Goal: Task Accomplishment & Management: Use online tool/utility

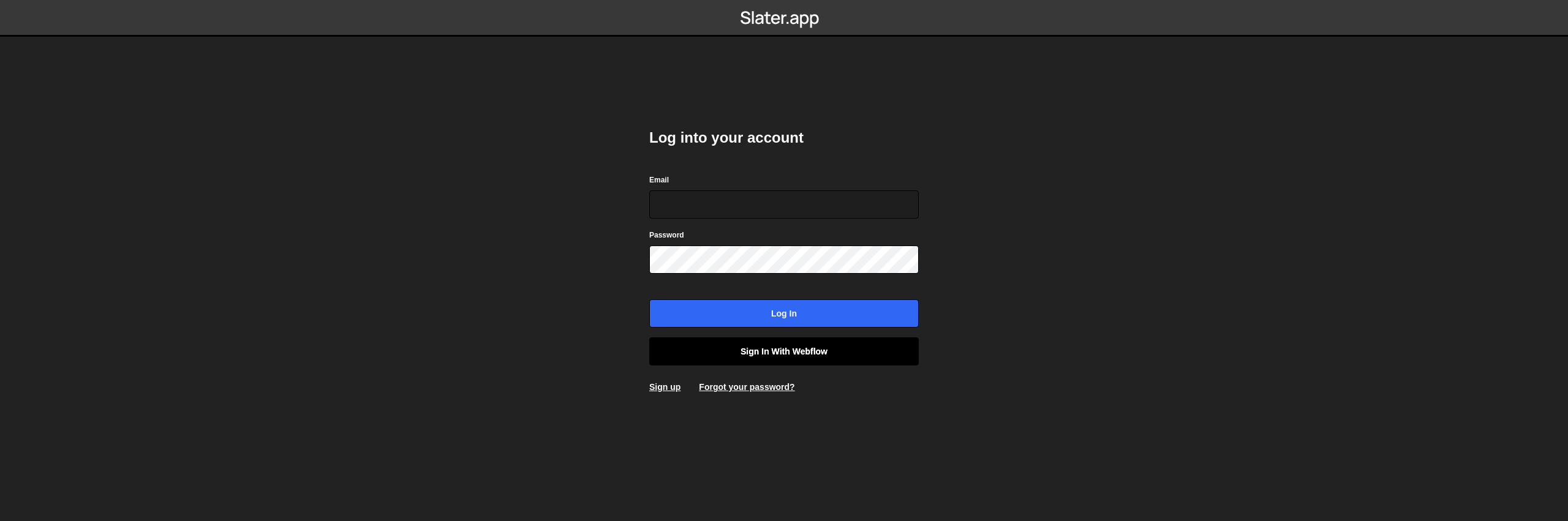
click at [801, 352] on link "Sign in with Webflow" at bounding box center [784, 351] width 269 height 28
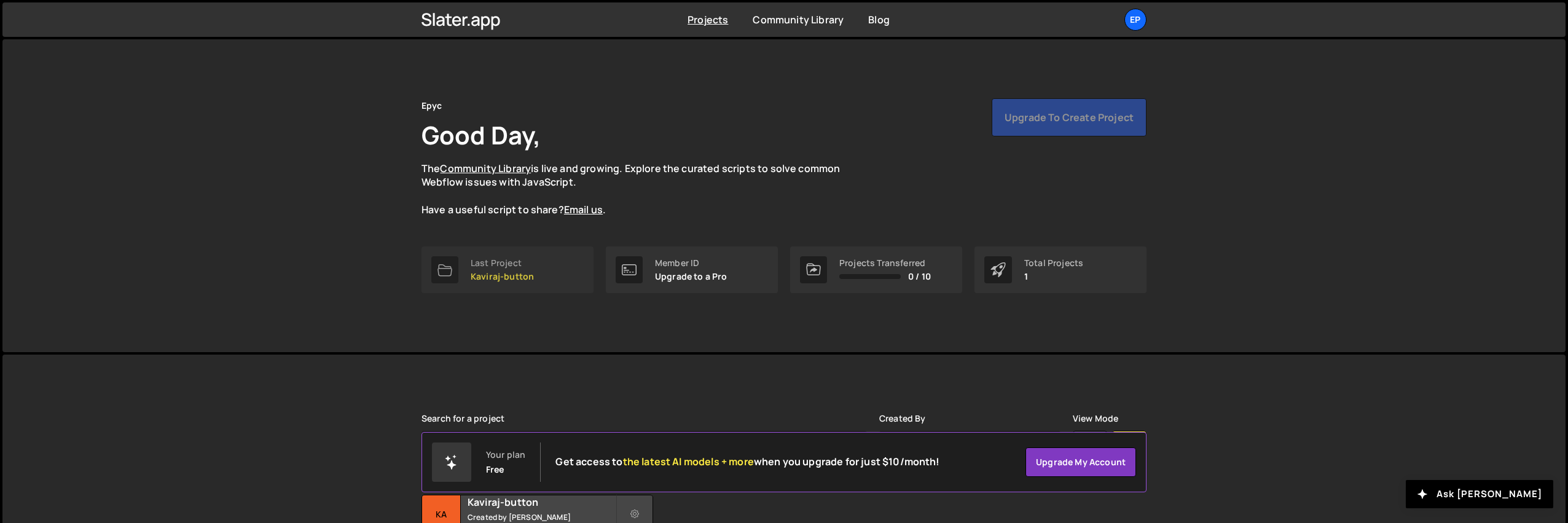
click at [485, 272] on p "Kaviraj-button" at bounding box center [502, 276] width 64 height 10
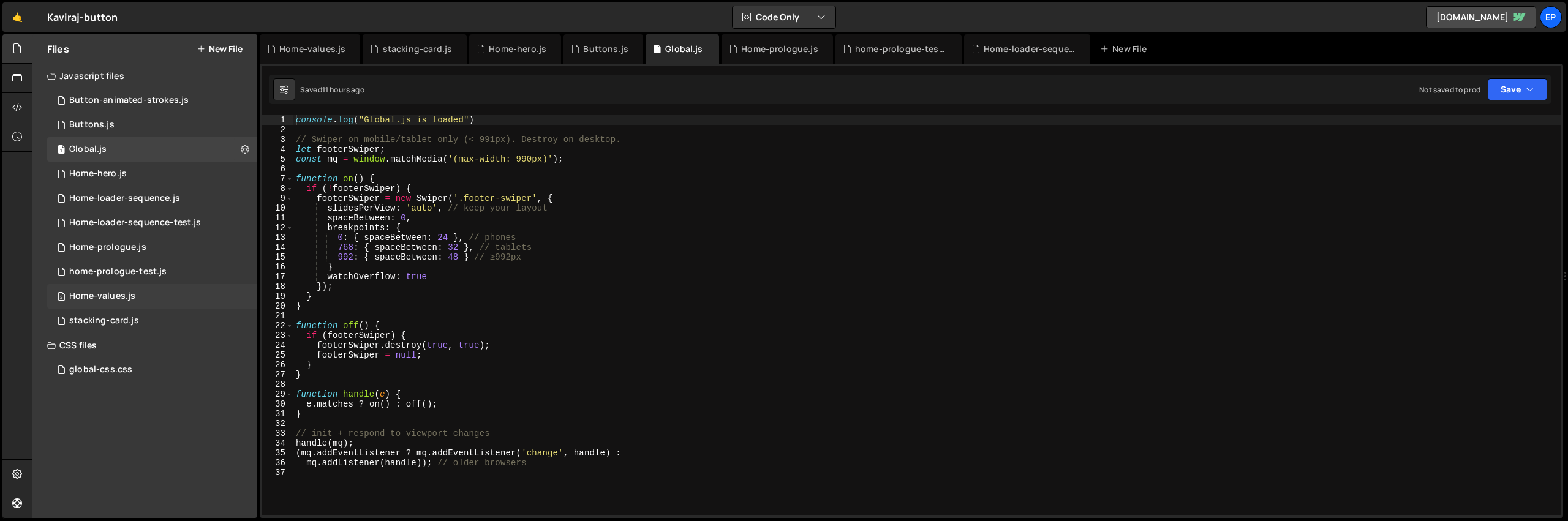
click at [132, 300] on div "Home-values.js" at bounding box center [103, 296] width 66 height 11
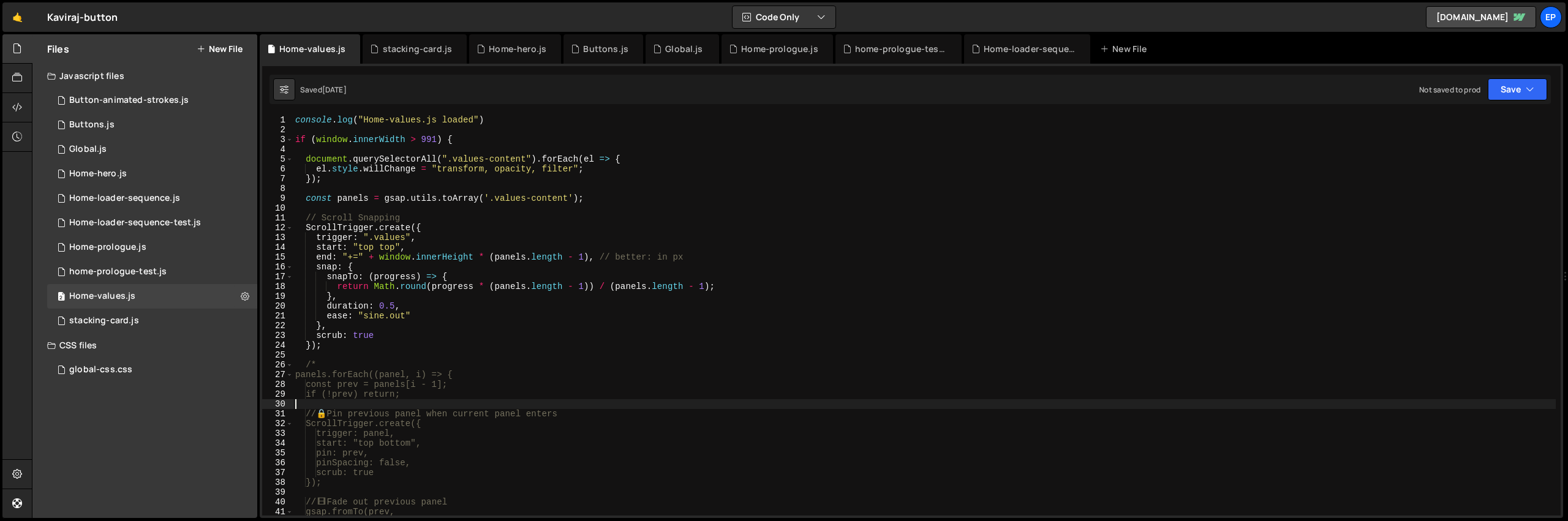
click at [488, 401] on div "console . log ( "Home-values.js loaded" ) if ( window . innerWidth > 991 ) { do…" at bounding box center [924, 325] width 1263 height 420
click at [123, 266] on div "home-prologue-test.js" at bounding box center [118, 271] width 97 height 11
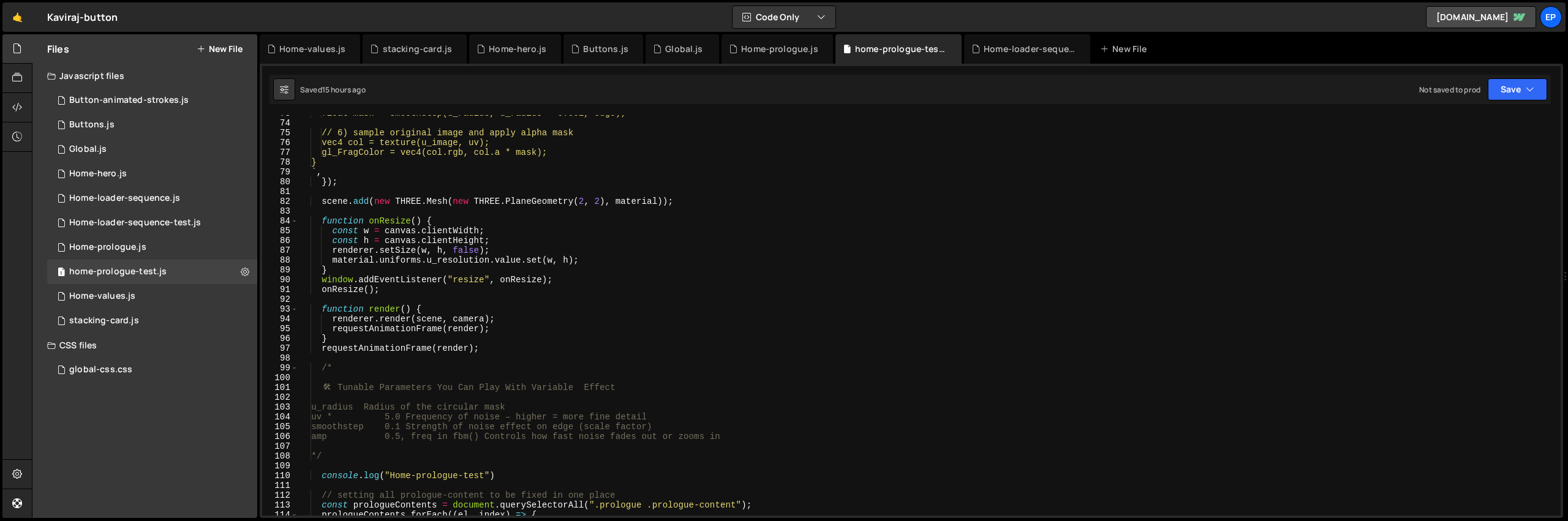
scroll to position [712, 0]
click at [122, 204] on div "Home-loader-sequence.js" at bounding box center [124, 198] width 111 height 11
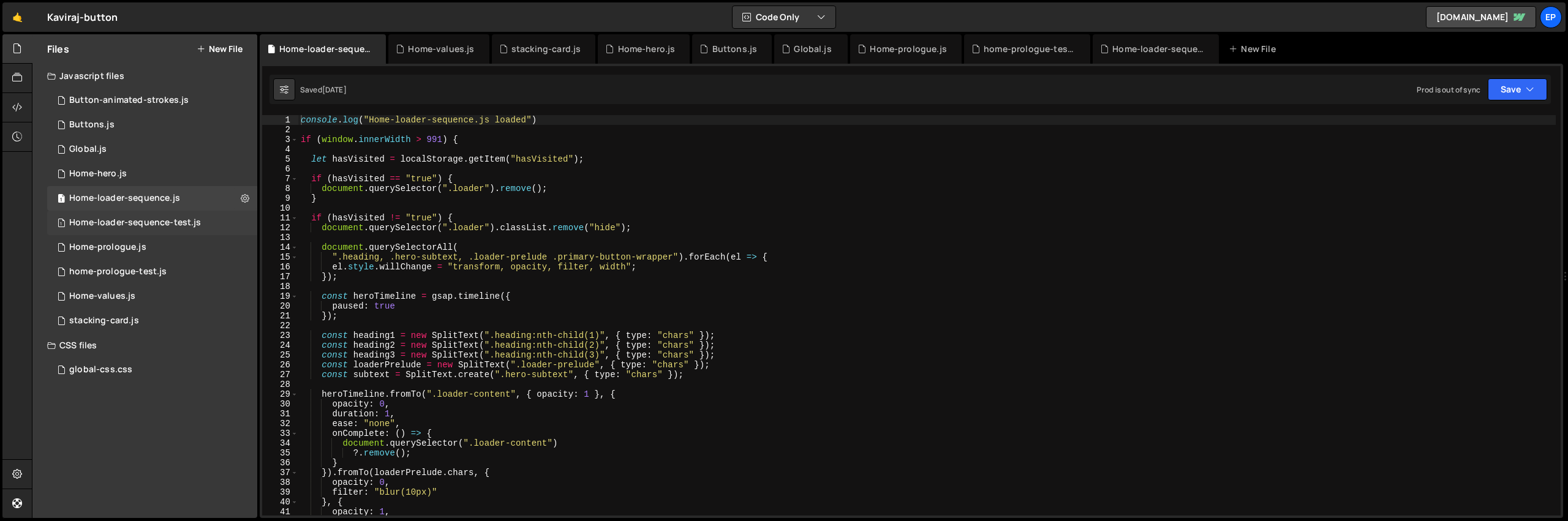
click at [130, 233] on div "1 Home-loader-sequence-test.js 0" at bounding box center [152, 222] width 210 height 24
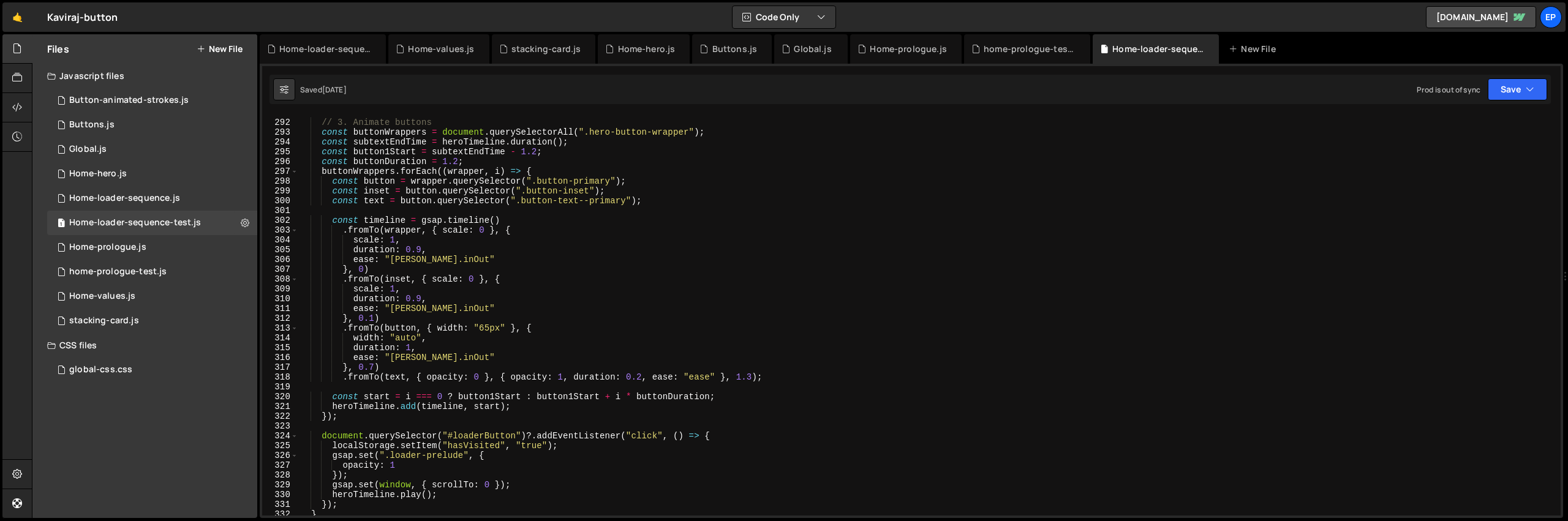
scroll to position [2922, 0]
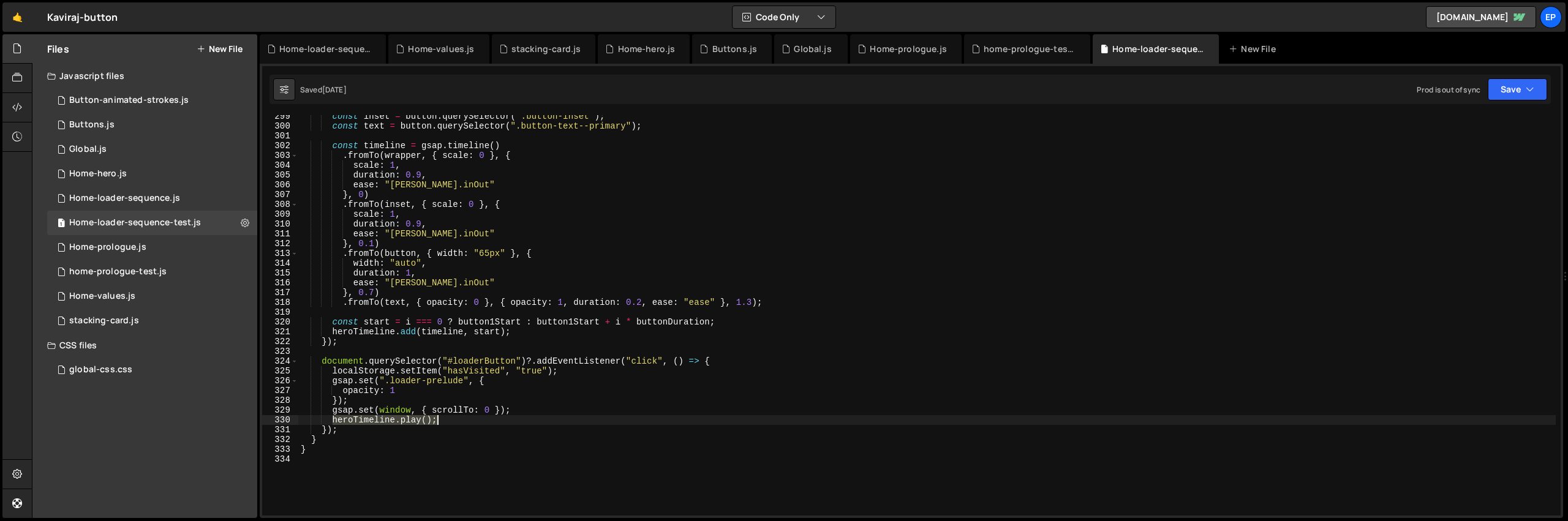
drag, startPoint x: 332, startPoint y: 418, endPoint x: 436, endPoint y: 422, distance: 104.1
click at [436, 422] on div "const inset = button . querySelector ( ".button-inset" ) ; const text = button …" at bounding box center [926, 321] width 1257 height 420
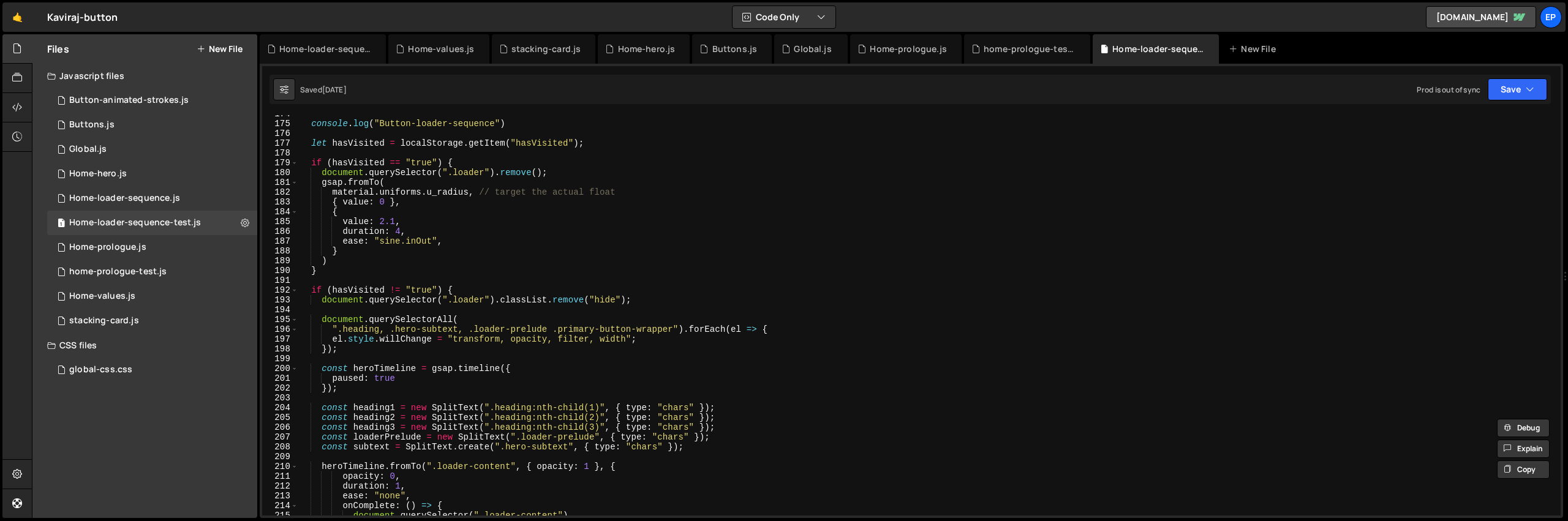
scroll to position [1609, 0]
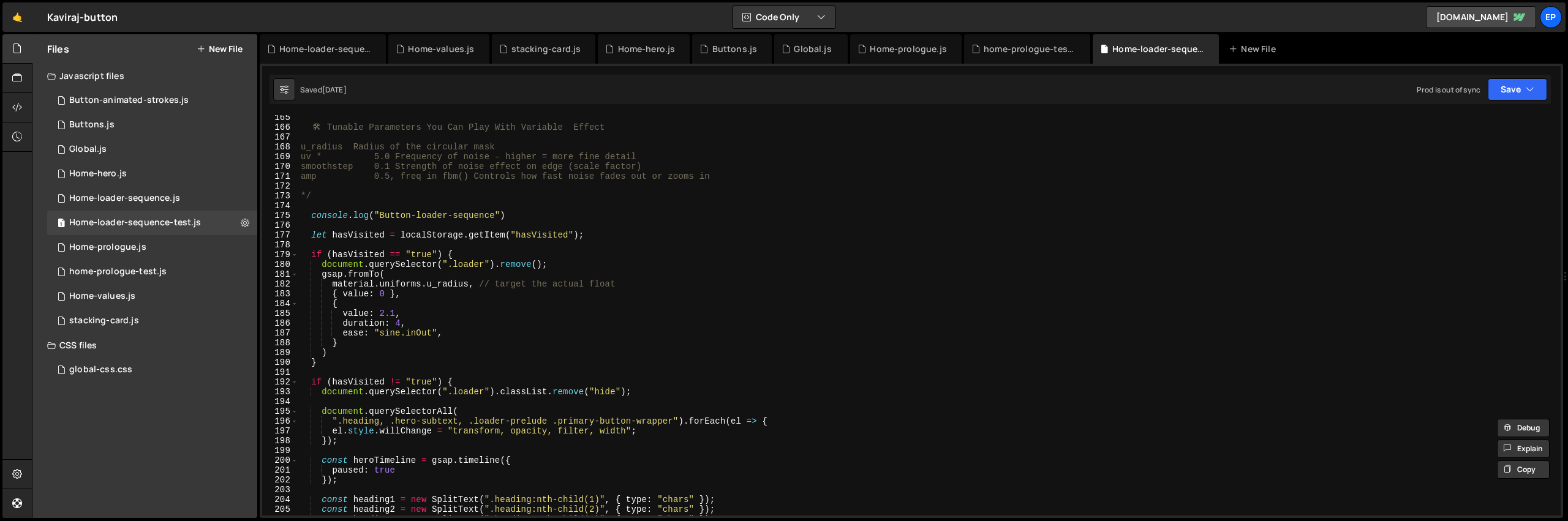
click at [396, 274] on div "🛠 ️ Tunable Parameters You Can Play With Variable Effect u_radius Radius of the…" at bounding box center [926, 322] width 1257 height 420
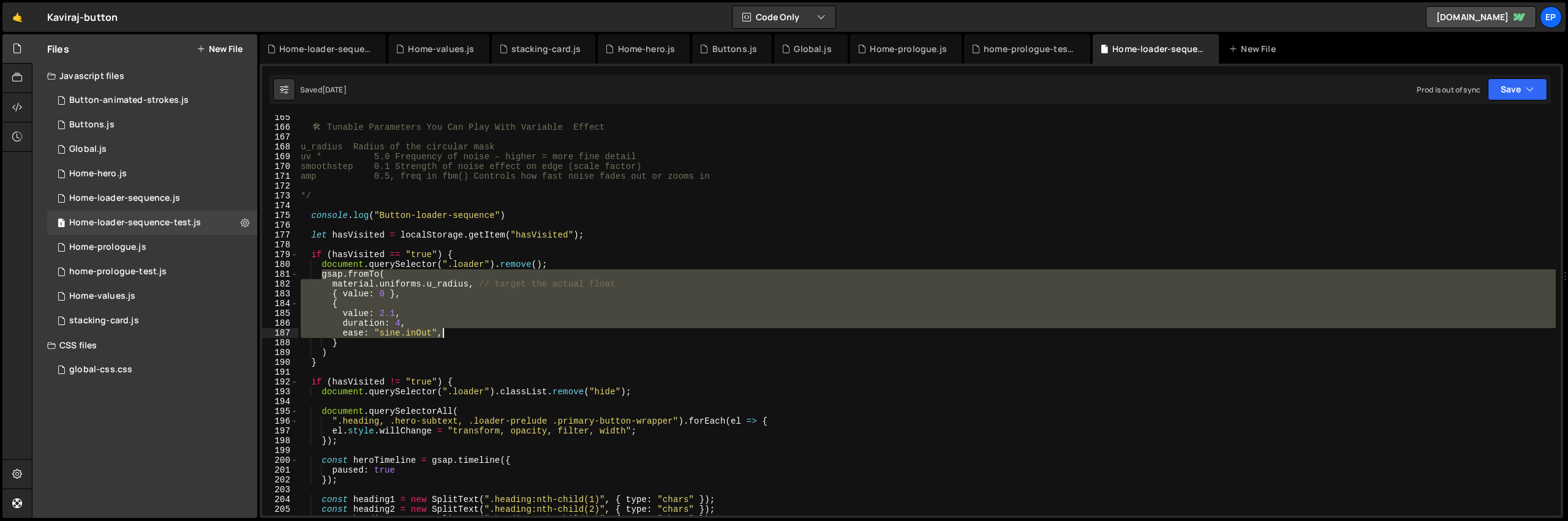
drag, startPoint x: 321, startPoint y: 275, endPoint x: 481, endPoint y: 336, distance: 171.2
click at [481, 336] on div "🛠 ️ Tunable Parameters You Can Play With Variable Effect u_radius Radius of the…" at bounding box center [926, 322] width 1257 height 420
click at [561, 296] on div "🛠 ️ Tunable Parameters You Can Play With Variable Effect u_radius Radius of the…" at bounding box center [926, 315] width 1257 height 400
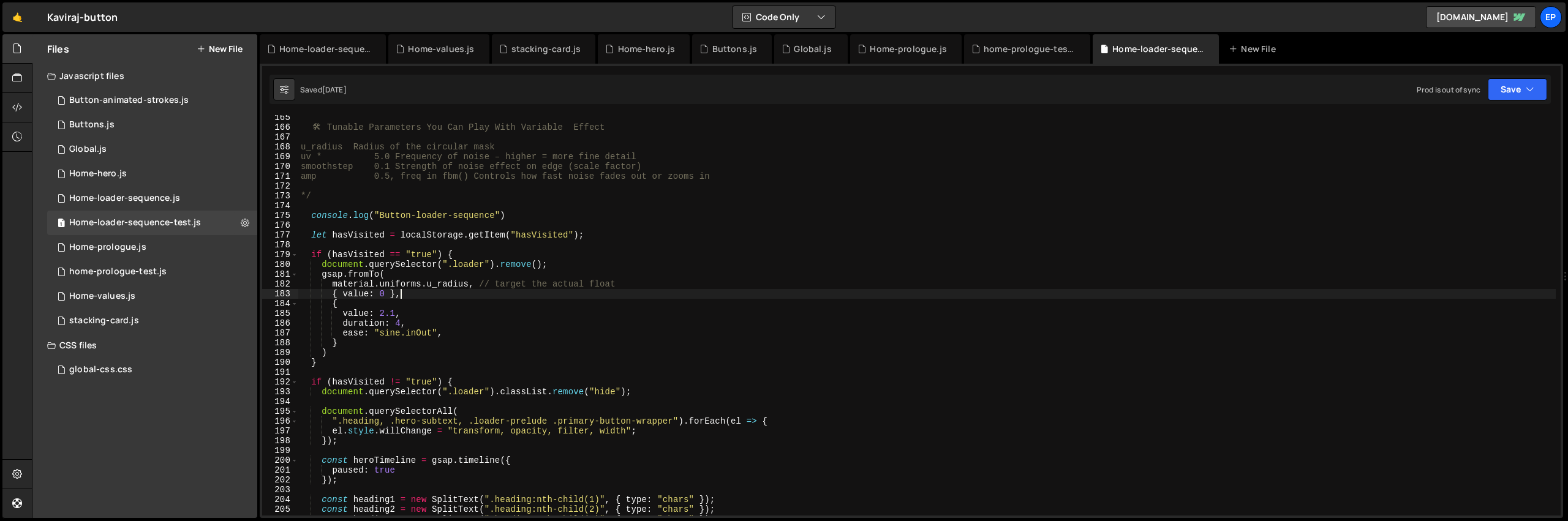
click at [567, 265] on div "🛠 ️ Tunable Parameters You Can Play With Variable Effect u_radius Radius of the…" at bounding box center [926, 322] width 1257 height 420
click at [292, 276] on span at bounding box center [294, 274] width 7 height 10
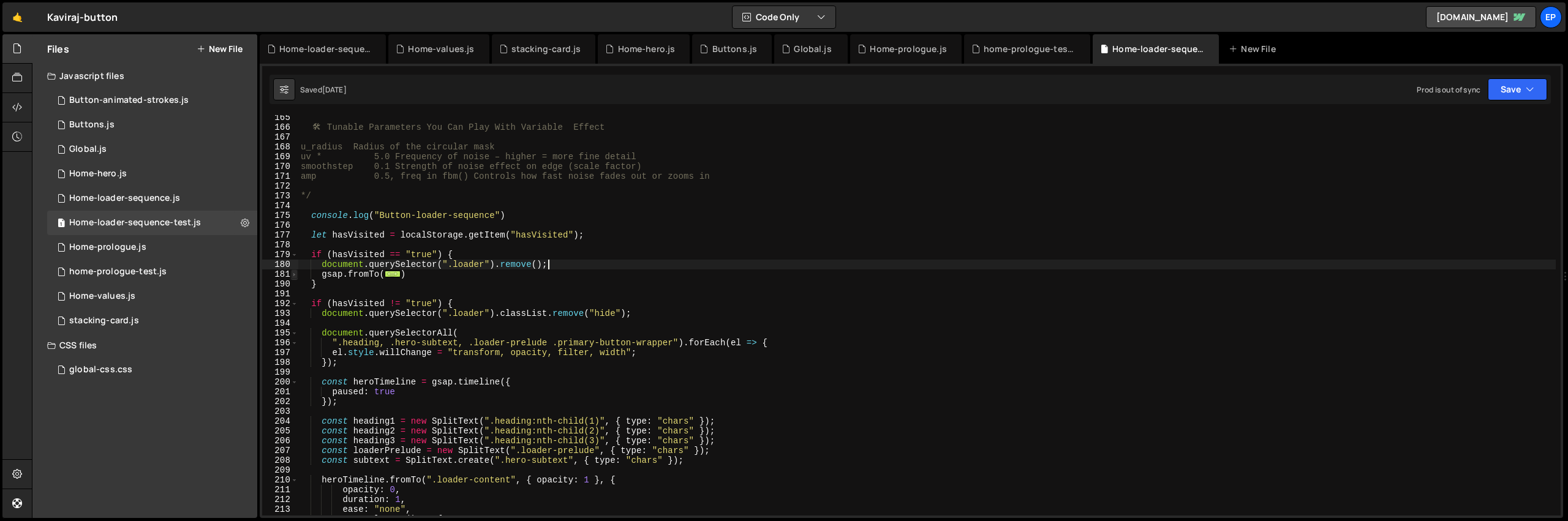
click at [292, 276] on span at bounding box center [294, 274] width 7 height 10
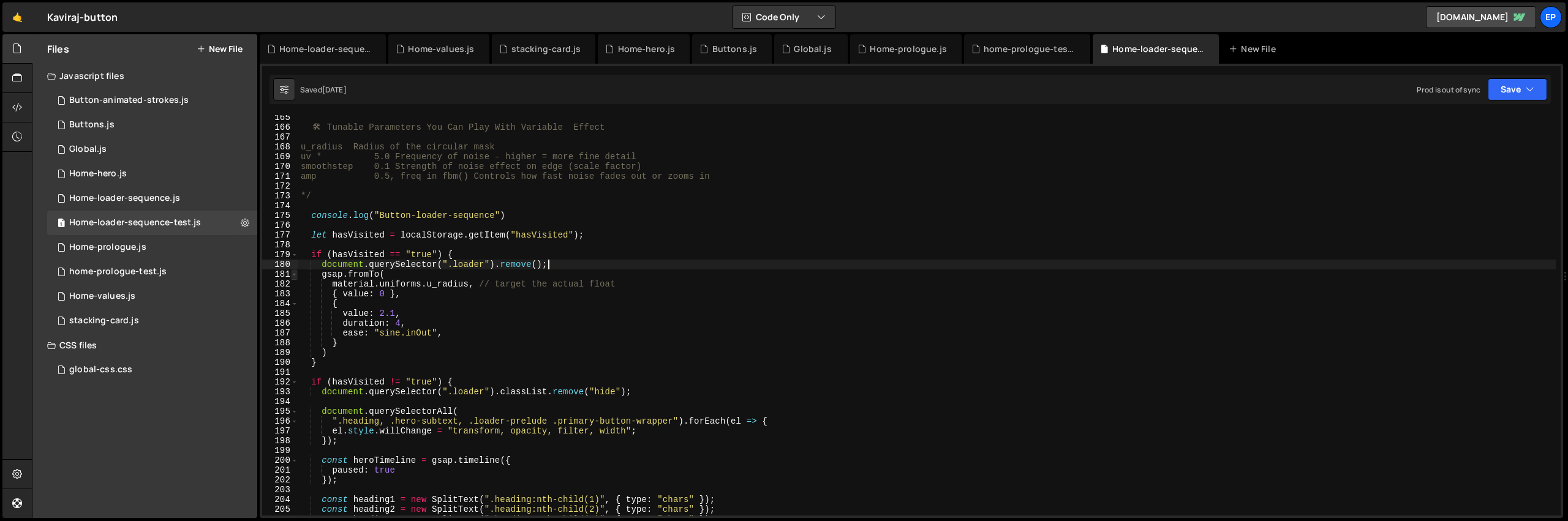
click at [292, 276] on span at bounding box center [294, 274] width 7 height 10
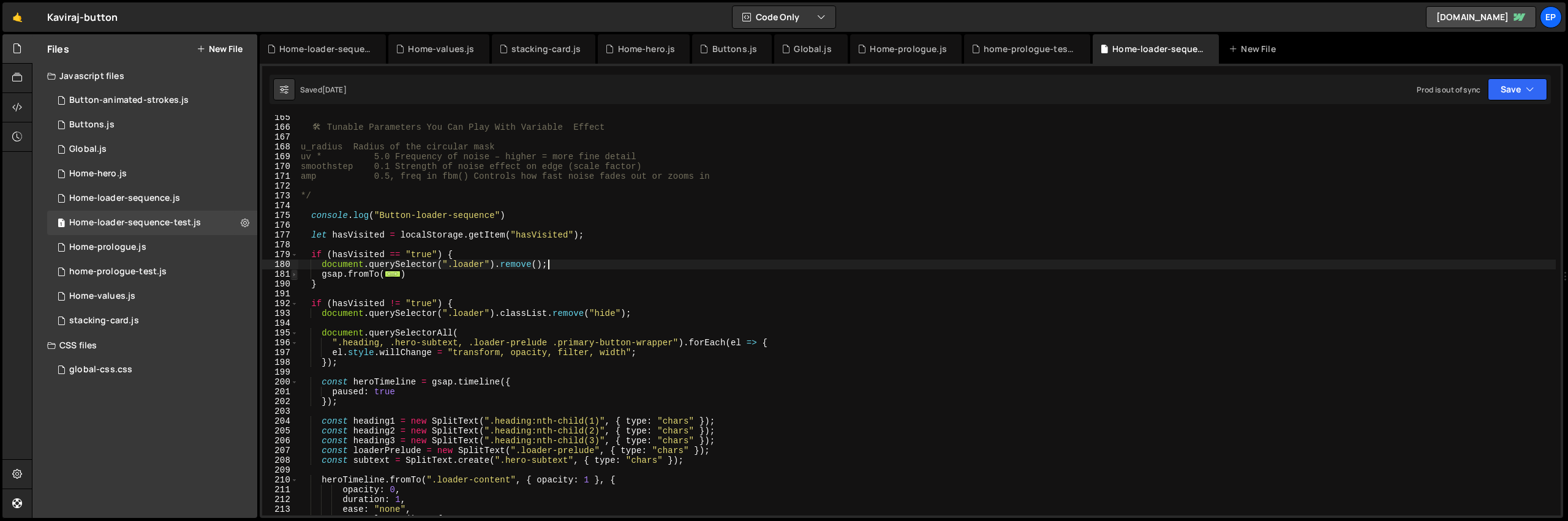
click at [292, 276] on span at bounding box center [294, 274] width 7 height 10
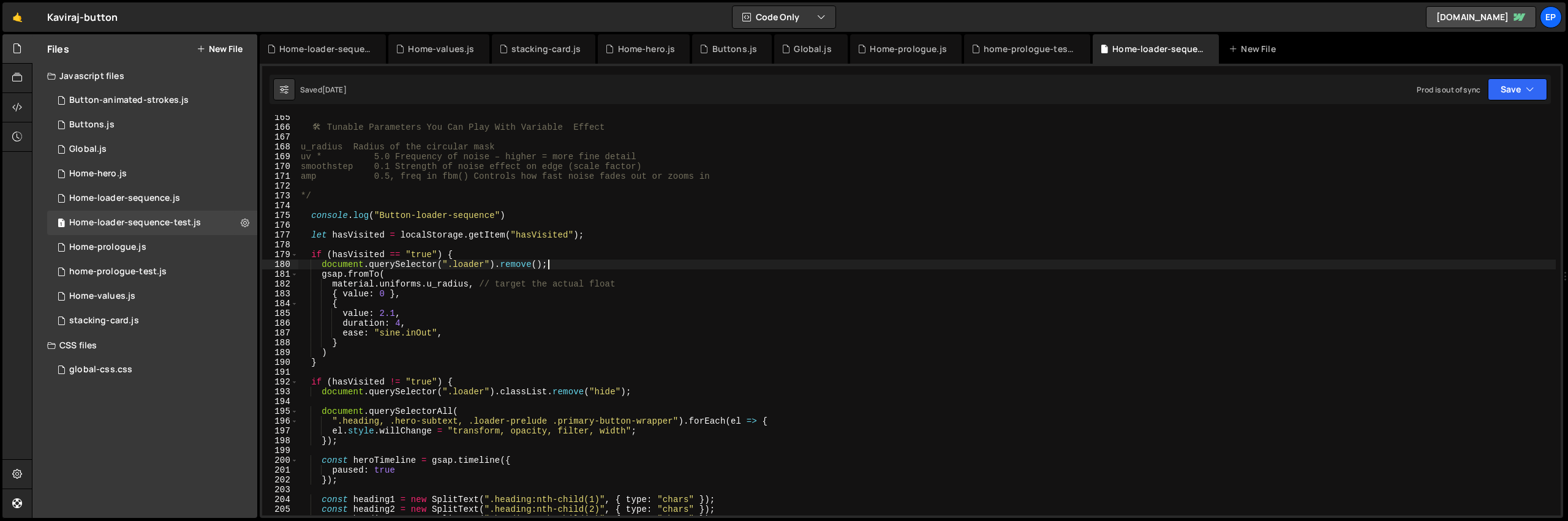
drag, startPoint x: 328, startPoint y: 348, endPoint x: 335, endPoint y: 352, distance: 8.1
click at [330, 350] on div "🛠 ️ Tunable Parameters You Can Play With Variable Effect u_radius Radius of the…" at bounding box center [926, 322] width 1257 height 420
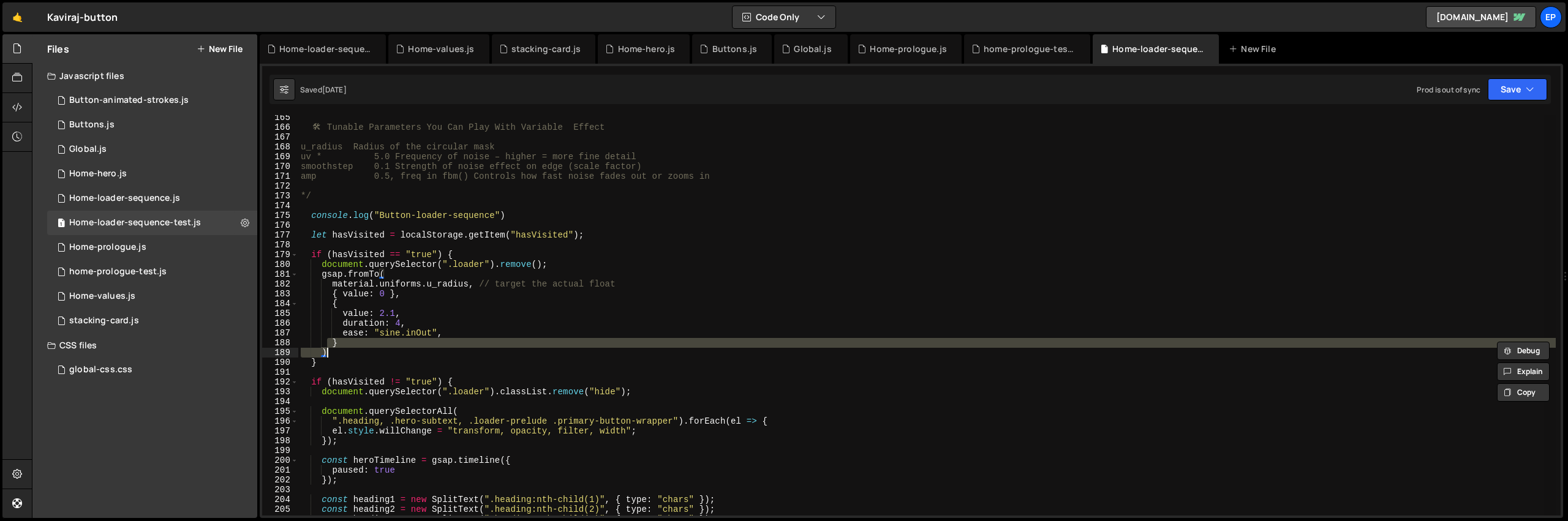
click at [339, 353] on div "🛠 ️ Tunable Parameters You Can Play With Variable Effect u_radius Radius of the…" at bounding box center [926, 315] width 1257 height 400
type textarea ")"
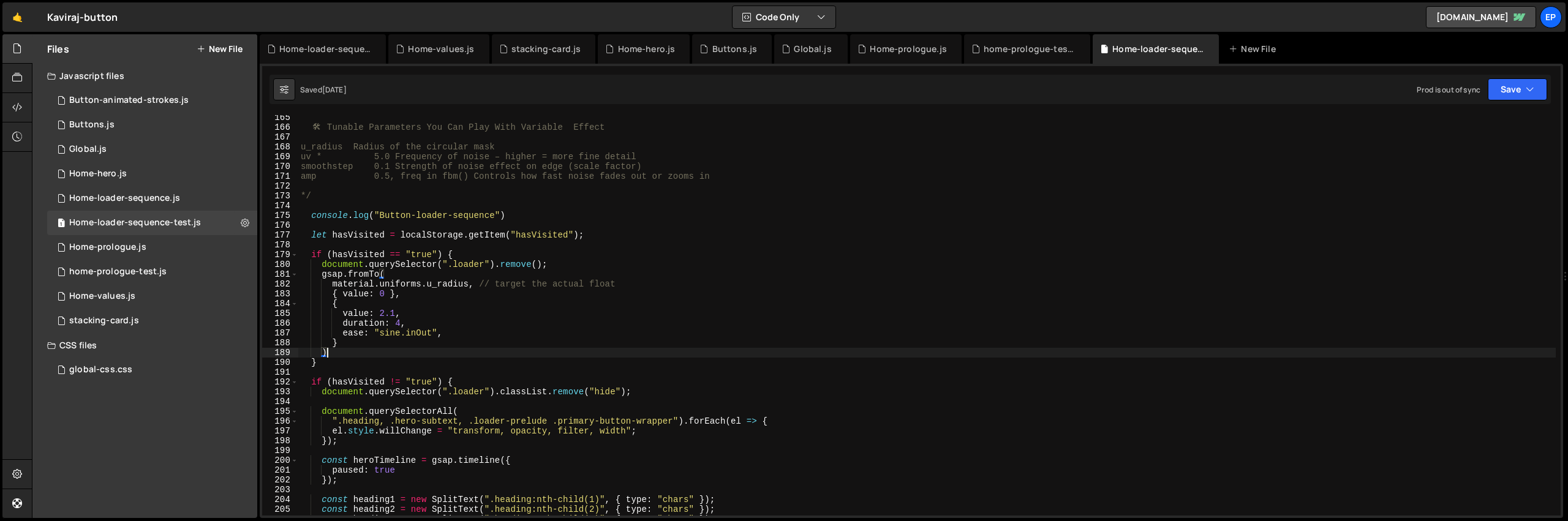
scroll to position [0, 1]
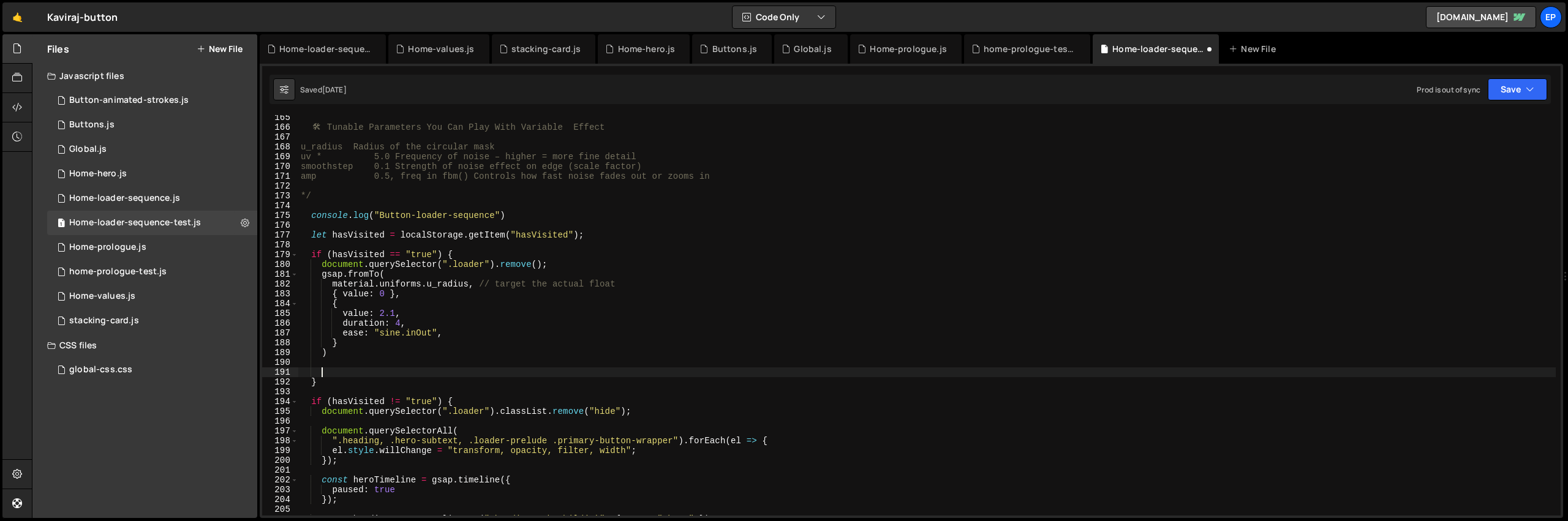
paste textarea "[DOMAIN_NAME]();"
click at [1518, 84] on button "Save" at bounding box center [1517, 89] width 60 height 22
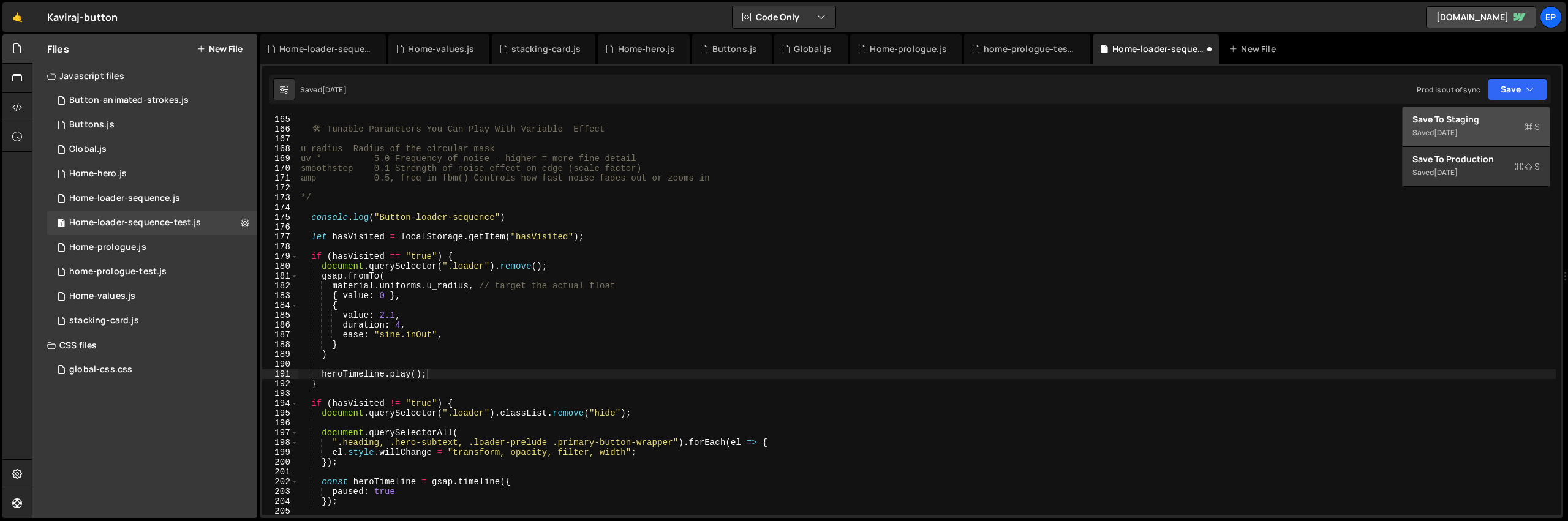
click at [1493, 126] on div "Saved [DATE]" at bounding box center [1475, 132] width 127 height 14
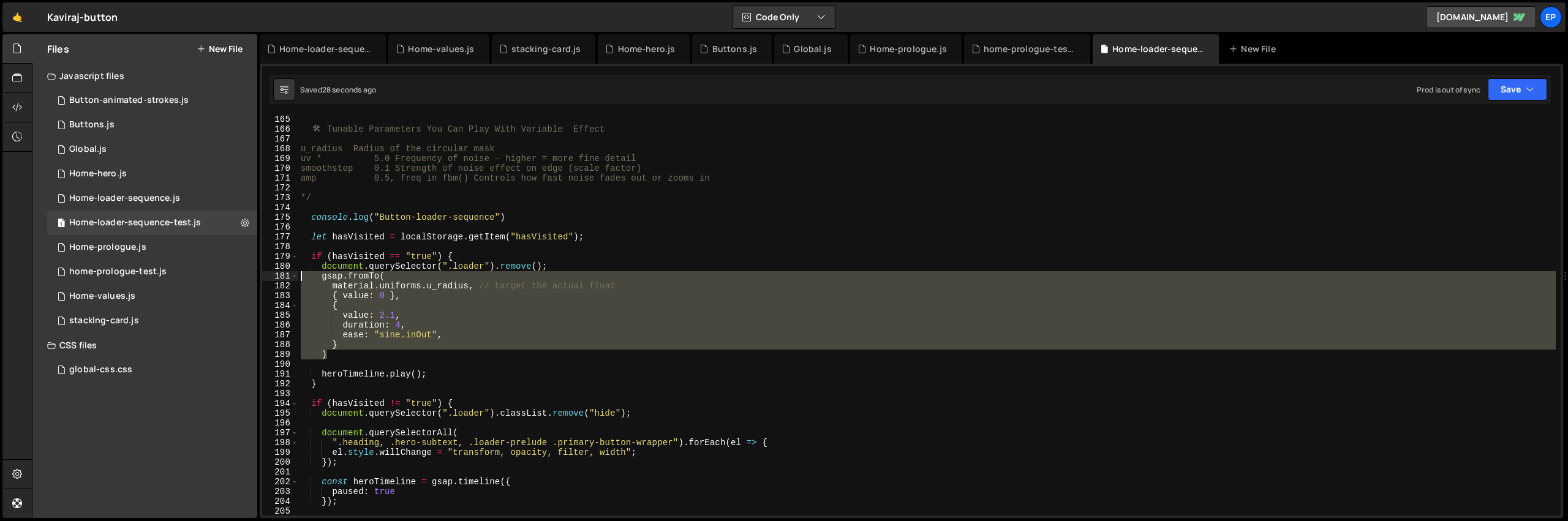
drag, startPoint x: 341, startPoint y: 353, endPoint x: 277, endPoint y: 279, distance: 97.8
click at [277, 279] on div ") 165 166 167 168 169 170 171 172 173 174 175 176 177 178 179 180 181 182 183 1…" at bounding box center [911, 315] width 1298 height 400
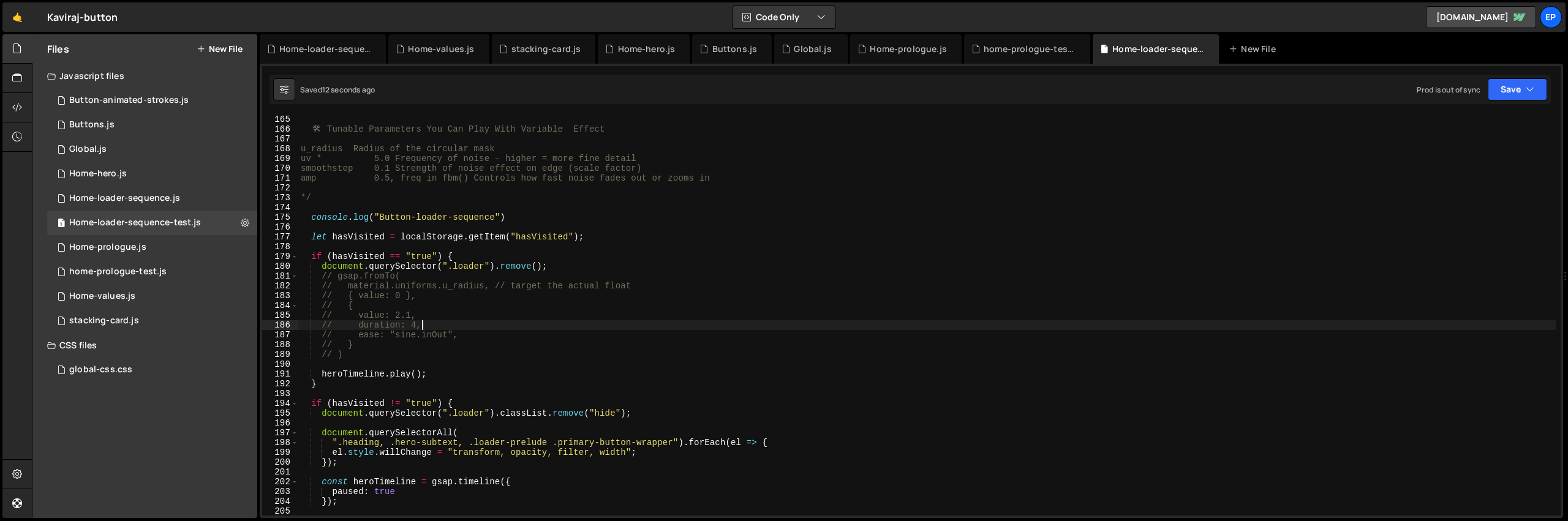
click at [524, 323] on div "🛠 ️ Tunable Parameters You Can Play With Variable Effect u_radius Radius of the…" at bounding box center [926, 324] width 1257 height 420
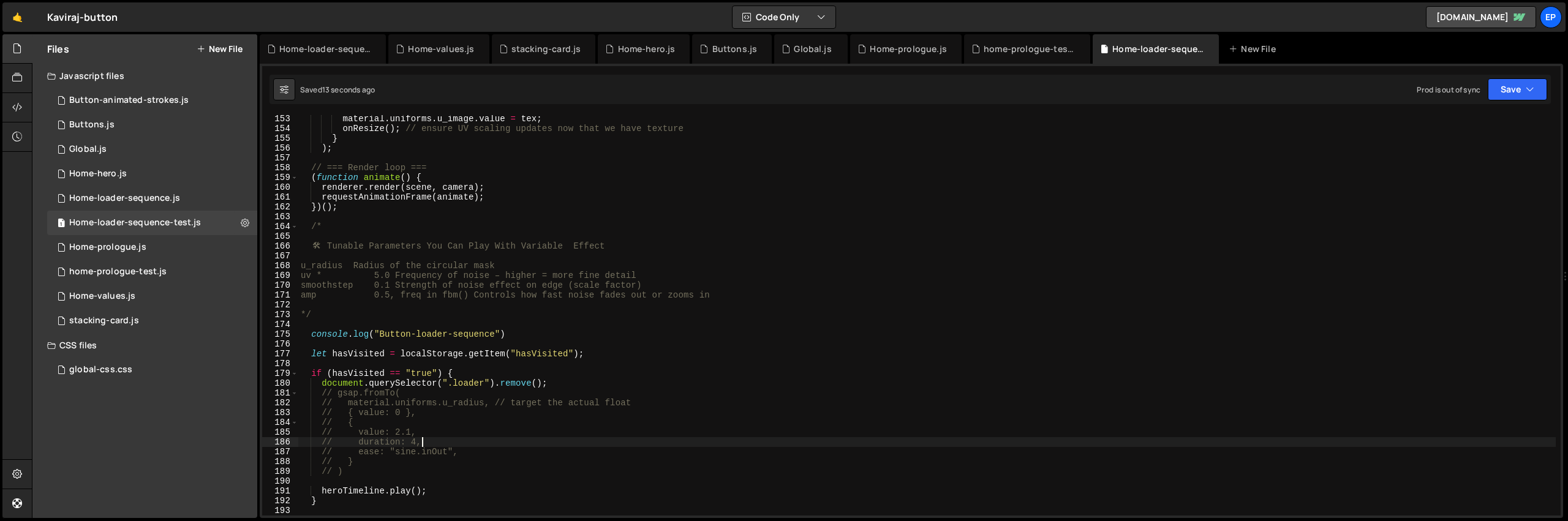
scroll to position [1571, 0]
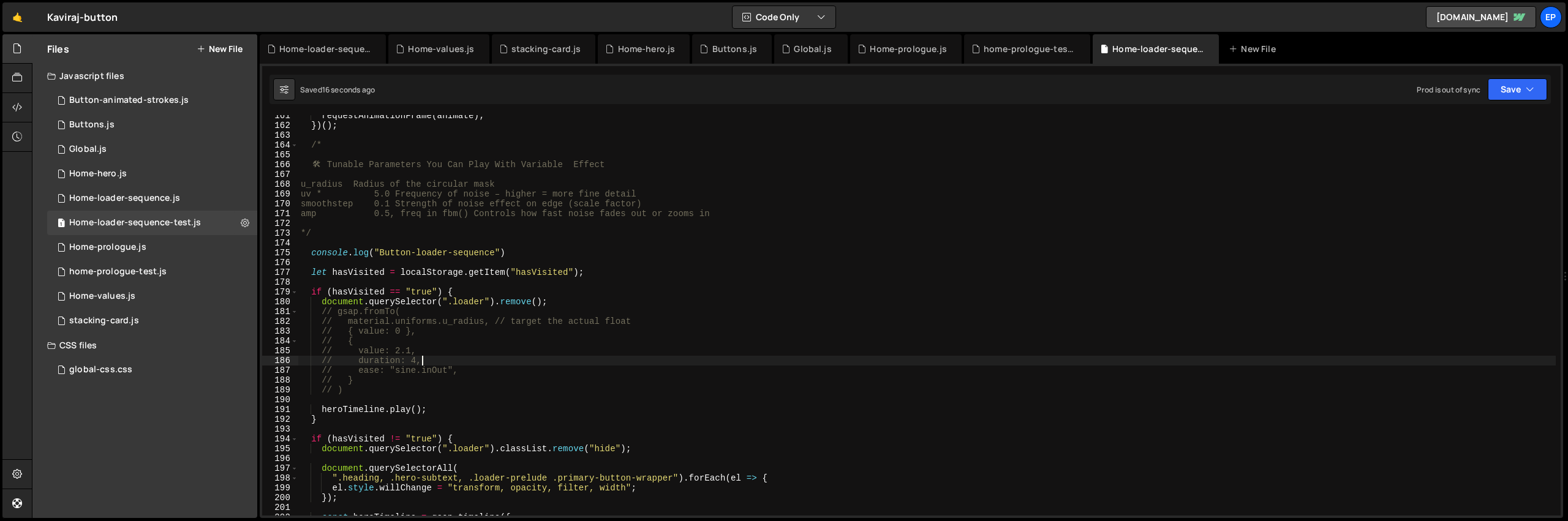
click at [461, 412] on div "requestAnimationFrame ( animate ) ; }) ( ) ; /* 🛠 ️ Tunable Parameters You Can …" at bounding box center [926, 320] width 1257 height 420
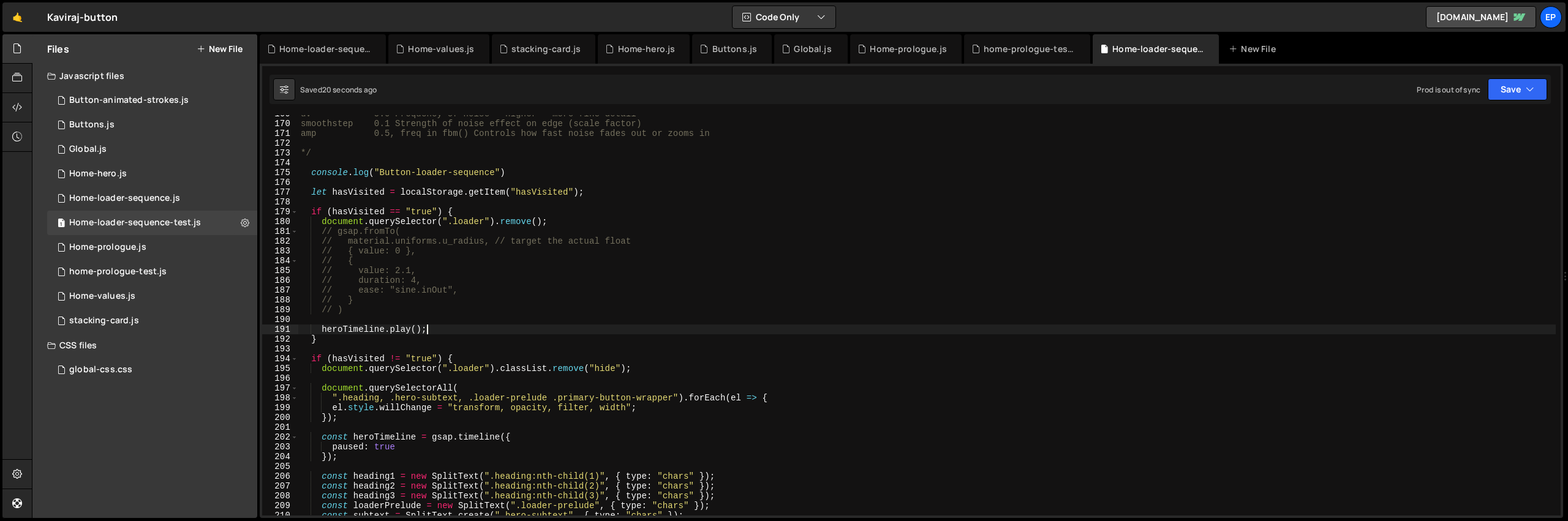
scroll to position [1758, 0]
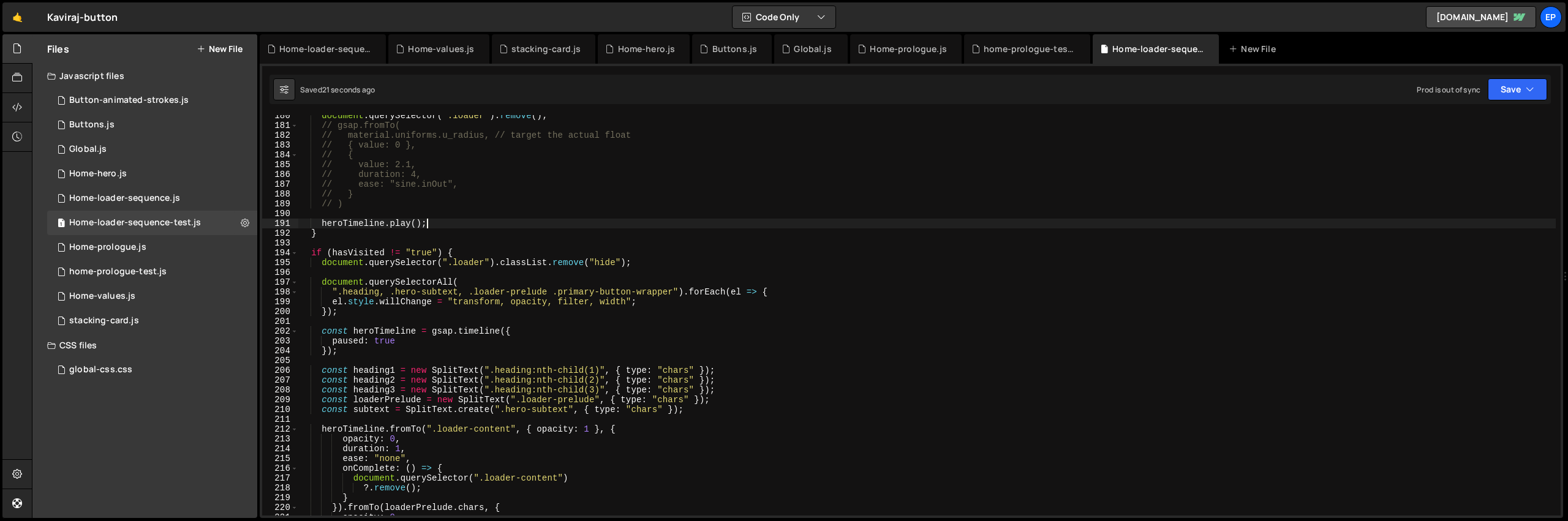
click at [334, 223] on div "document . querySelector ( ".loader" ) . remove ( ) ; // gsap.fromTo( // materi…" at bounding box center [926, 320] width 1257 height 420
click at [295, 256] on span at bounding box center [294, 254] width 7 height 10
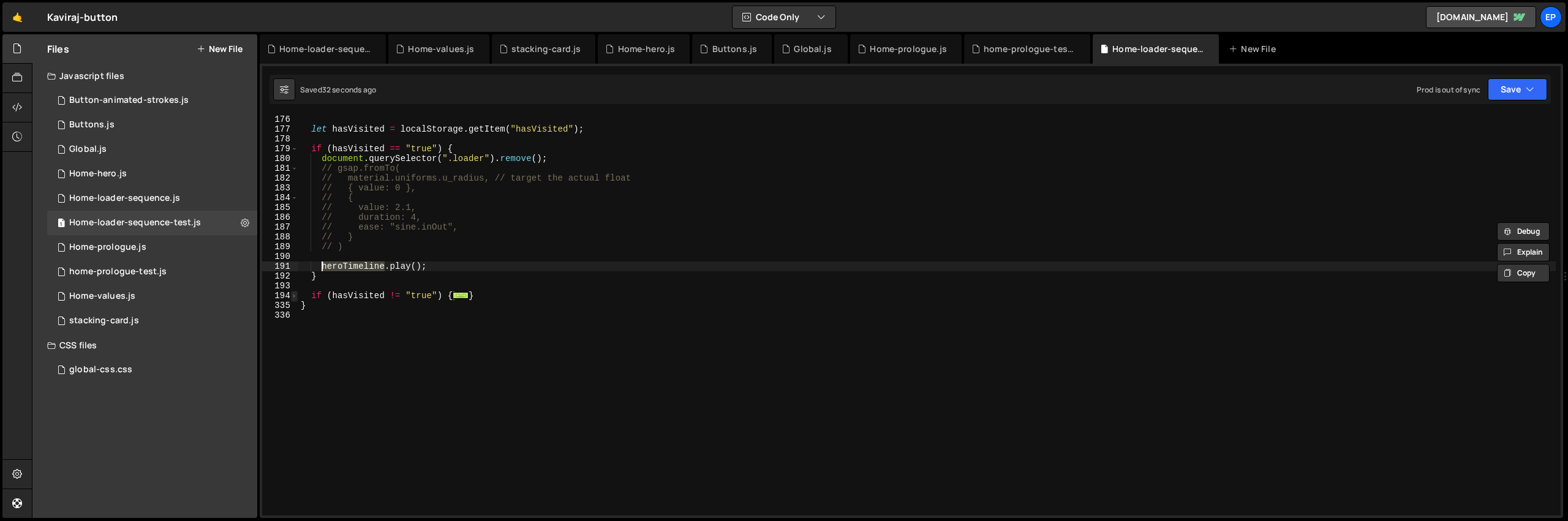
click at [291, 296] on span at bounding box center [294, 296] width 7 height 10
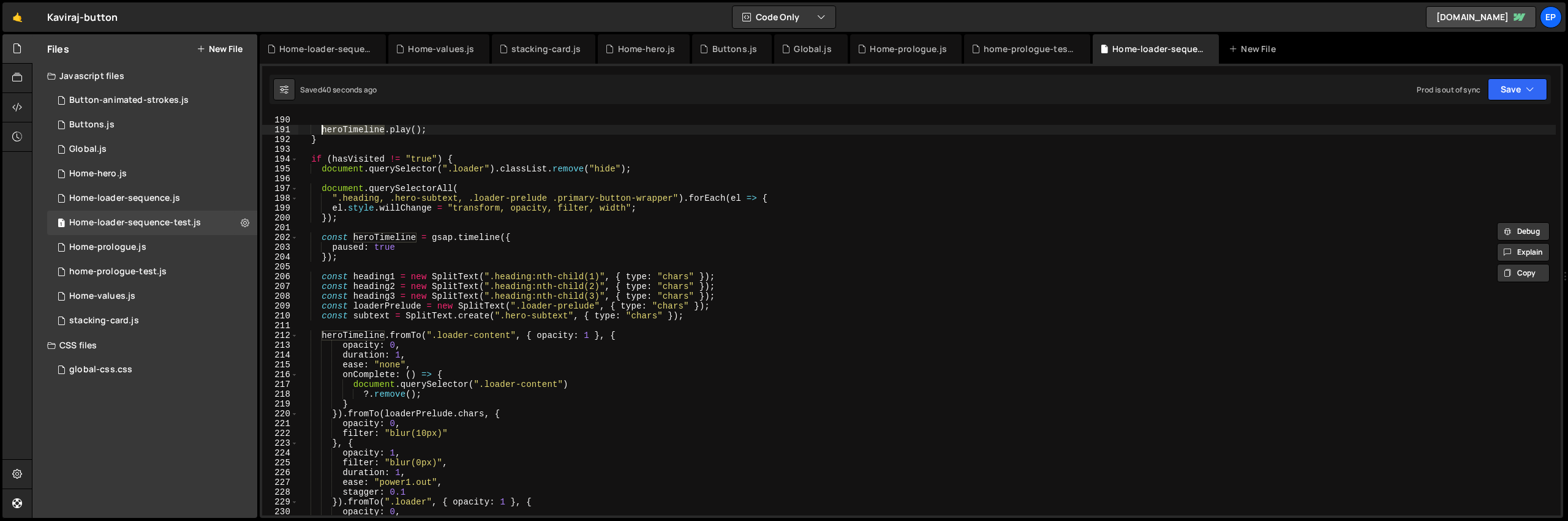
scroll to position [1851, 0]
click at [361, 262] on div "// ) heroTimeline . play ( ) ; } if ( hasVisited != "true" ) { document . query…" at bounding box center [926, 315] width 1257 height 420
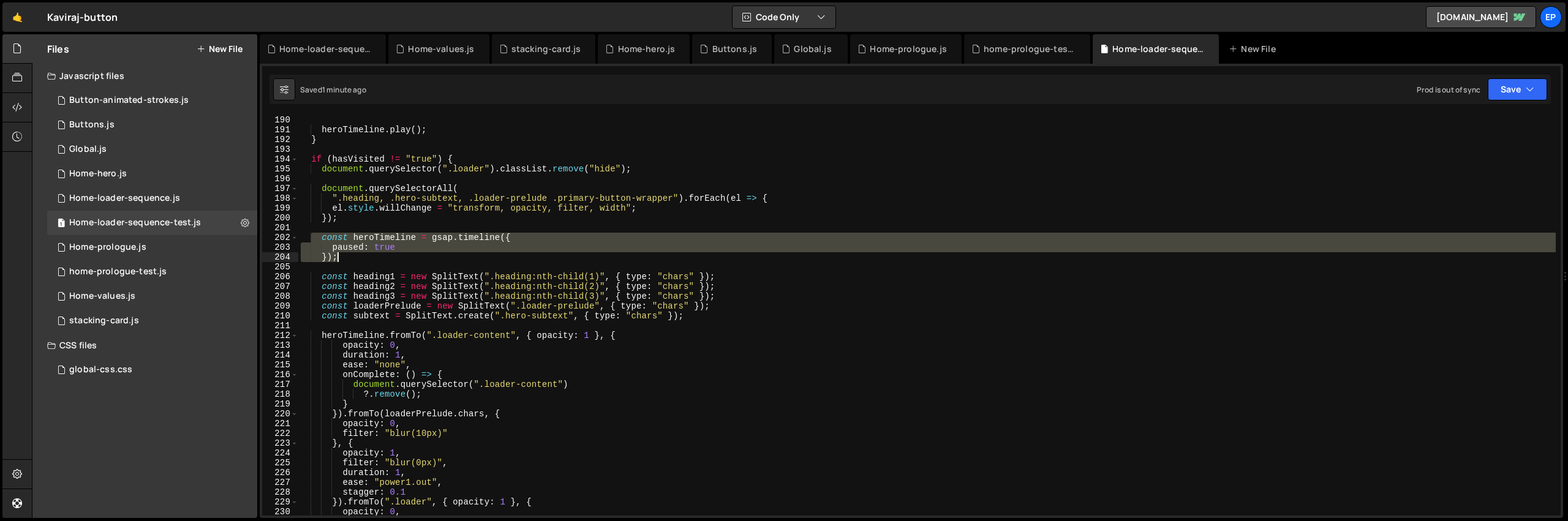
drag, startPoint x: 311, startPoint y: 238, endPoint x: 493, endPoint y: 261, distance: 183.4
click at [493, 261] on div "// ) heroTimeline . play ( ) ; } if ( hasVisited != "true" ) { document . query…" at bounding box center [926, 315] width 1257 height 420
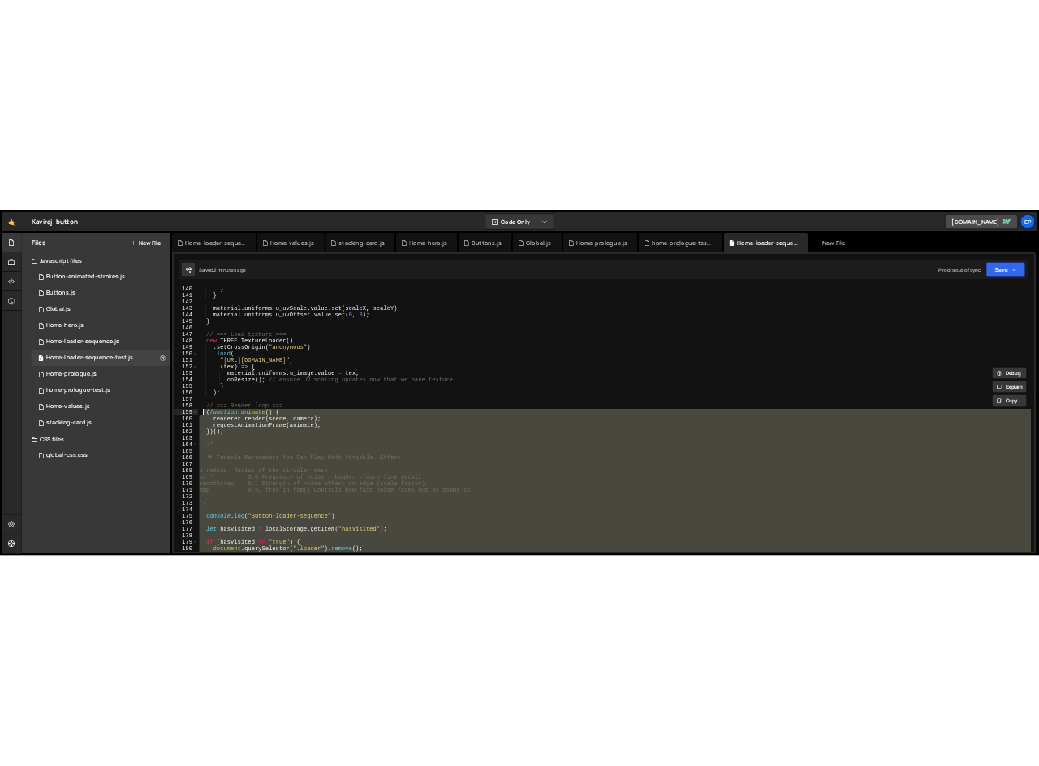
scroll to position [1912, 0]
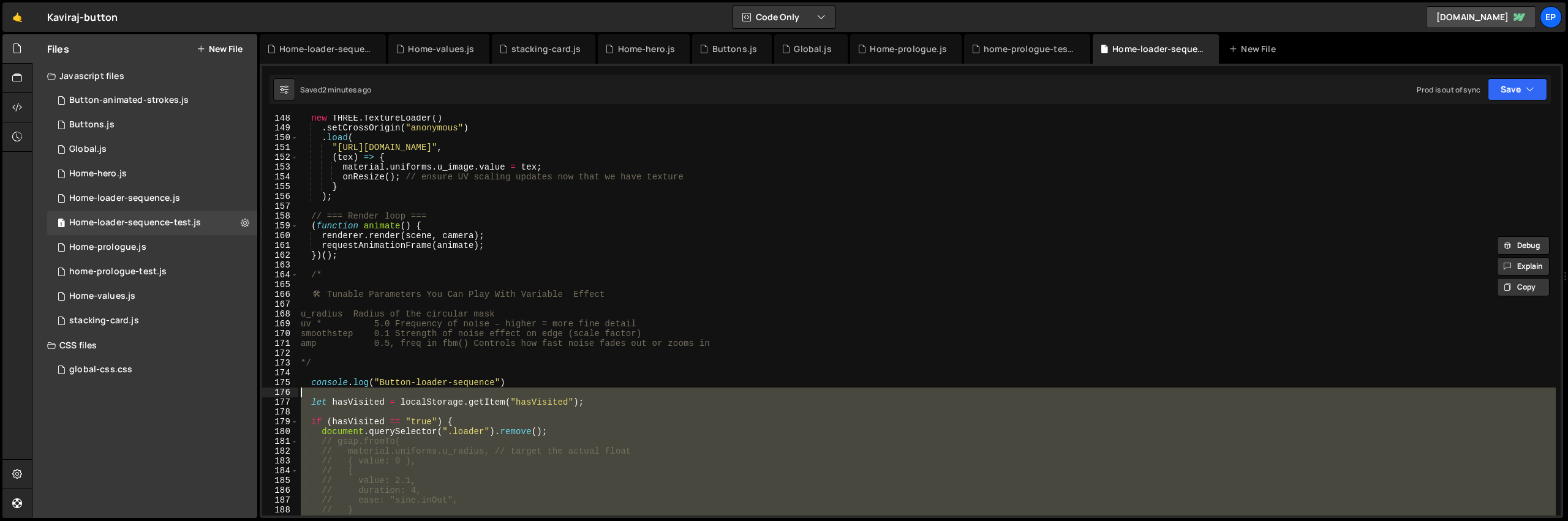
drag, startPoint x: 324, startPoint y: 418, endPoint x: 306, endPoint y: 397, distance: 27.7
click at [306, 397] on div "new THREE . TextureLoader ( ) . setCrossOrigin ( "anonymous" ) . load ( "[URL][…" at bounding box center [926, 323] width 1257 height 420
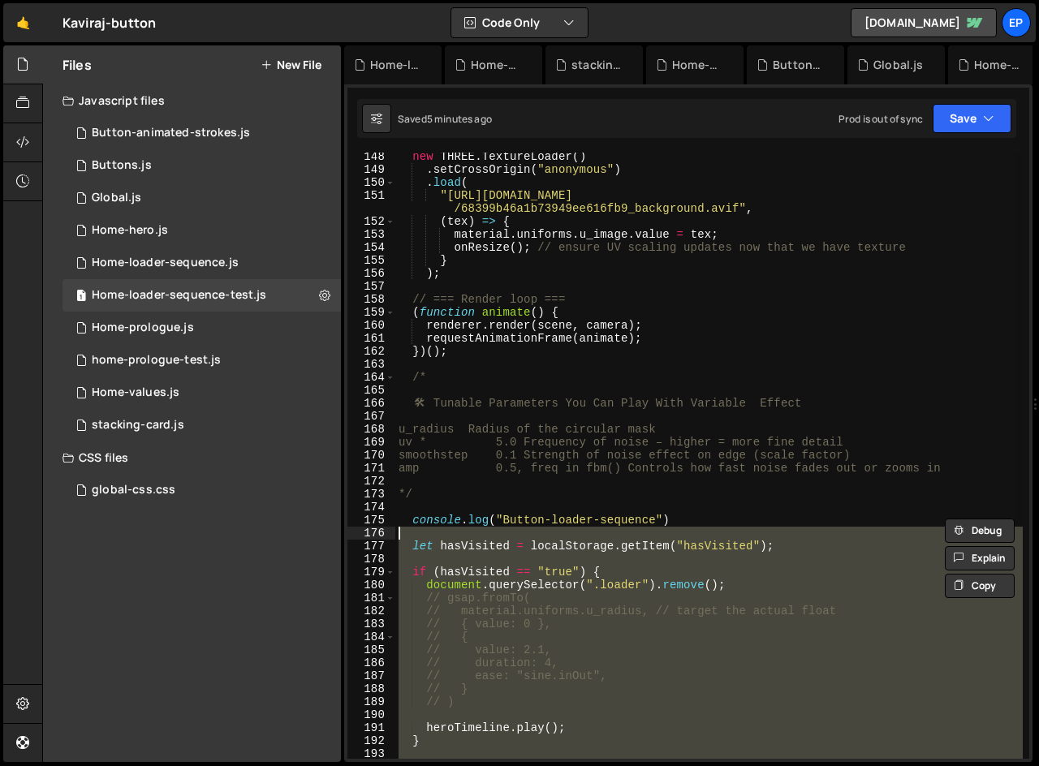
click at [447, 580] on div "new THREE . TextureLoader ( ) . setCrossOrigin ( "anonymous" ) . load ( "[URL][…" at bounding box center [709, 456] width 628 height 607
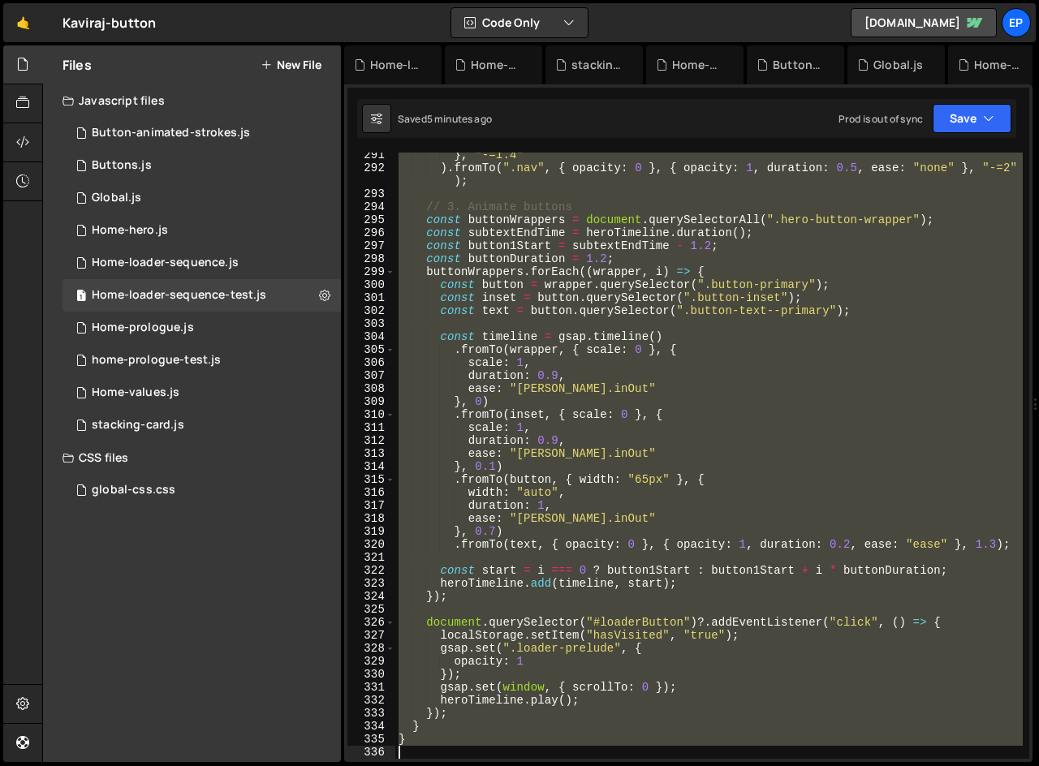
scroll to position [3785, 0]
drag, startPoint x: 406, startPoint y: 542, endPoint x: 561, endPoint y: 833, distance: 329.5
click at [561, 690] on html "Projects [GEOGRAPHIC_DATA] Blog Ep Projects Your Teams Account Upgrade Logout" at bounding box center [519, 383] width 1039 height 766
paste textarea
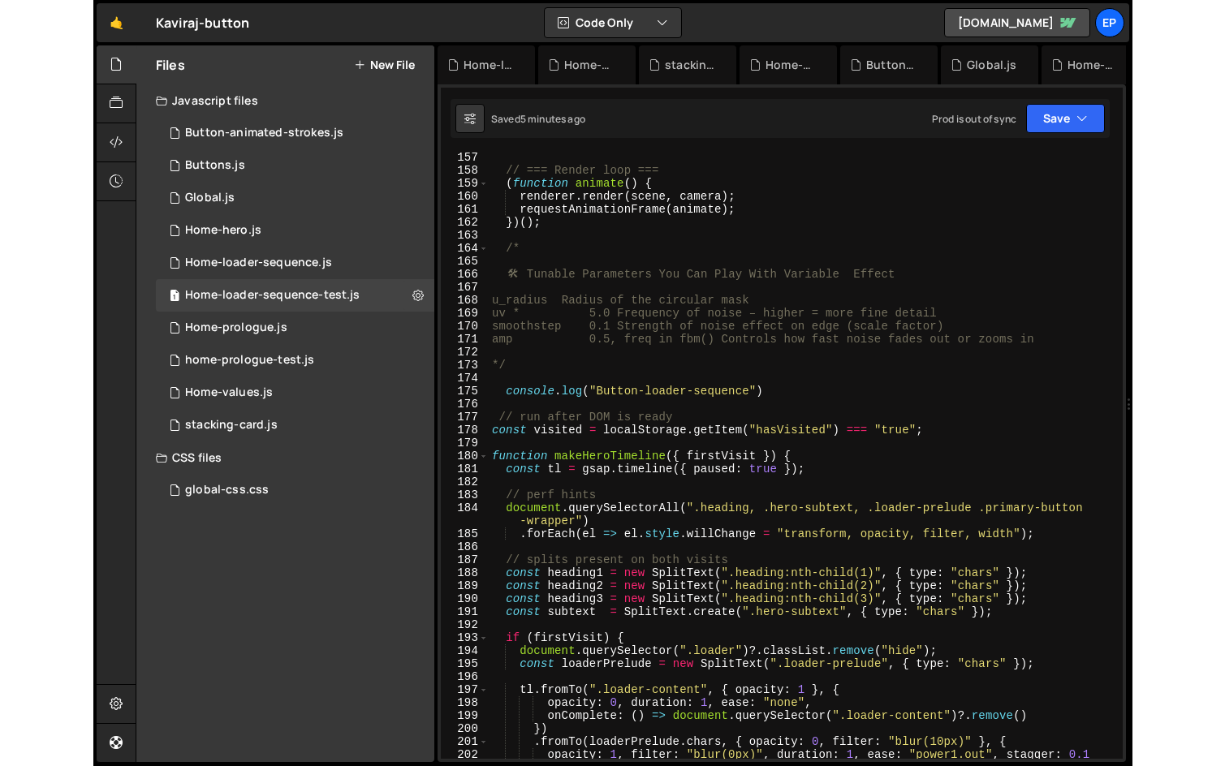
scroll to position [2041, 0]
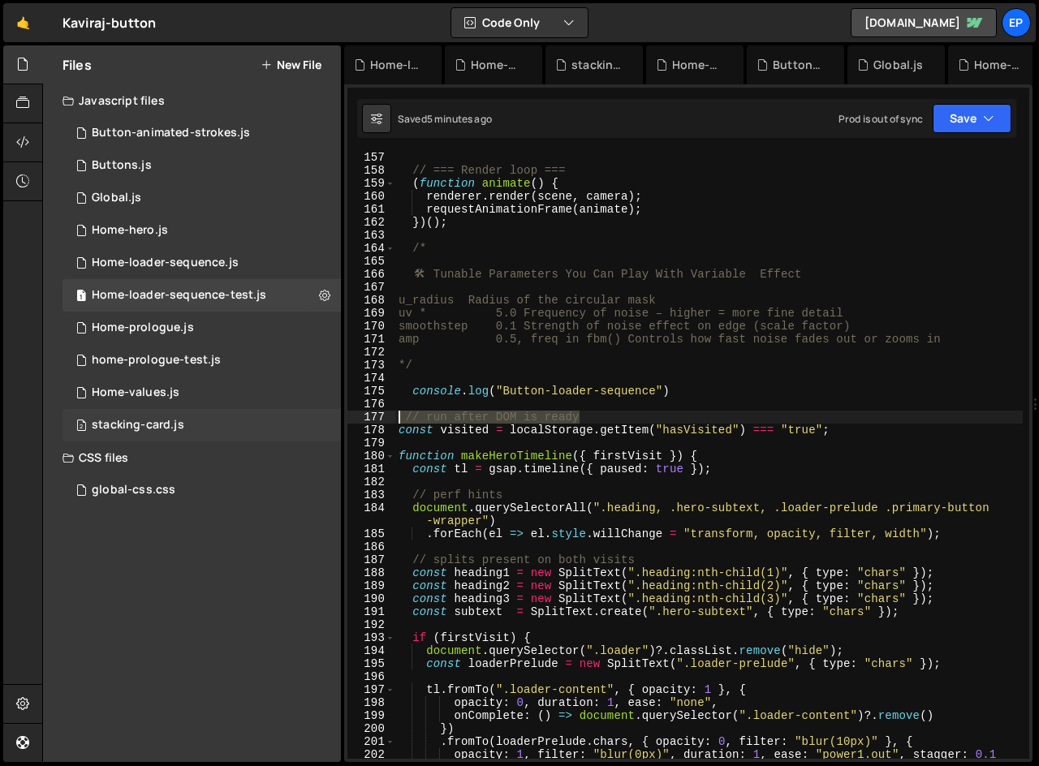
drag, startPoint x: 599, startPoint y: 417, endPoint x: 295, endPoint y: 417, distance: 304.5
click at [295, 417] on div "Files New File Javascript files 1 Button-animated-strokes.js 0 1 Buttons.js 0 1…" at bounding box center [540, 404] width 997 height 718
type textarea "// run after DOM is ready"
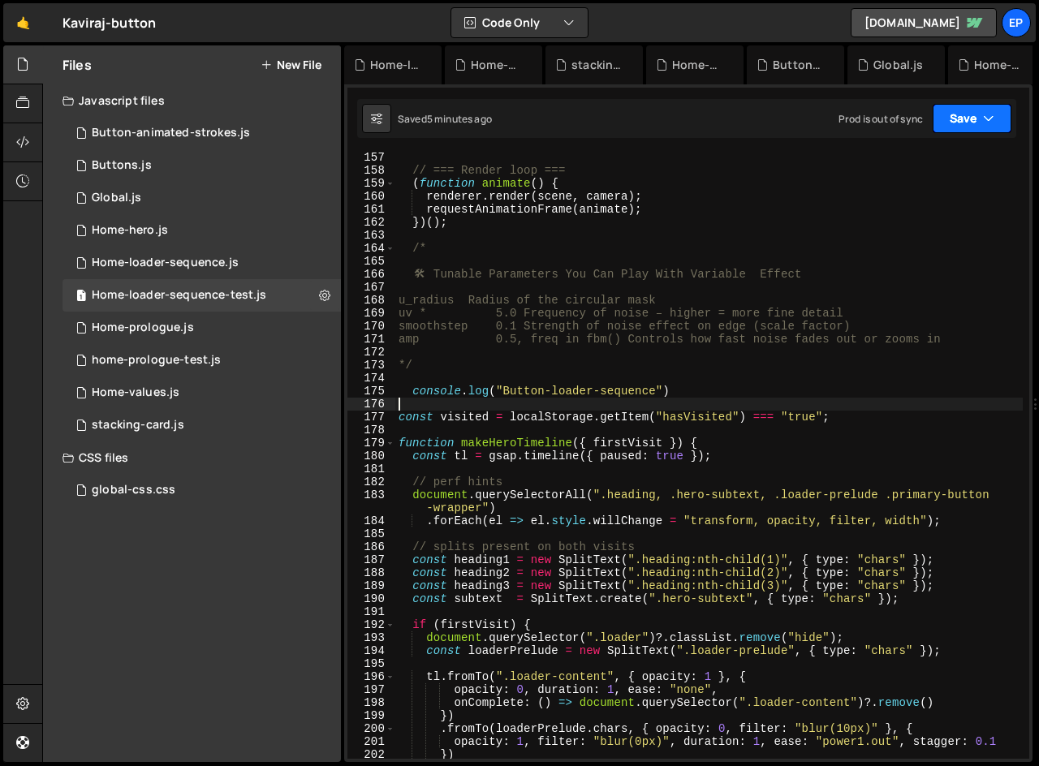
click at [991, 118] on icon "button" at bounding box center [988, 118] width 11 height 16
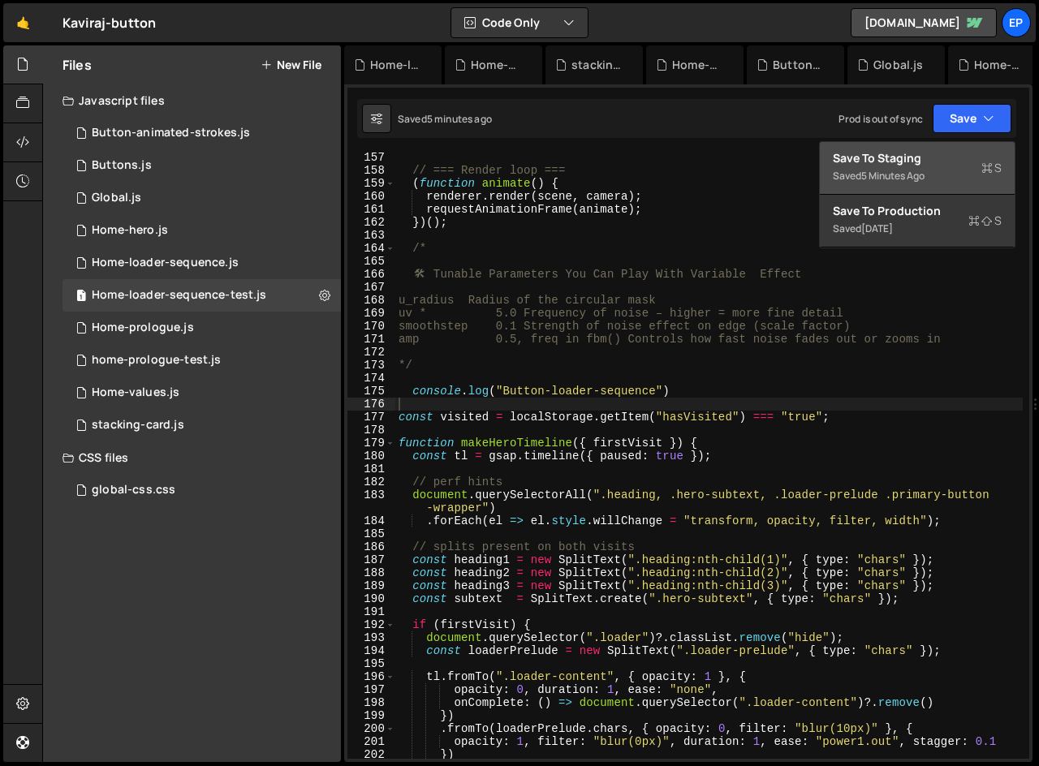
click at [920, 166] on div "Saved 5 minutes ago" at bounding box center [917, 175] width 169 height 19
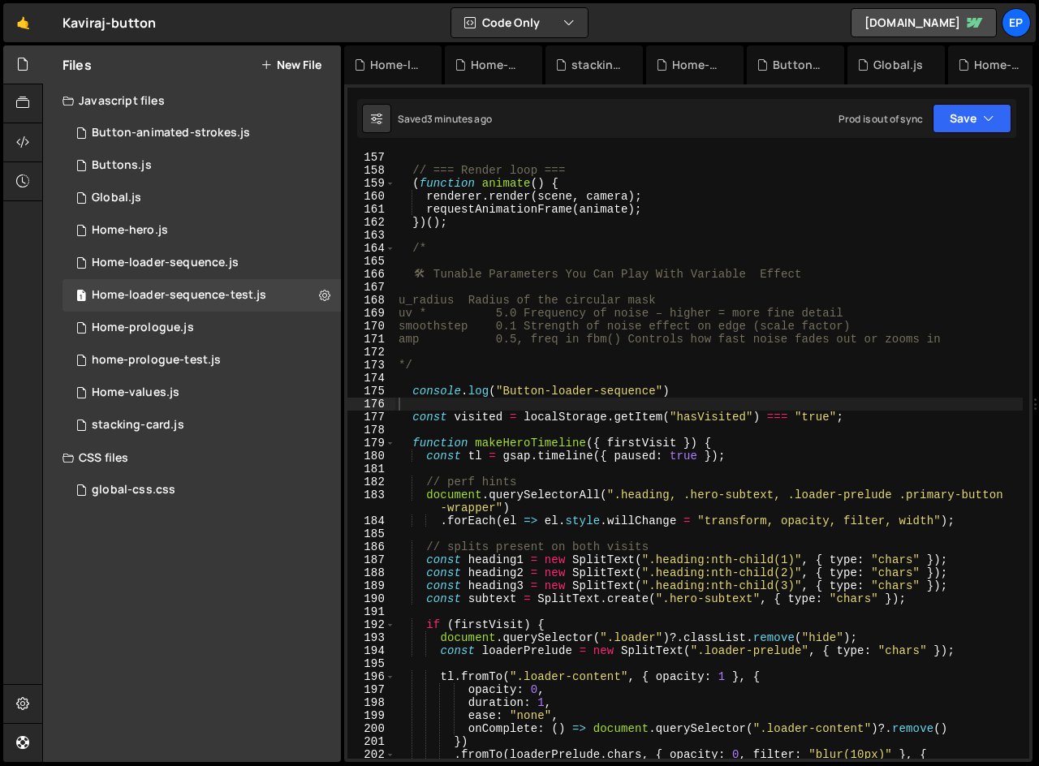
type textarea "const heading1 = new SplitText(".heading:nth-child(1)", { type: "chars" });"
click at [642, 555] on div "// === Render loop === ( function animate ( ) { renderer . render ( scene , cam…" at bounding box center [709, 467] width 628 height 633
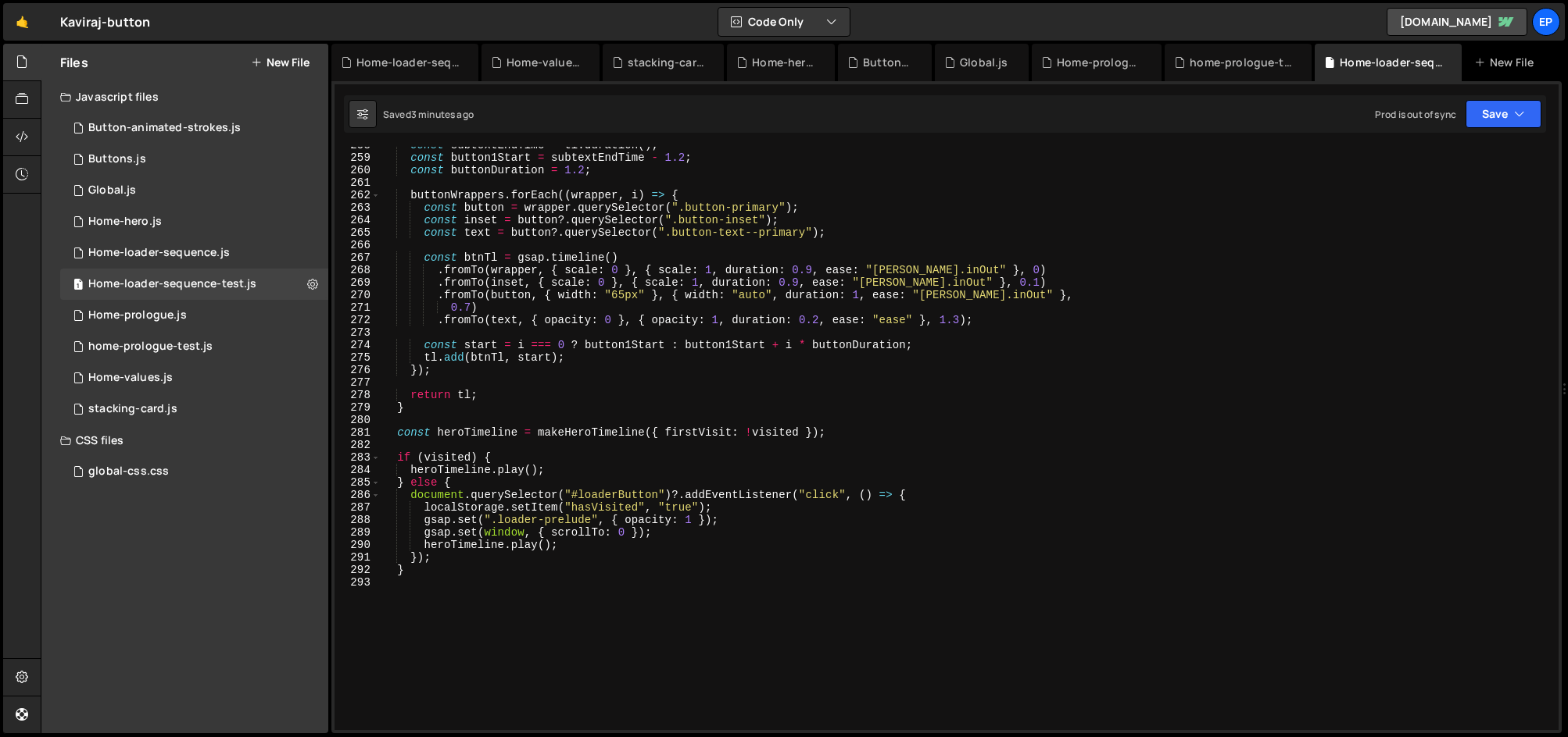
scroll to position [3220, 0]
click at [521, 638] on div "const subtextEndTime = tl . duration ( ) ; const button1Start = subtextEndTime …" at bounding box center [965, 444] width 1171 height 609
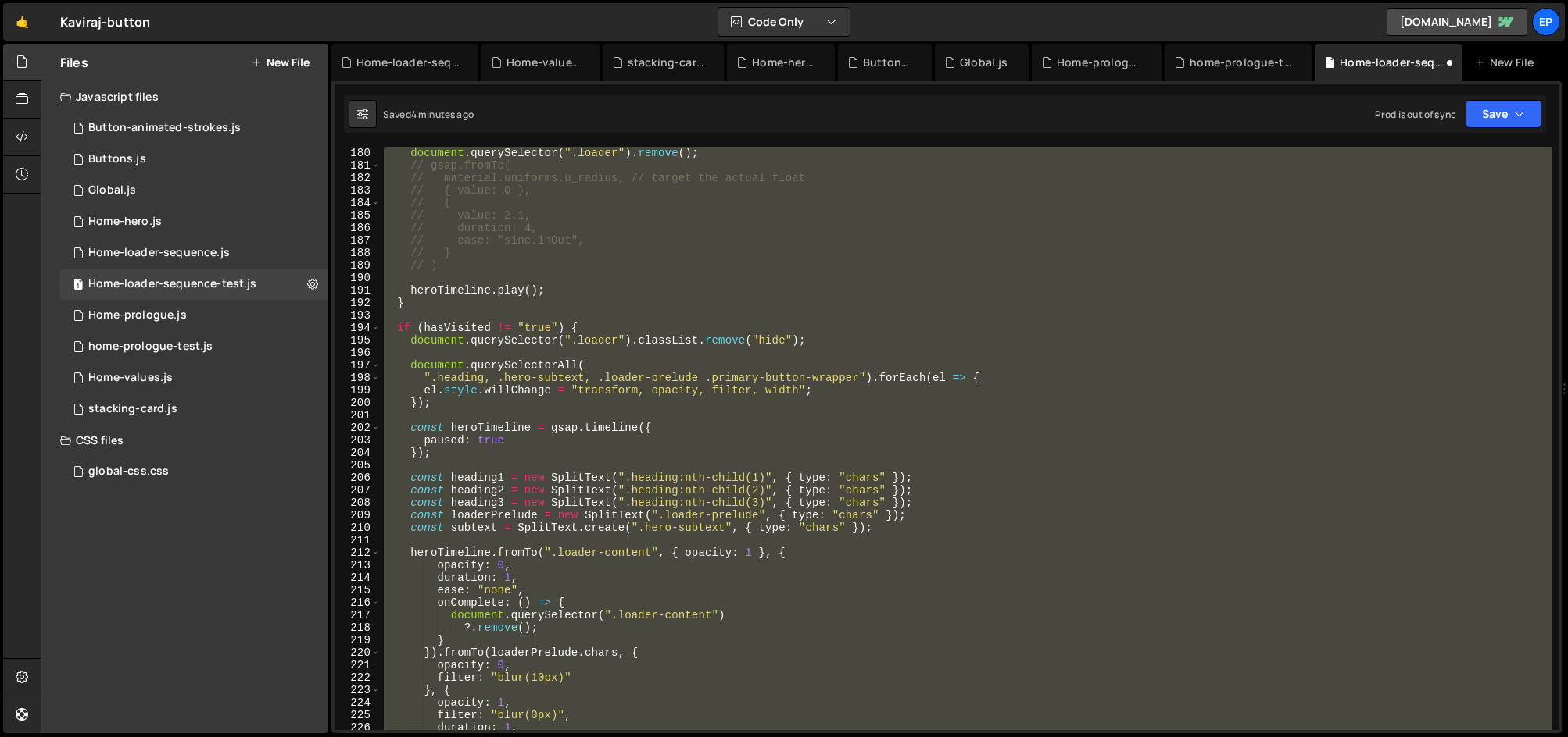
scroll to position [2062, 0]
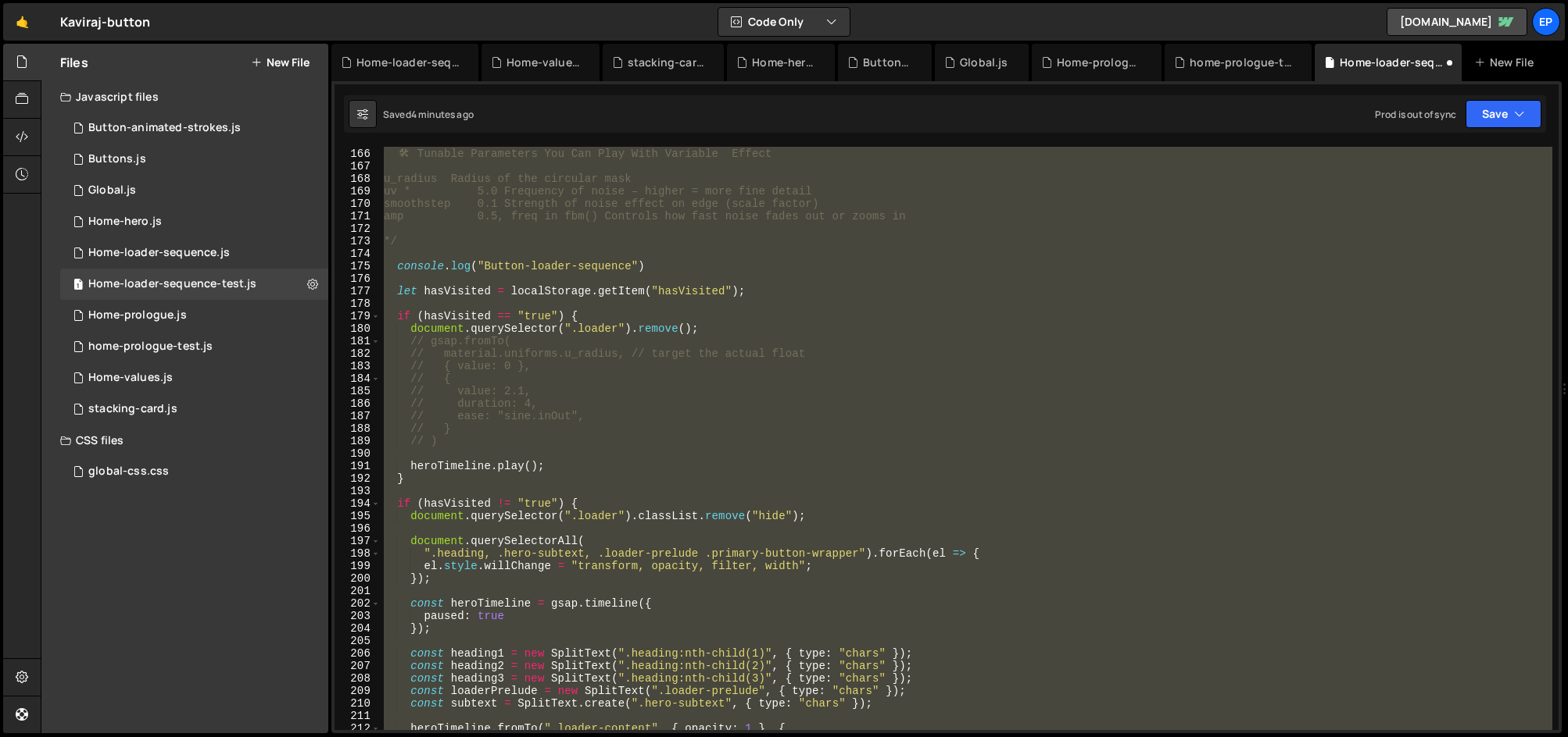
click at [587, 396] on div "🛠 ️ Tunable Parameters You Can Play With Variable Effect u_radius Radius of the…" at bounding box center [965, 439] width 1171 height 584
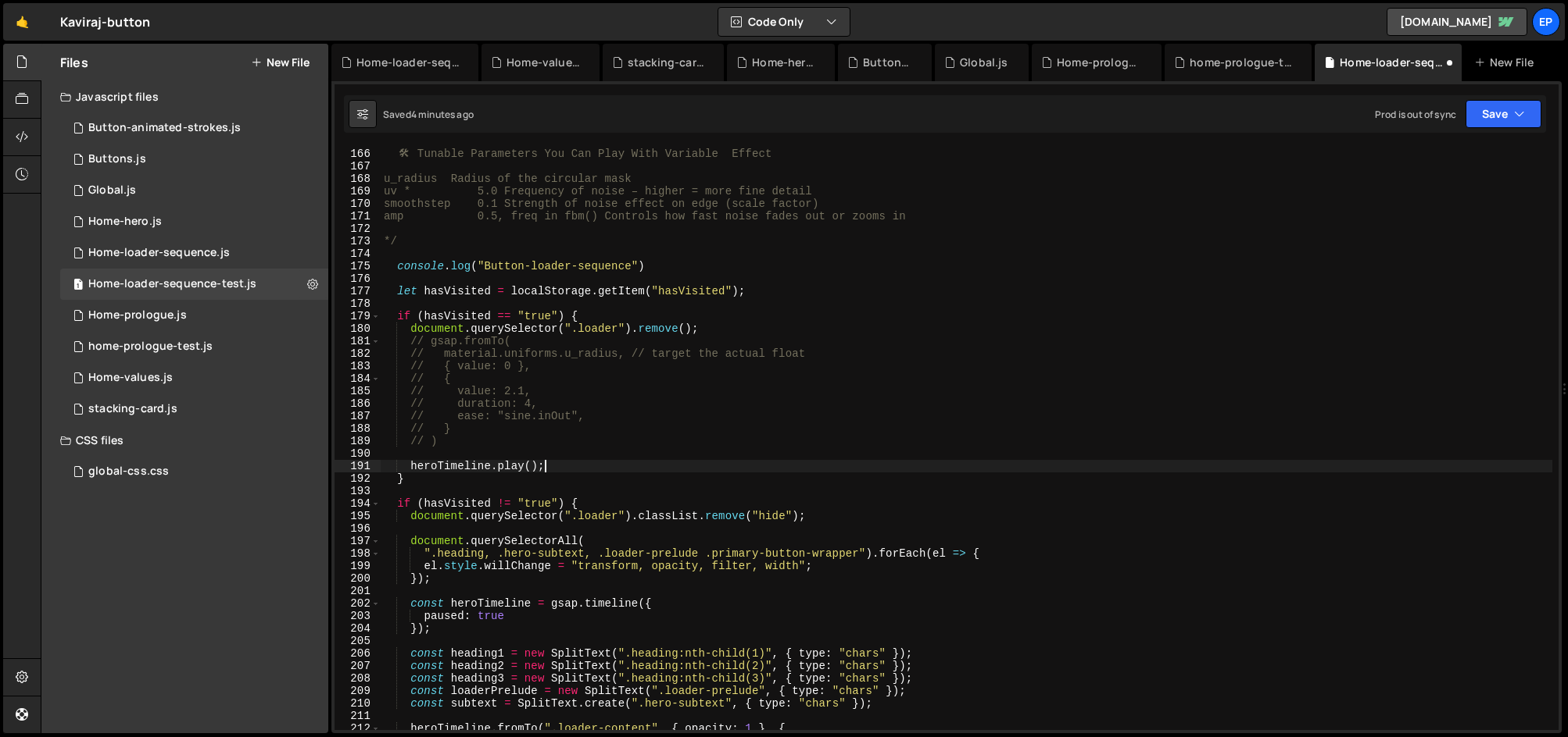
click at [583, 467] on div "🛠 ️ Tunable Parameters You Can Play With Variable Effect u_radius Radius of the…" at bounding box center [965, 439] width 1171 height 609
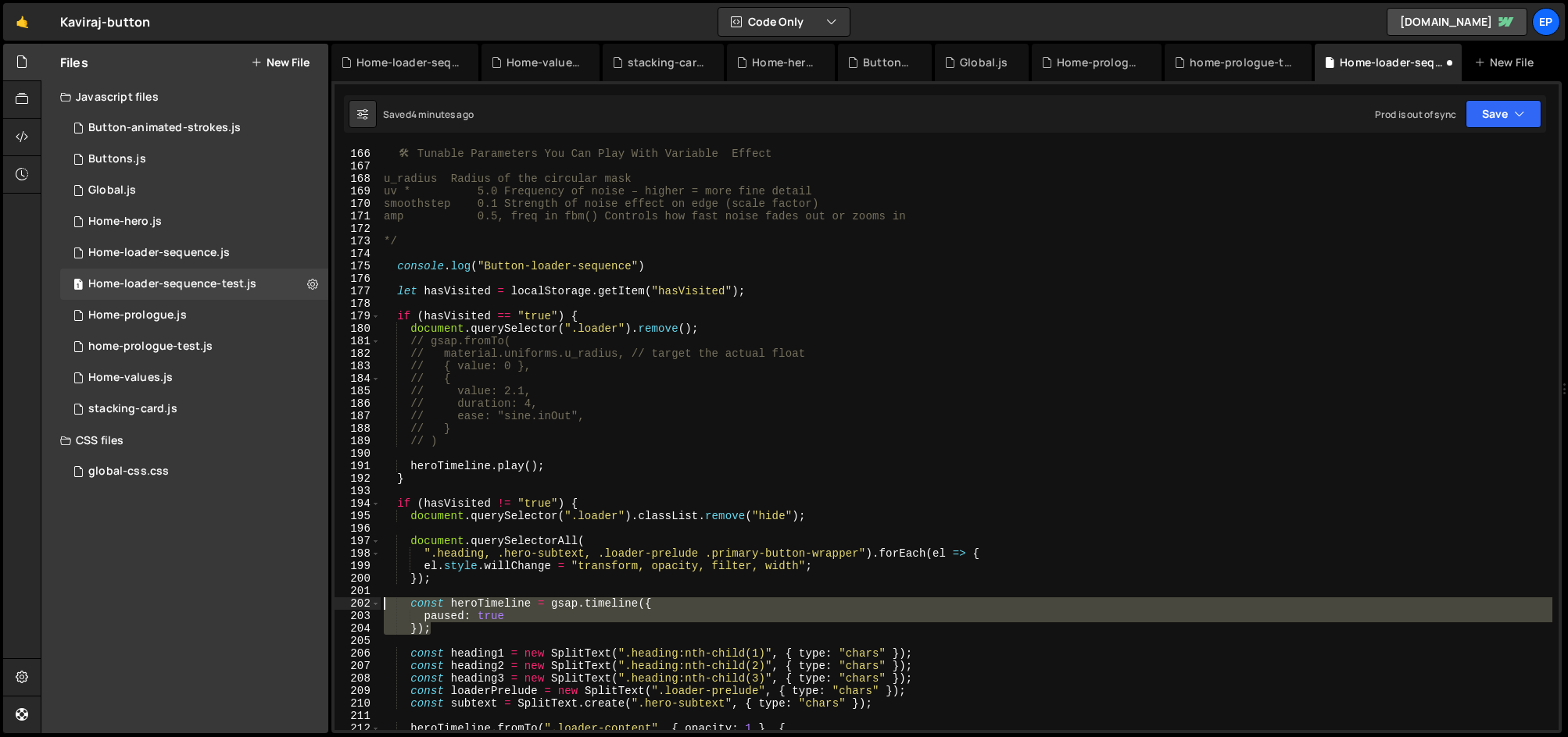
drag, startPoint x: 442, startPoint y: 633, endPoint x: 338, endPoint y: 604, distance: 108.0
click at [338, 604] on div "[DOMAIN_NAME](); 165 166 167 168 169 170 171 172 173 174 175 176 177 178 179 18…" at bounding box center [947, 439] width 1224 height 584
type textarea "const heroTimeline = gsap.timeline({ paused: true"
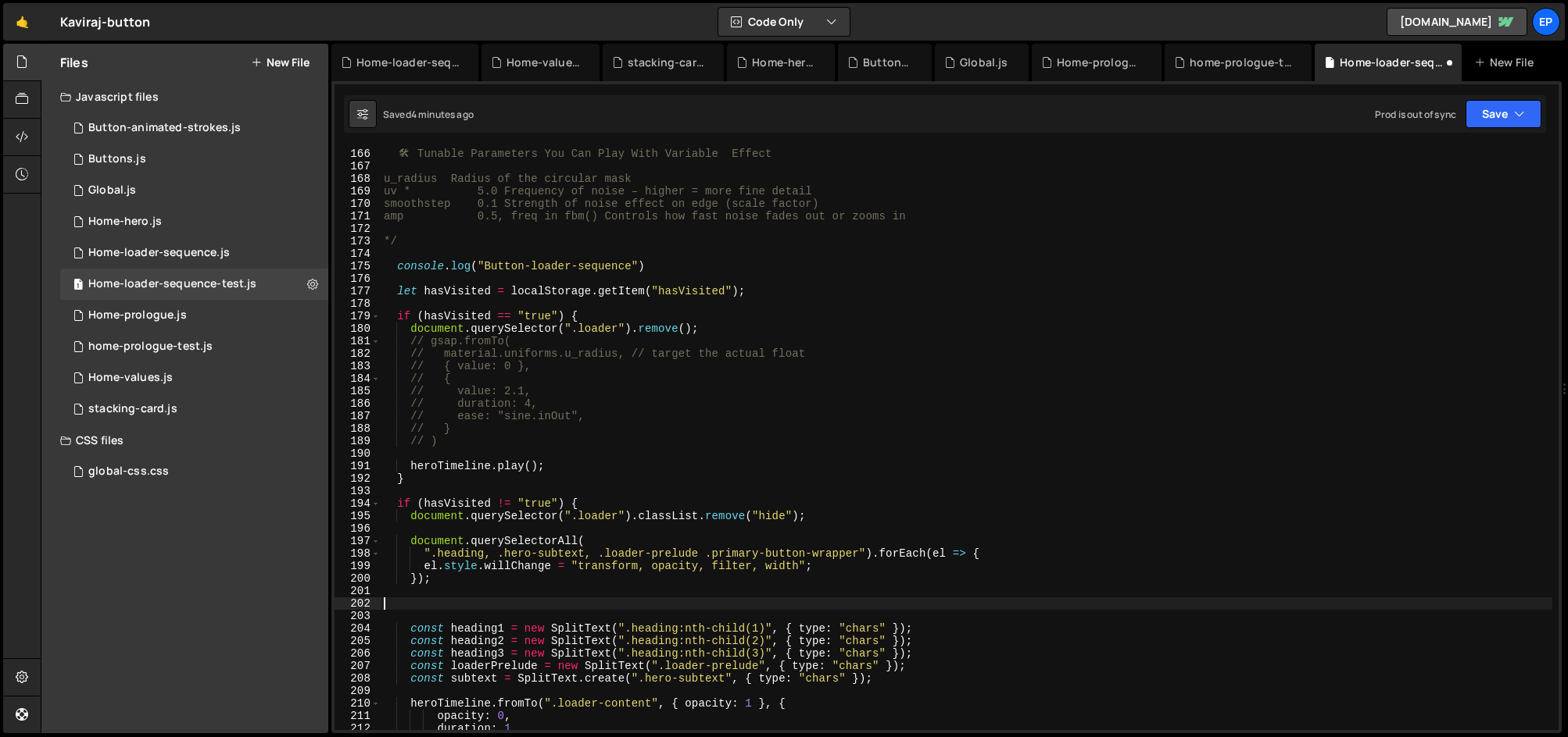
click at [455, 486] on div "🛠 ️ Tunable Parameters You Can Play With Variable Effect u_radius Radius of the…" at bounding box center [965, 439] width 1171 height 609
click at [456, 482] on div "🛠 ️ Tunable Parameters You Can Play With Variable Effect u_radius Radius of the…" at bounding box center [965, 439] width 1171 height 609
type textarea "}"
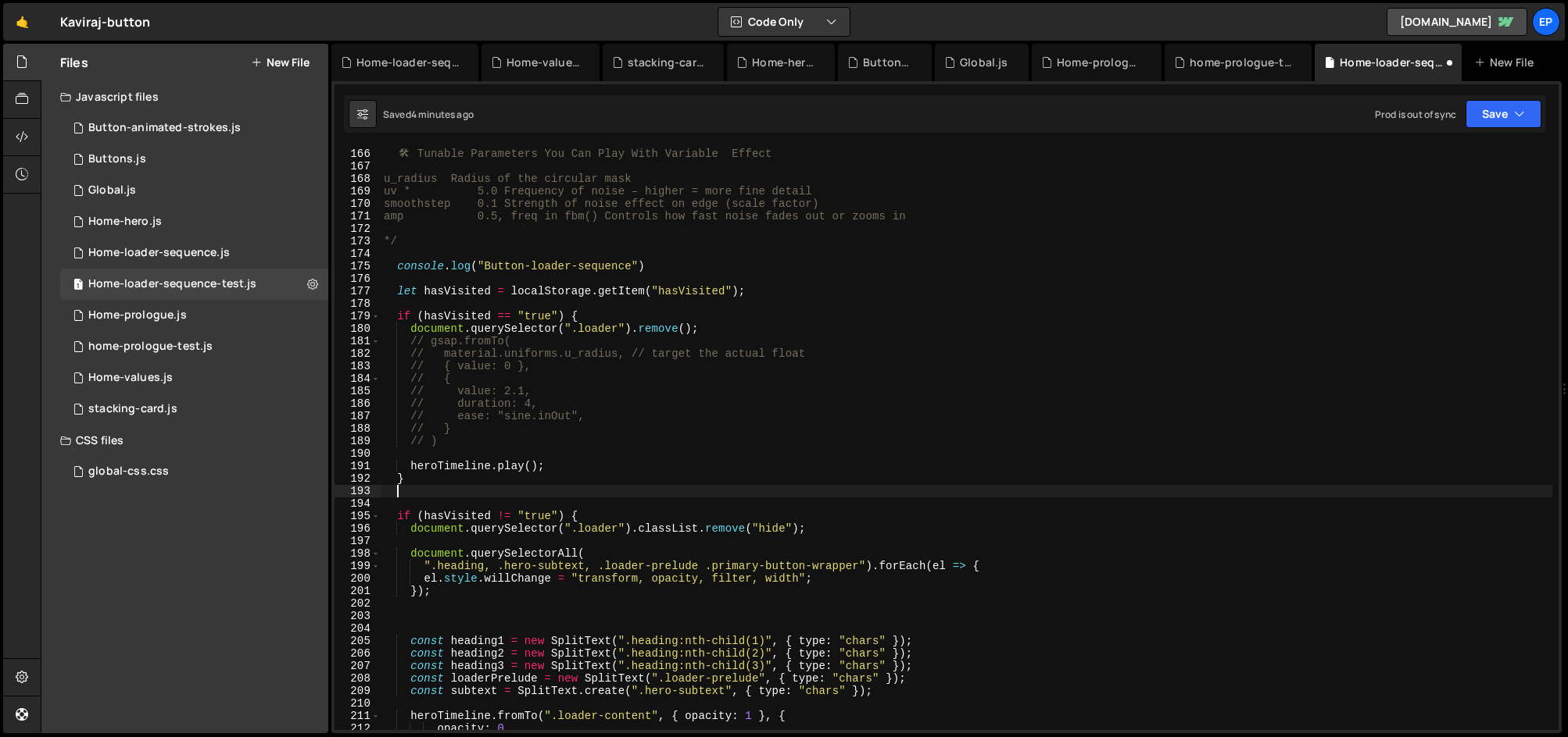
paste textarea "});"
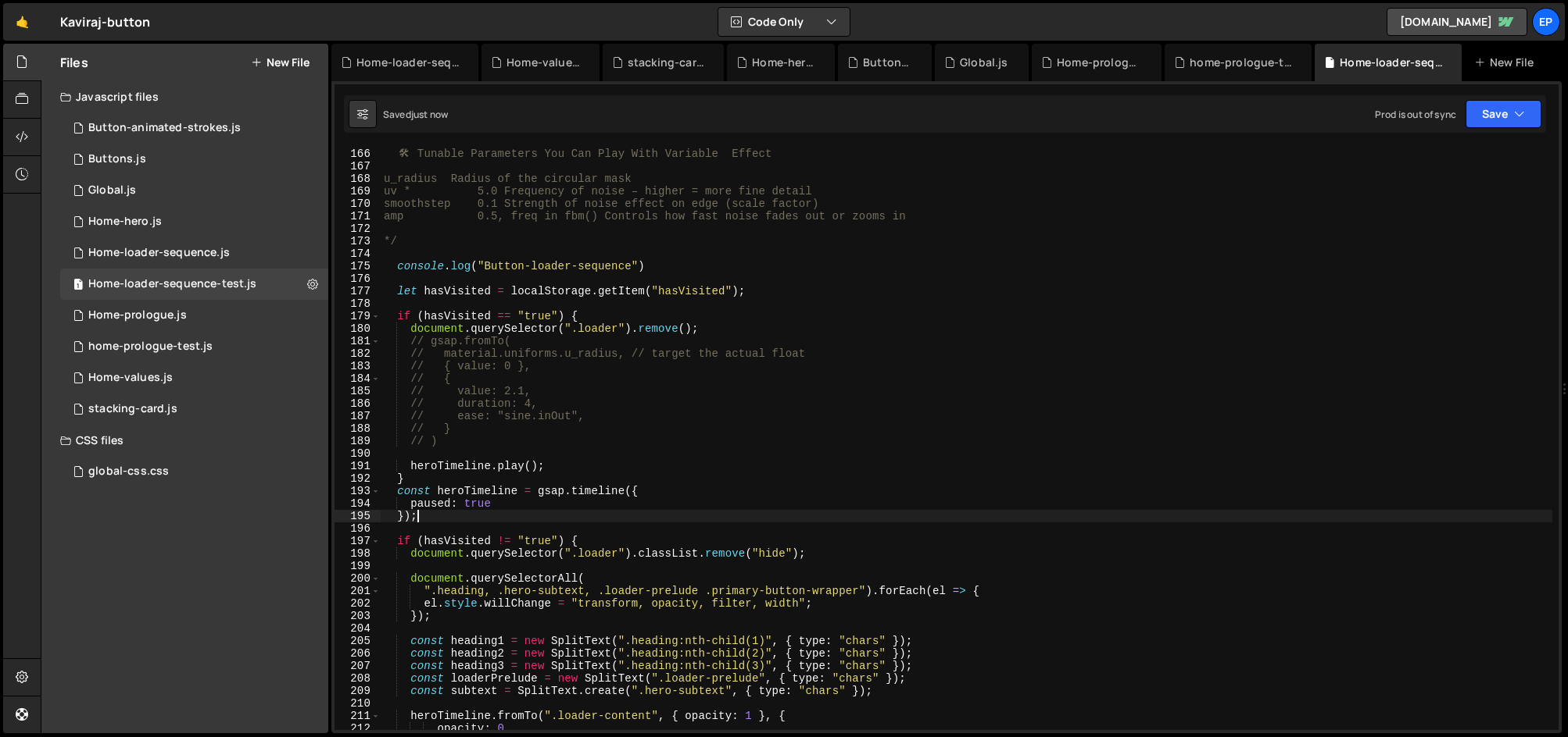
click at [597, 443] on div "🛠 ️ Tunable Parameters You Can Play With Variable Effect u_radius Radius of the…" at bounding box center [965, 439] width 1171 height 609
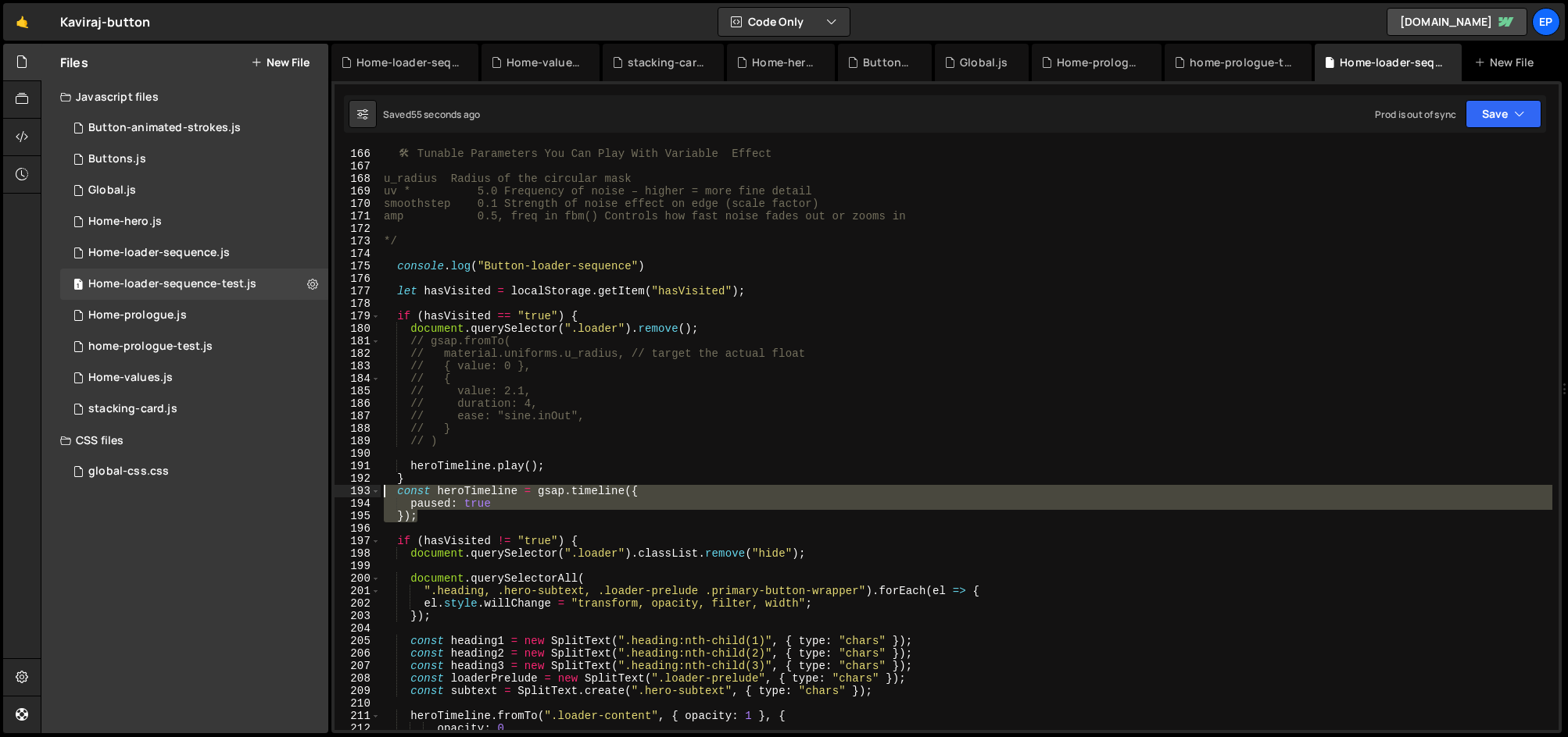
drag, startPoint x: 432, startPoint y: 520, endPoint x: 332, endPoint y: 490, distance: 104.4
click at [332, 490] on div "// ) 165 166 167 168 169 170 171 172 173 174 175 176 177 178 179 180 181 182 18…" at bounding box center [946, 407] width 1230 height 652
type textarea "const heroTimeline = gsap.timeline({ paused: true"
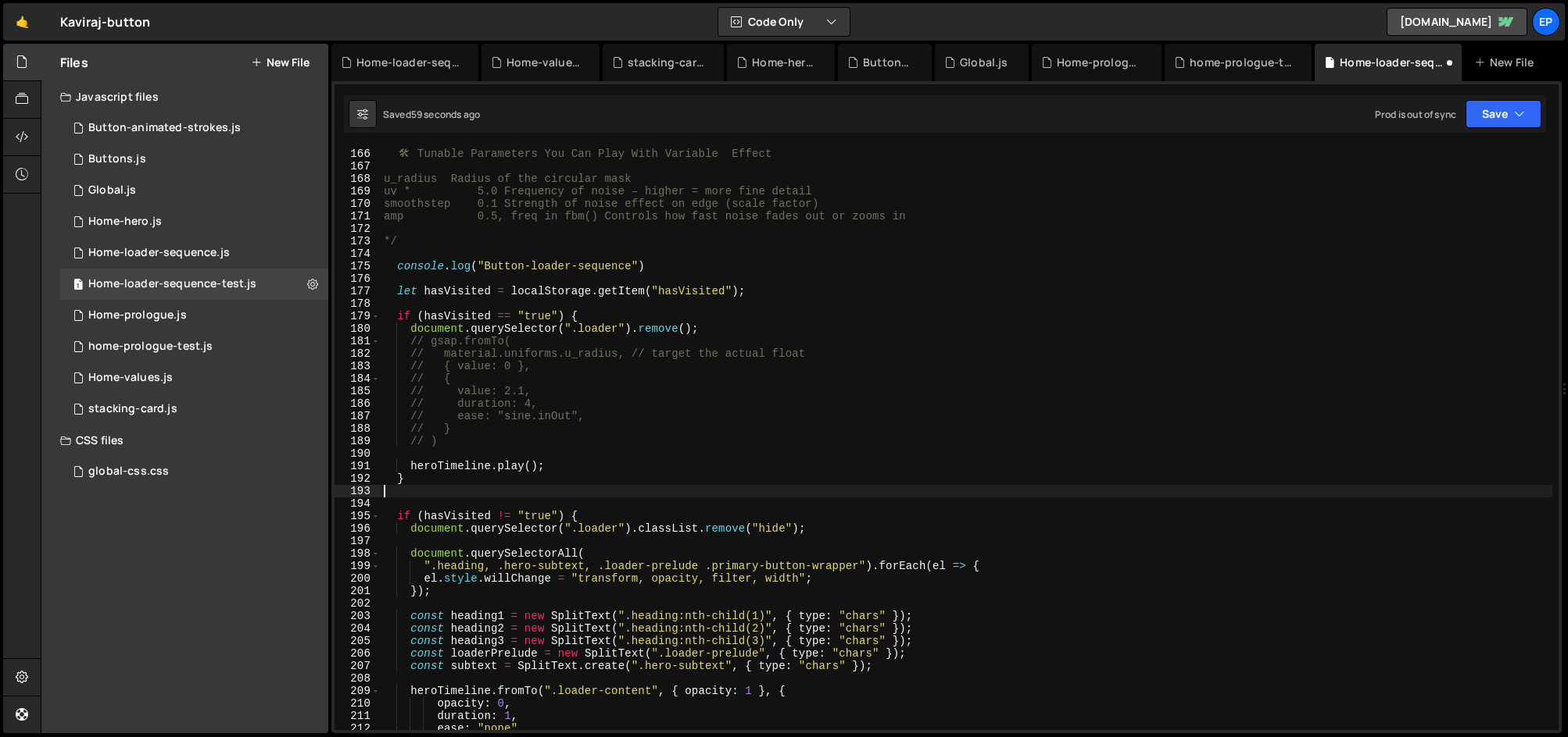
click at [439, 304] on div "🛠 ️ Tunable Parameters You Can Play With Variable Effect u_radius Radius of the…" at bounding box center [965, 439] width 1171 height 609
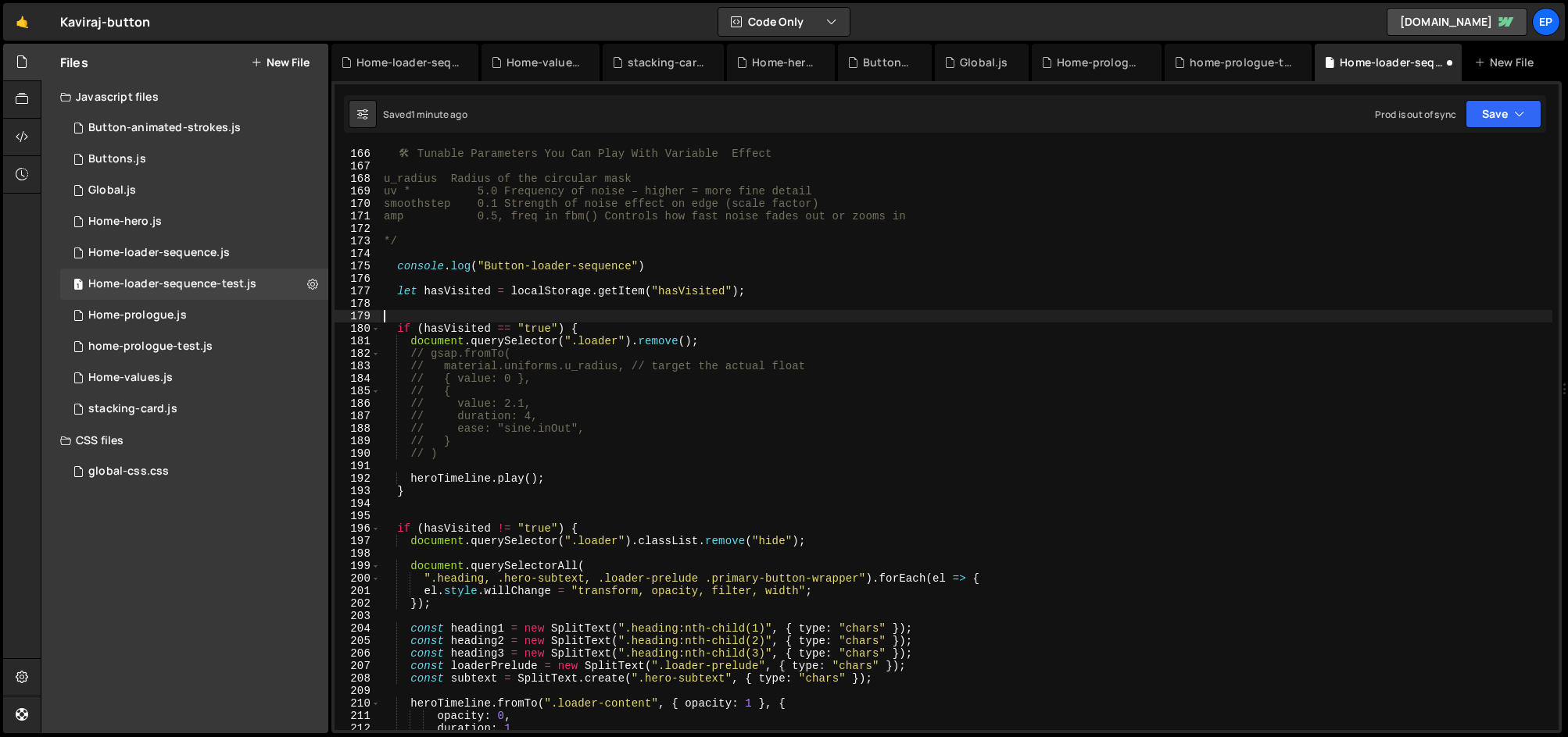
type textarea "console.log("Home-lader-sequence-test.js loaded")"
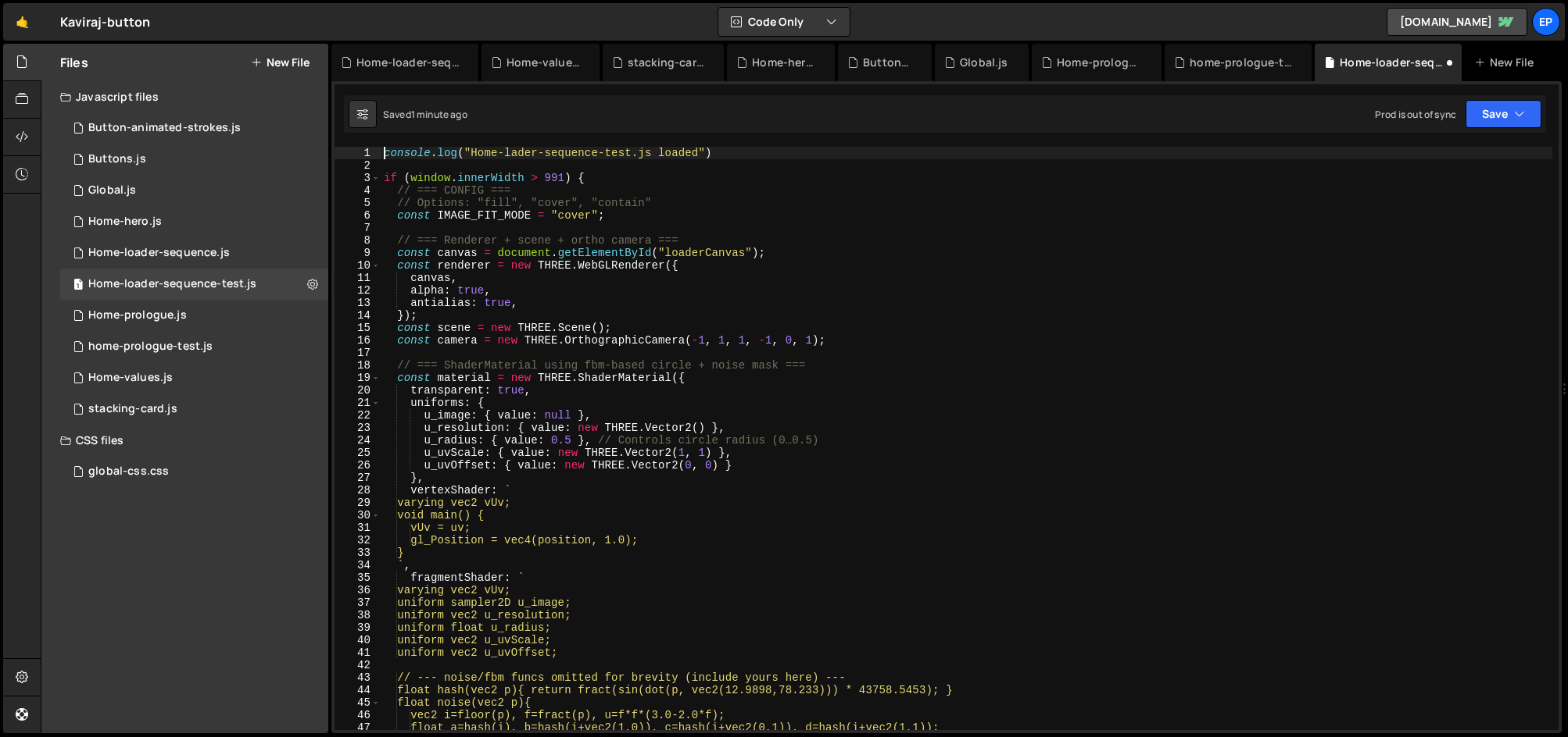
scroll to position [0, 0]
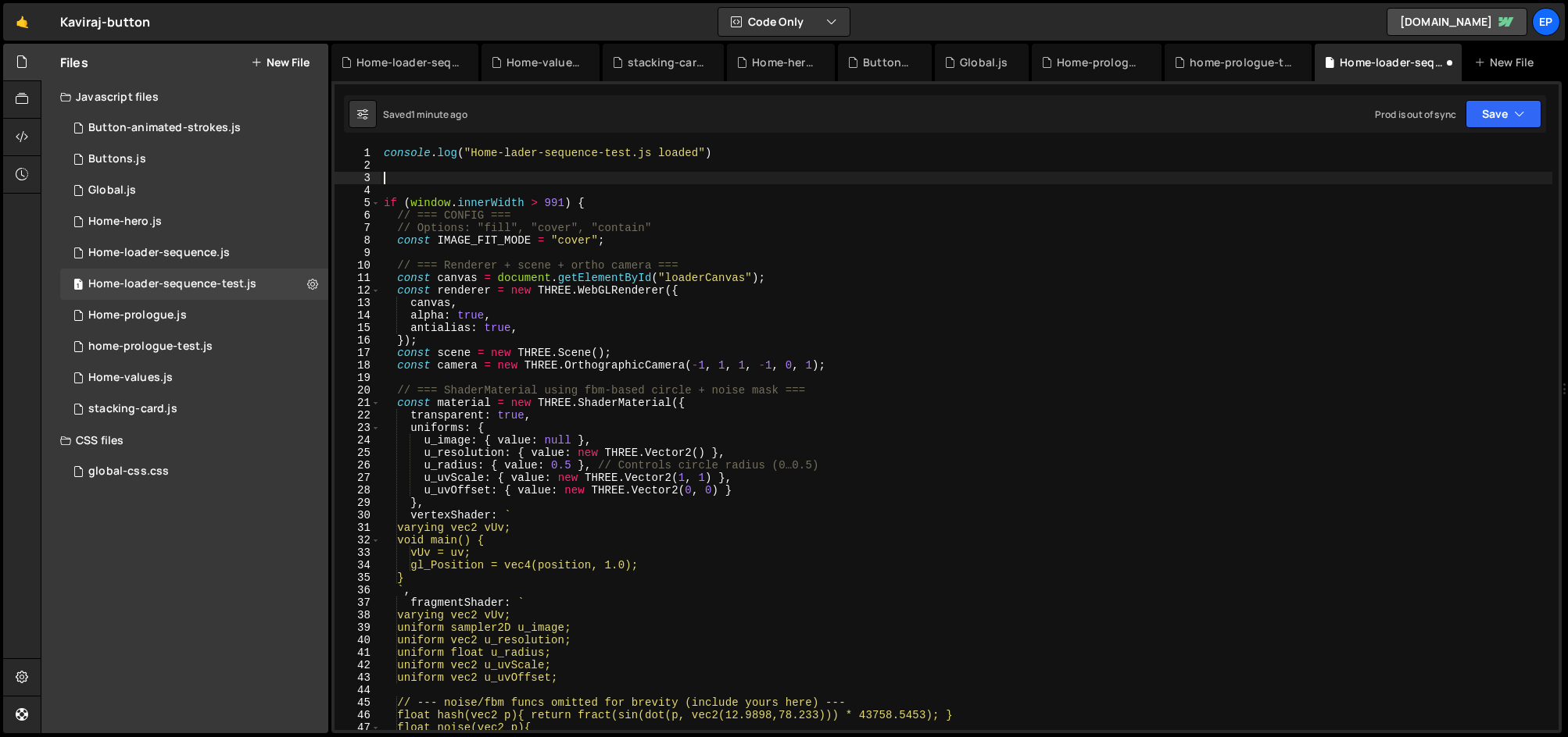
paste textarea "});"
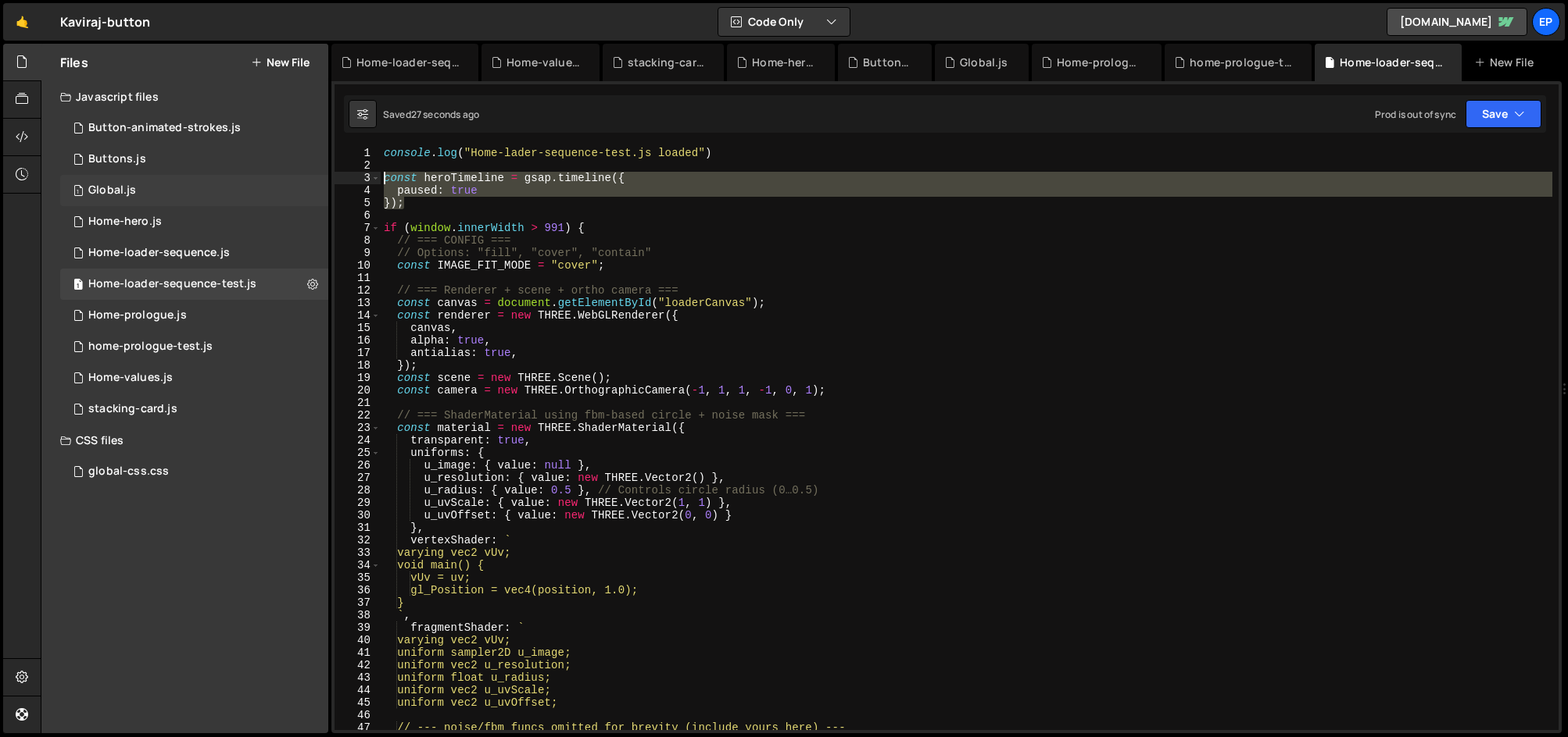
drag, startPoint x: 422, startPoint y: 206, endPoint x: 302, endPoint y: 179, distance: 123.0
click at [302, 179] on div "Files New File Javascript files 1 Button-animated-strokes.js 0 1 Buttons.js 0 1…" at bounding box center [804, 389] width 1528 height 691
type textarea "}"
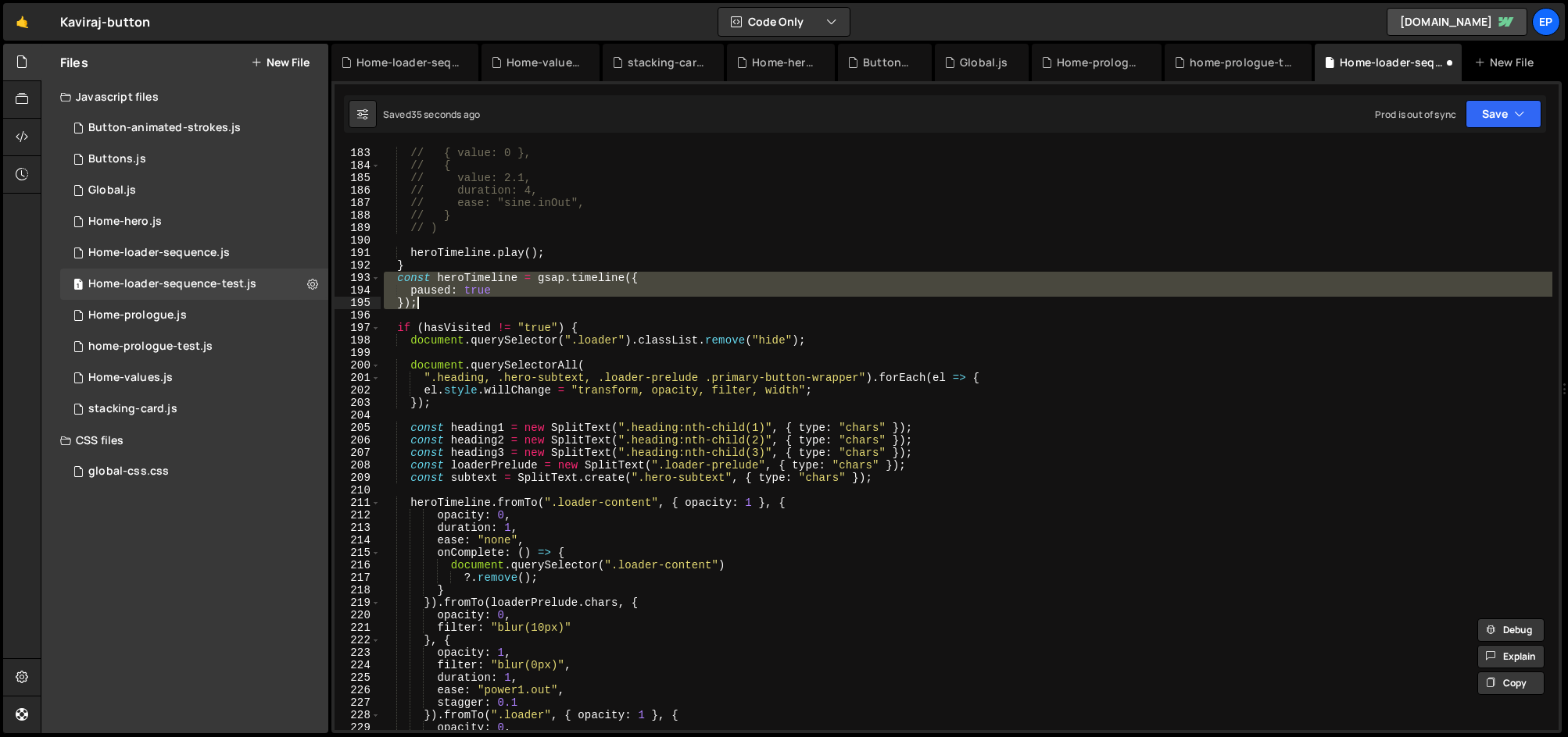
scroll to position [2275, 0]
type textarea "}"
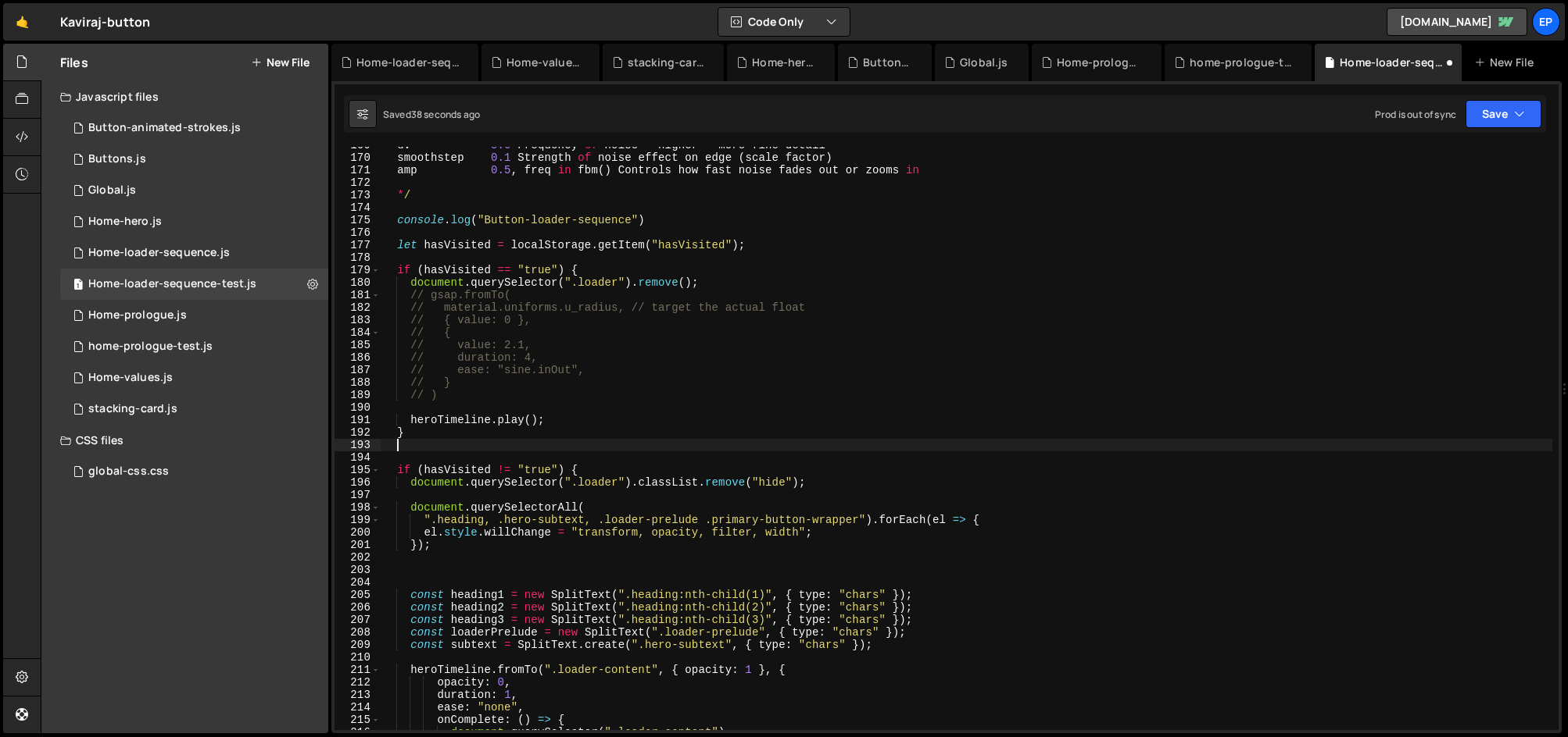
scroll to position [2108, 0]
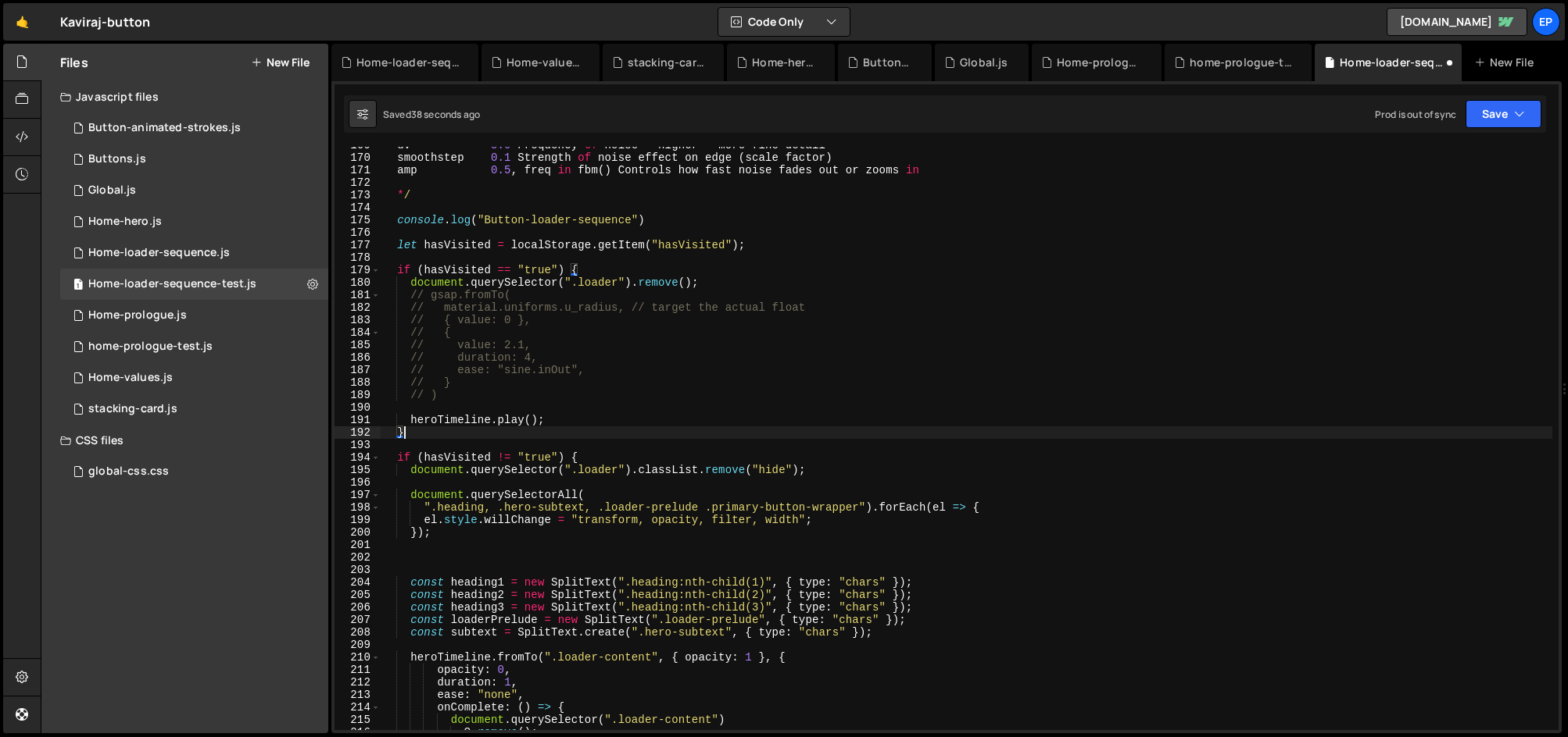
type textarea "paused: true });"
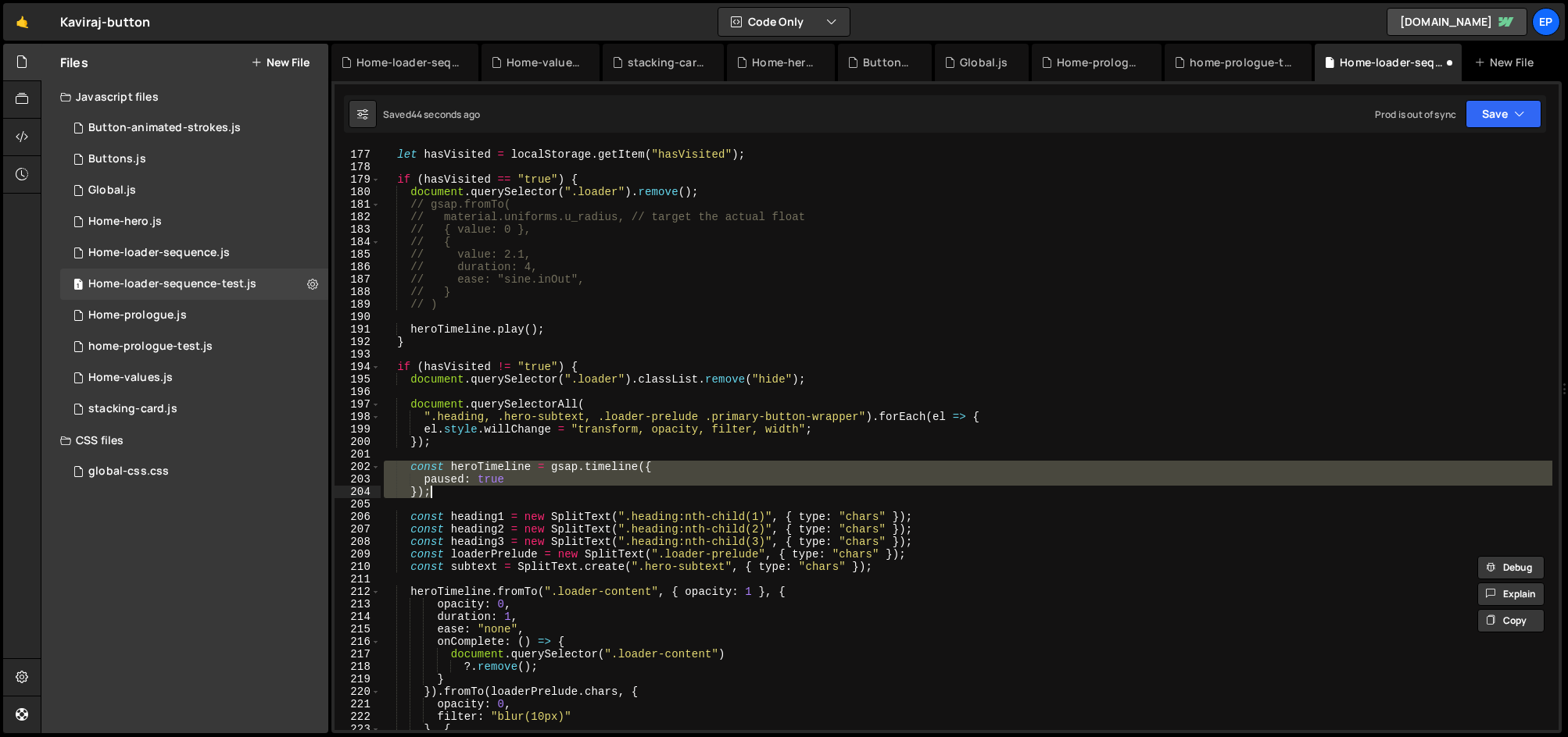
scroll to position [2221, 0]
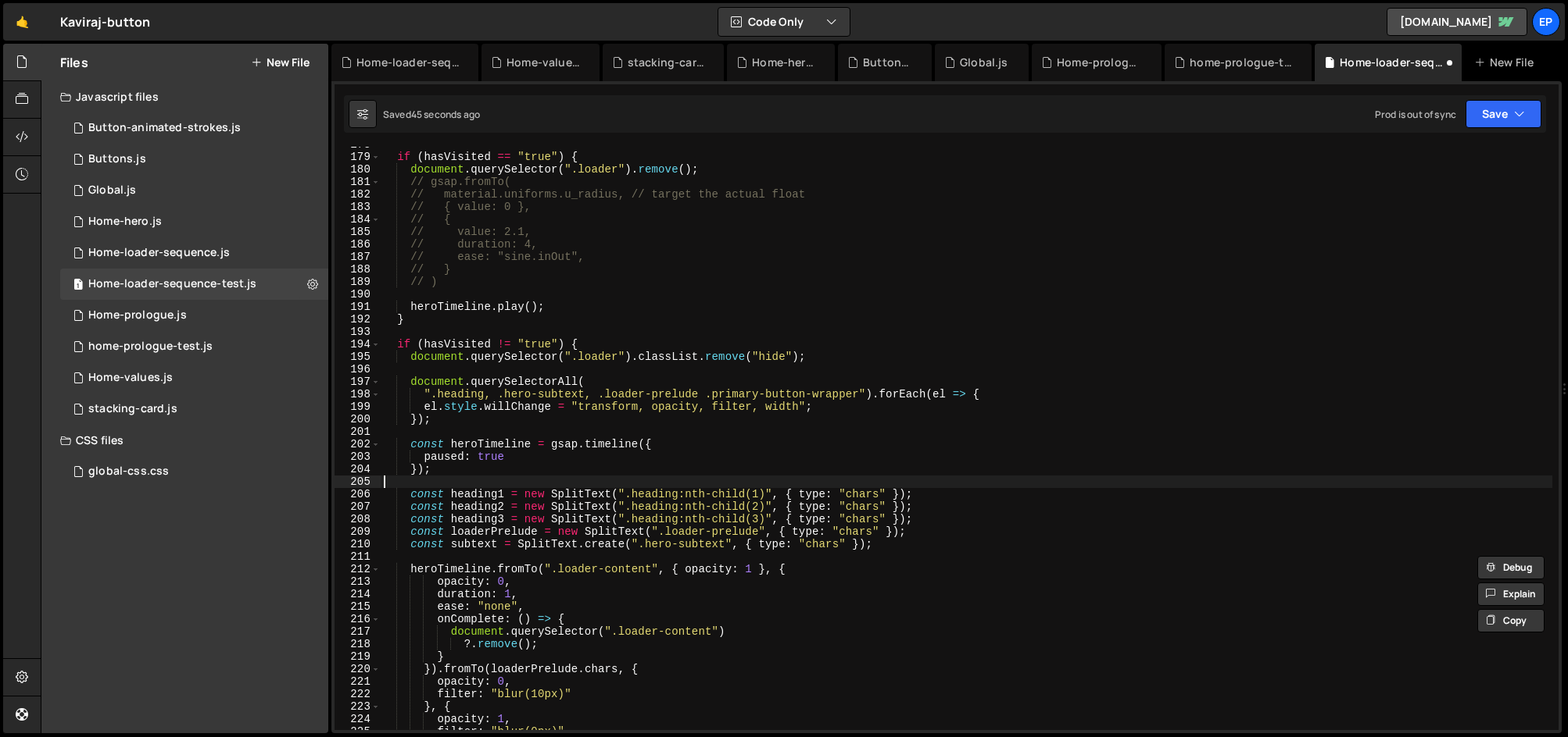
click at [462, 476] on div "if ( hasVisited == "true" ) { document . querySelector ( ".loader" ) . remove (…" at bounding box center [965, 443] width 1171 height 609
click at [470, 484] on div "if ( hasVisited == "true" ) { document . querySelector ( ".loader" ) . remove (…" at bounding box center [965, 443] width 1171 height 609
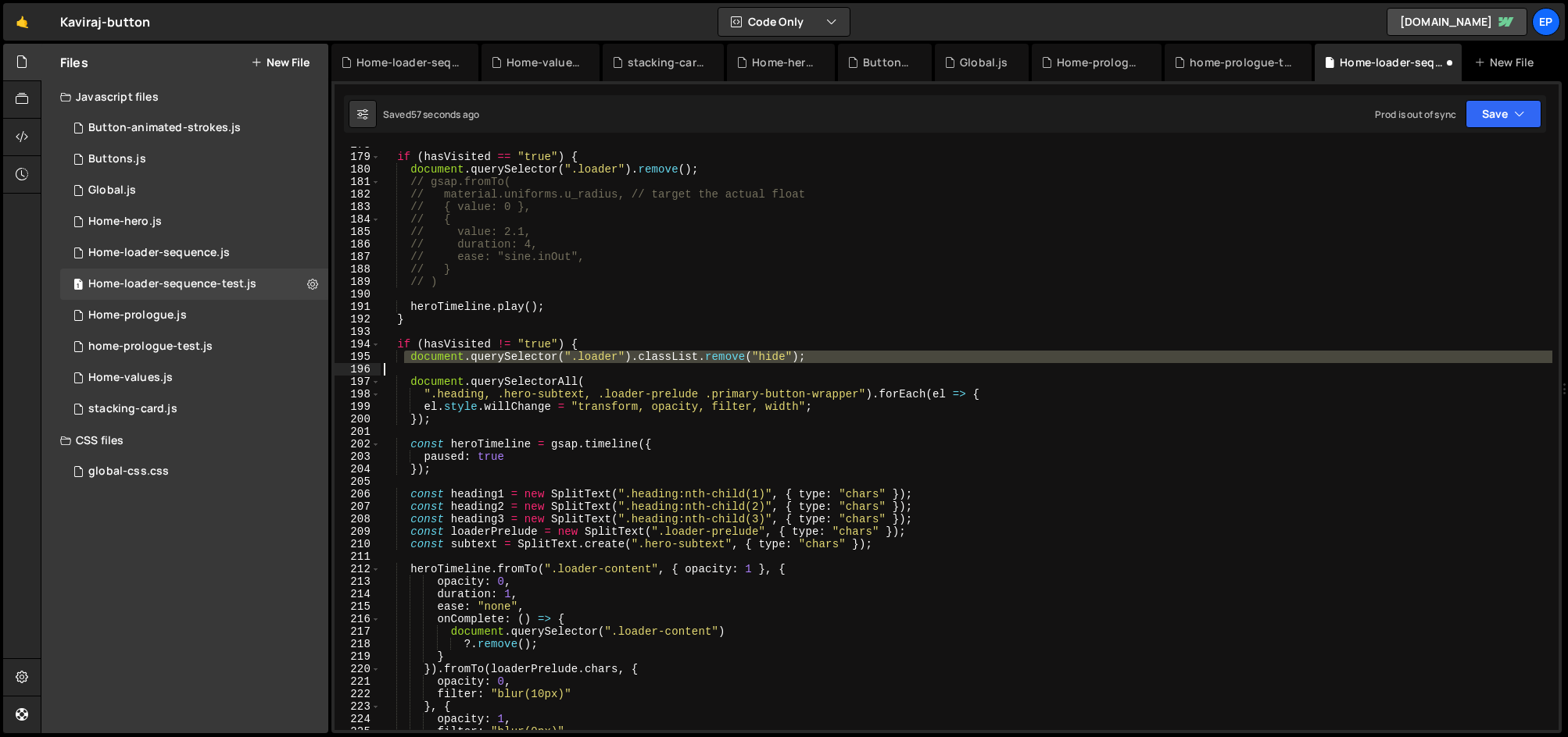
drag, startPoint x: 405, startPoint y: 358, endPoint x: 813, endPoint y: 367, distance: 408.1
click at [813, 367] on div "if ( hasVisited == "true" ) { document . querySelector ( ".loader" ) . remove (…" at bounding box center [965, 443] width 1171 height 609
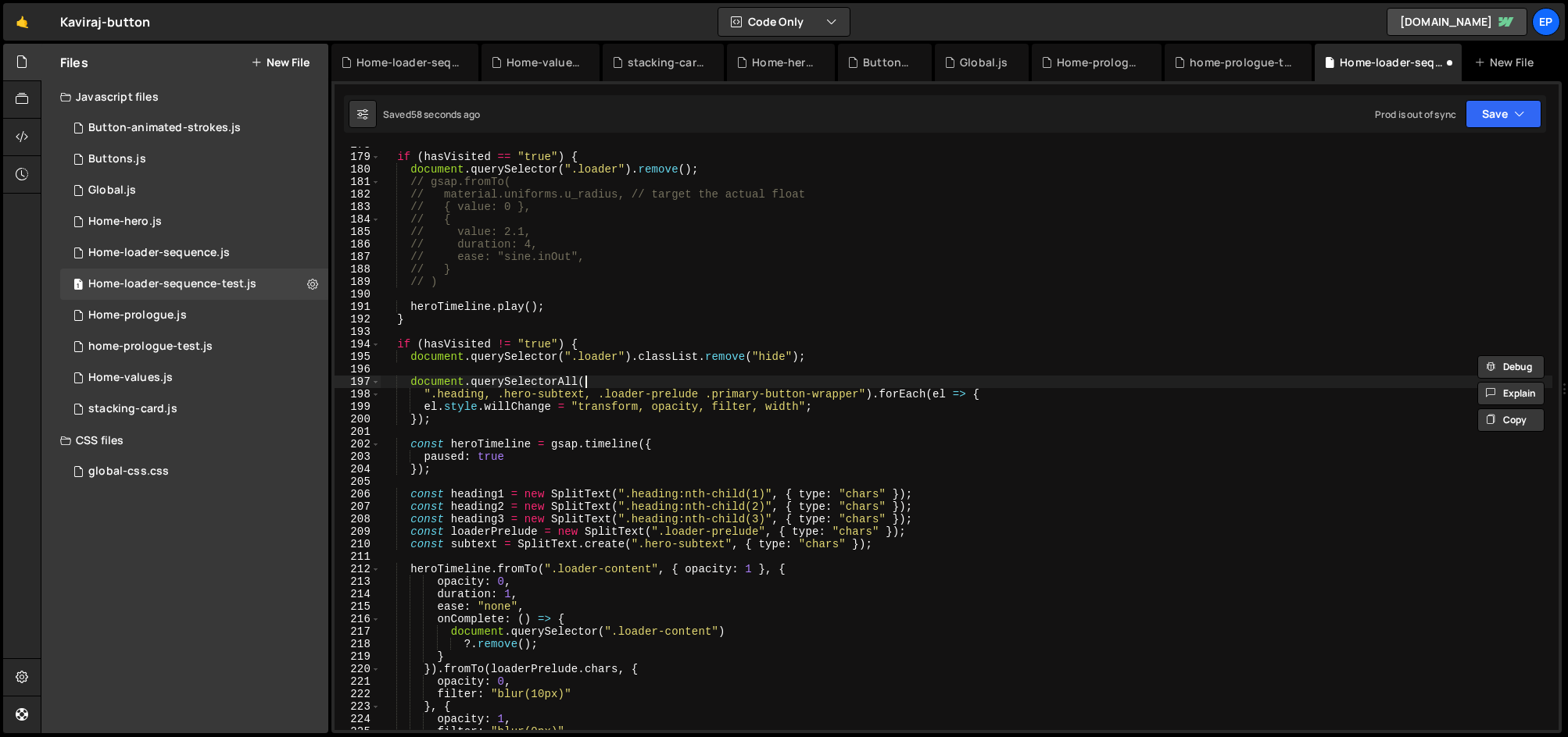
click at [650, 382] on div "if ( hasVisited == "true" ) { document . querySelector ( ".loader" ) . remove (…" at bounding box center [965, 443] width 1171 height 609
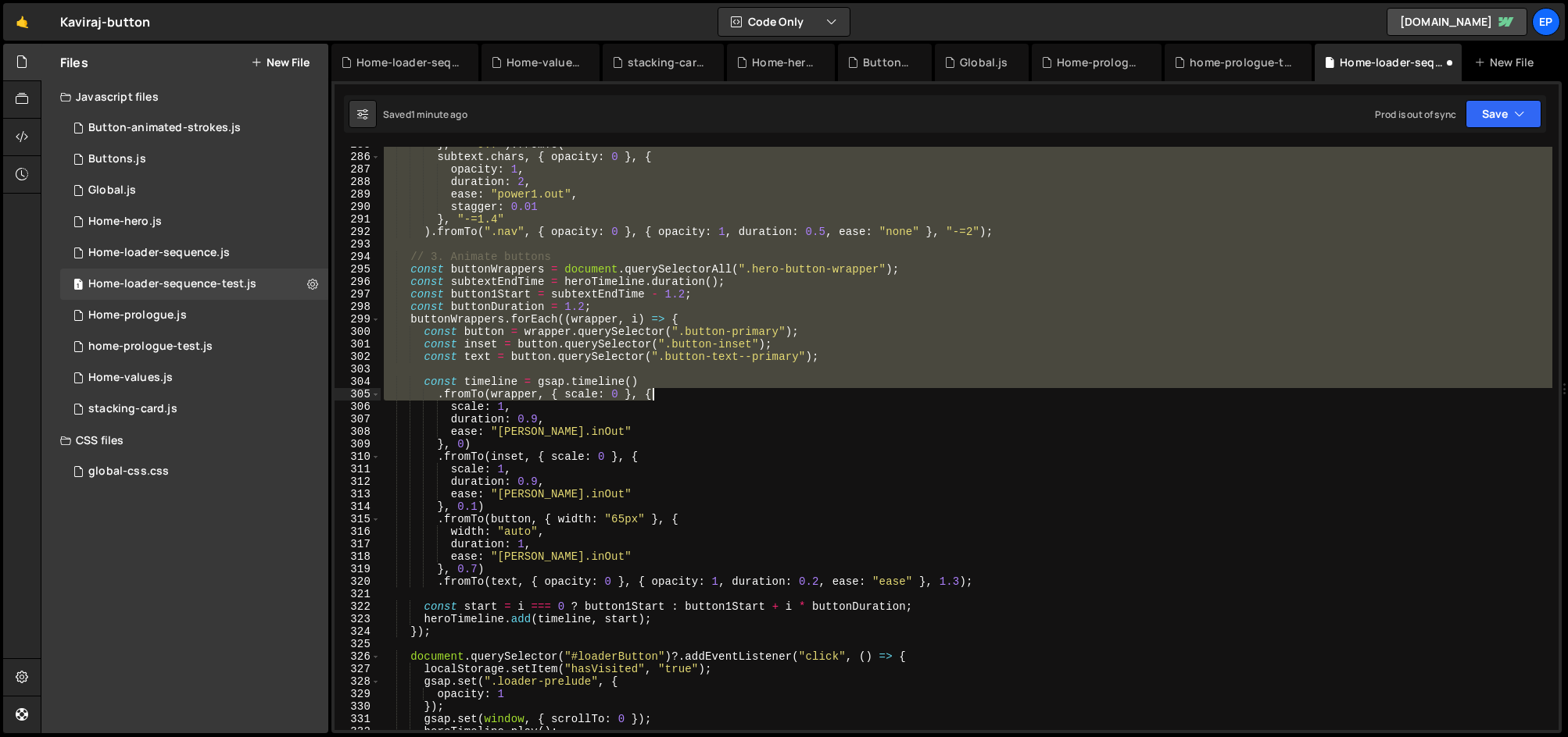
scroll to position [3757, 0]
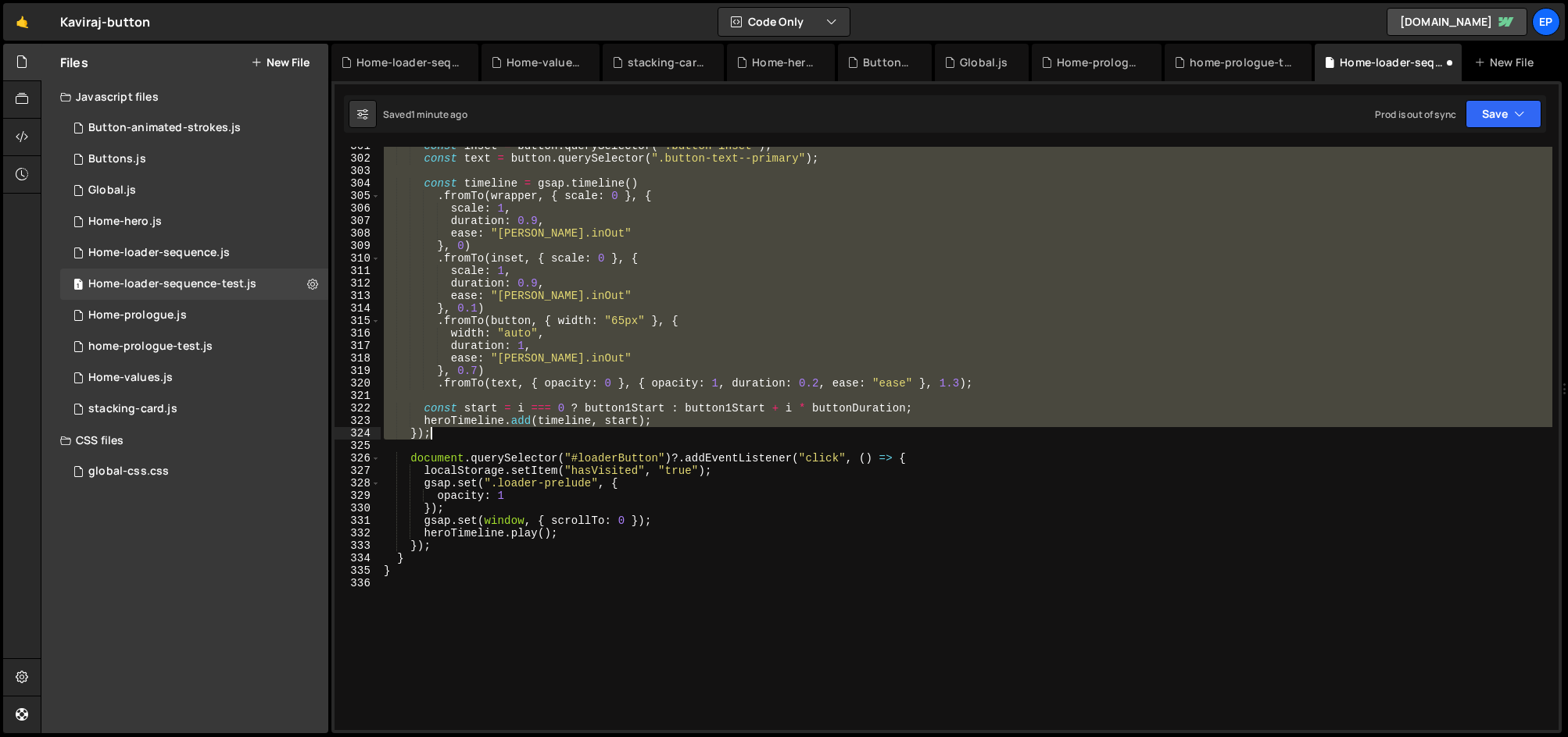
drag, startPoint x: 407, startPoint y: 382, endPoint x: 858, endPoint y: 437, distance: 454.3
click at [858, 437] on div "const inset = button . querySelector ( ".button-inset" ) ; const text = button …" at bounding box center [965, 444] width 1171 height 609
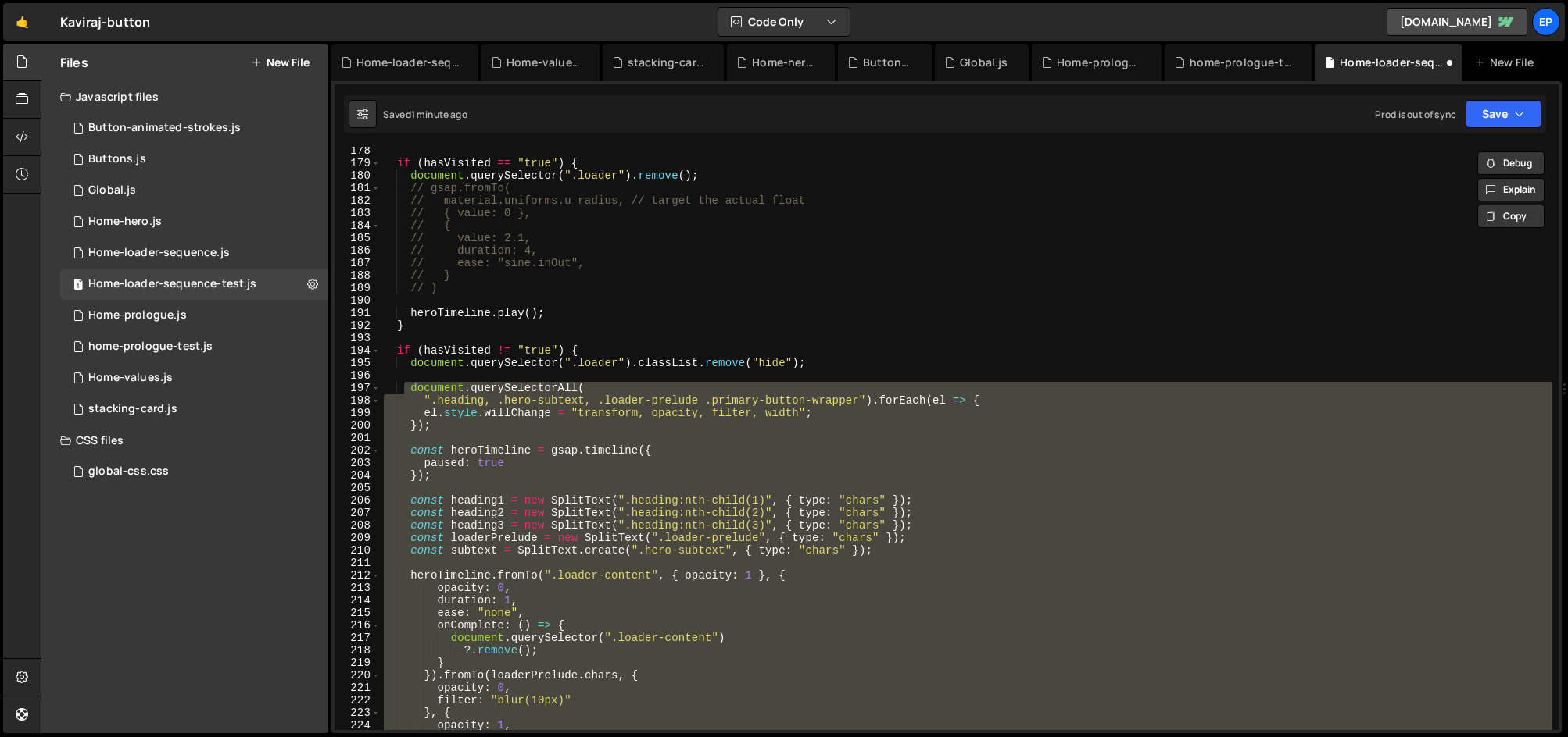
scroll to position [2198, 0]
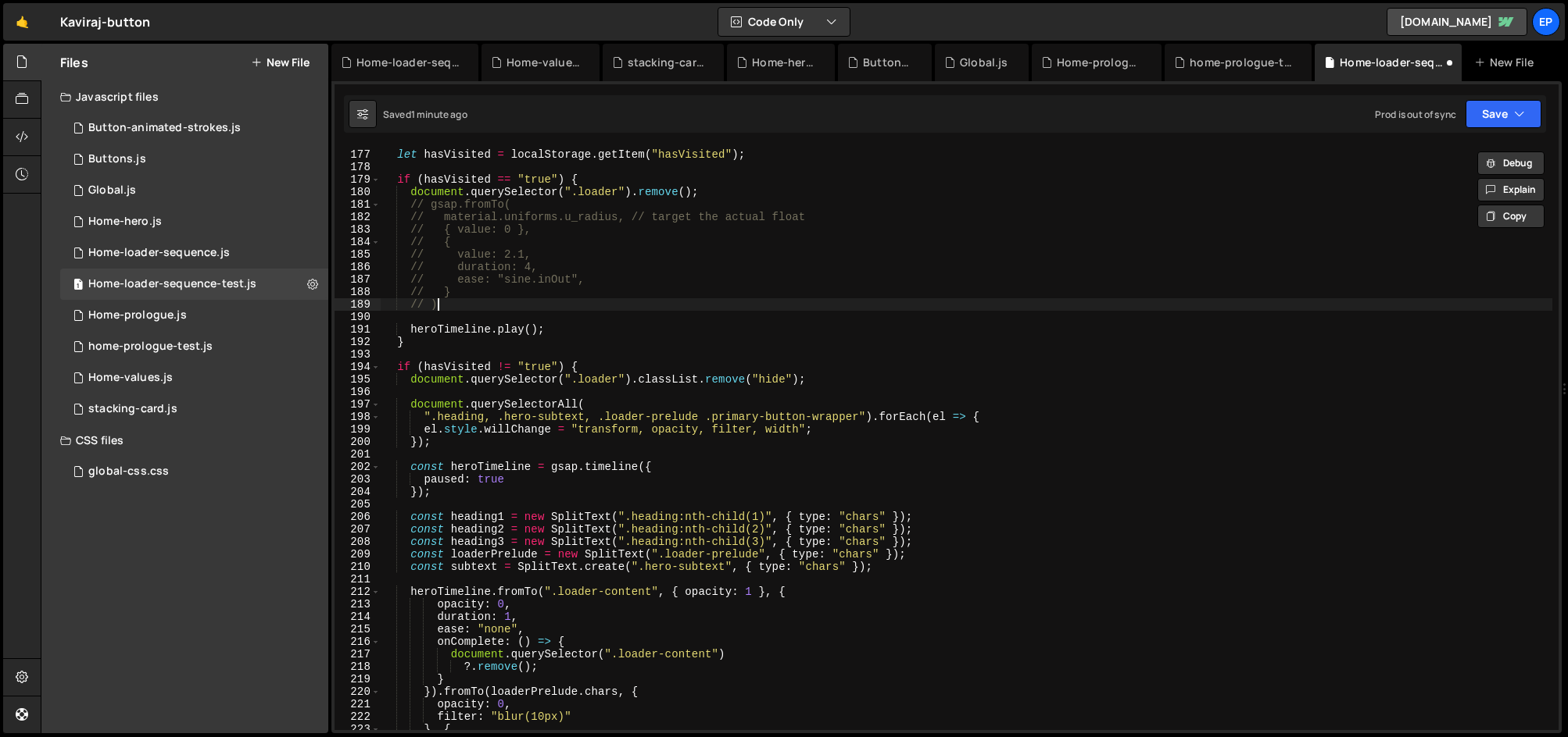
click at [463, 303] on div "let hasVisited = localStorage . getItem ( "hasVisited" ) ; if ( hasVisited == "…" at bounding box center [965, 440] width 1171 height 609
type textarea "// )"
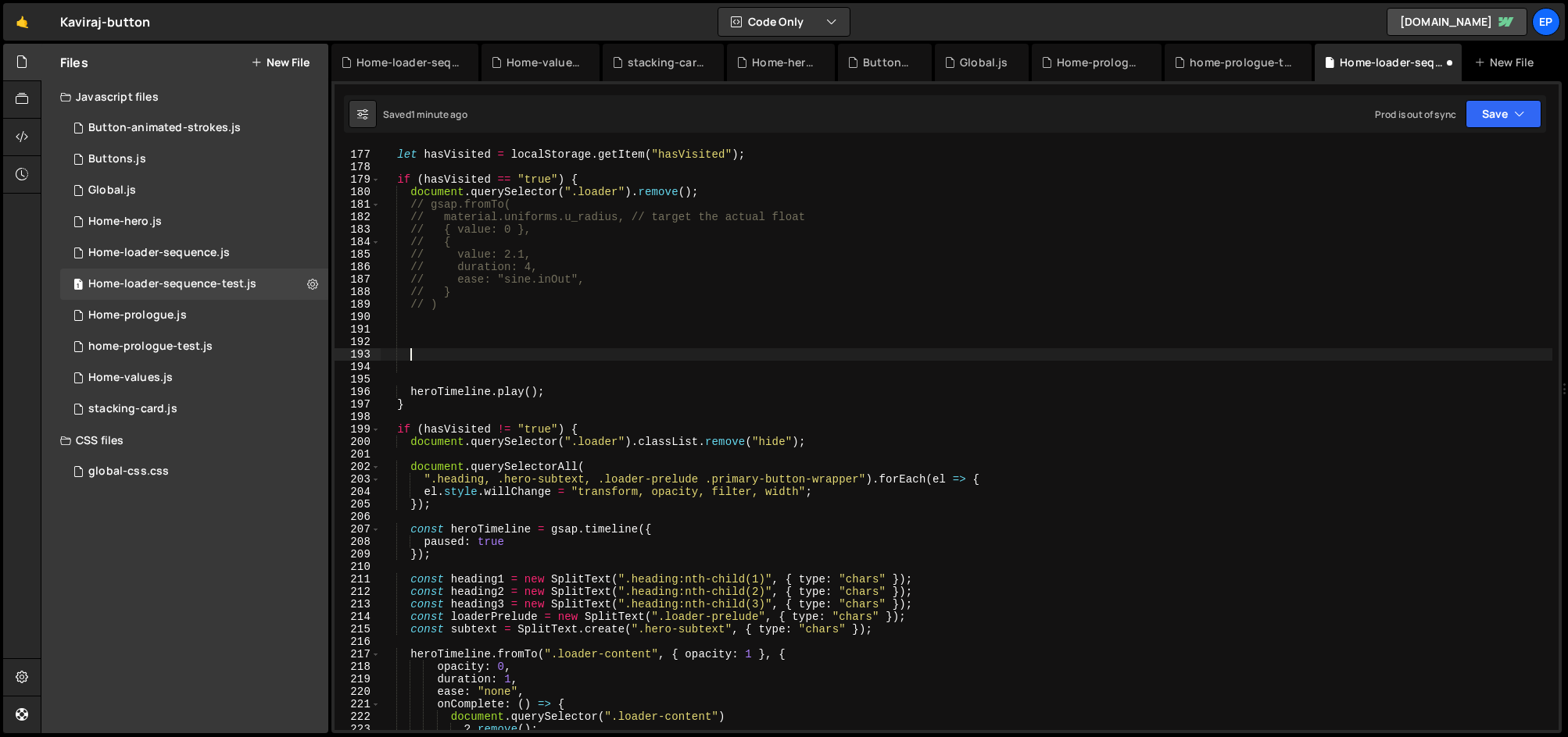
paste textarea "});"
type textarea "});"
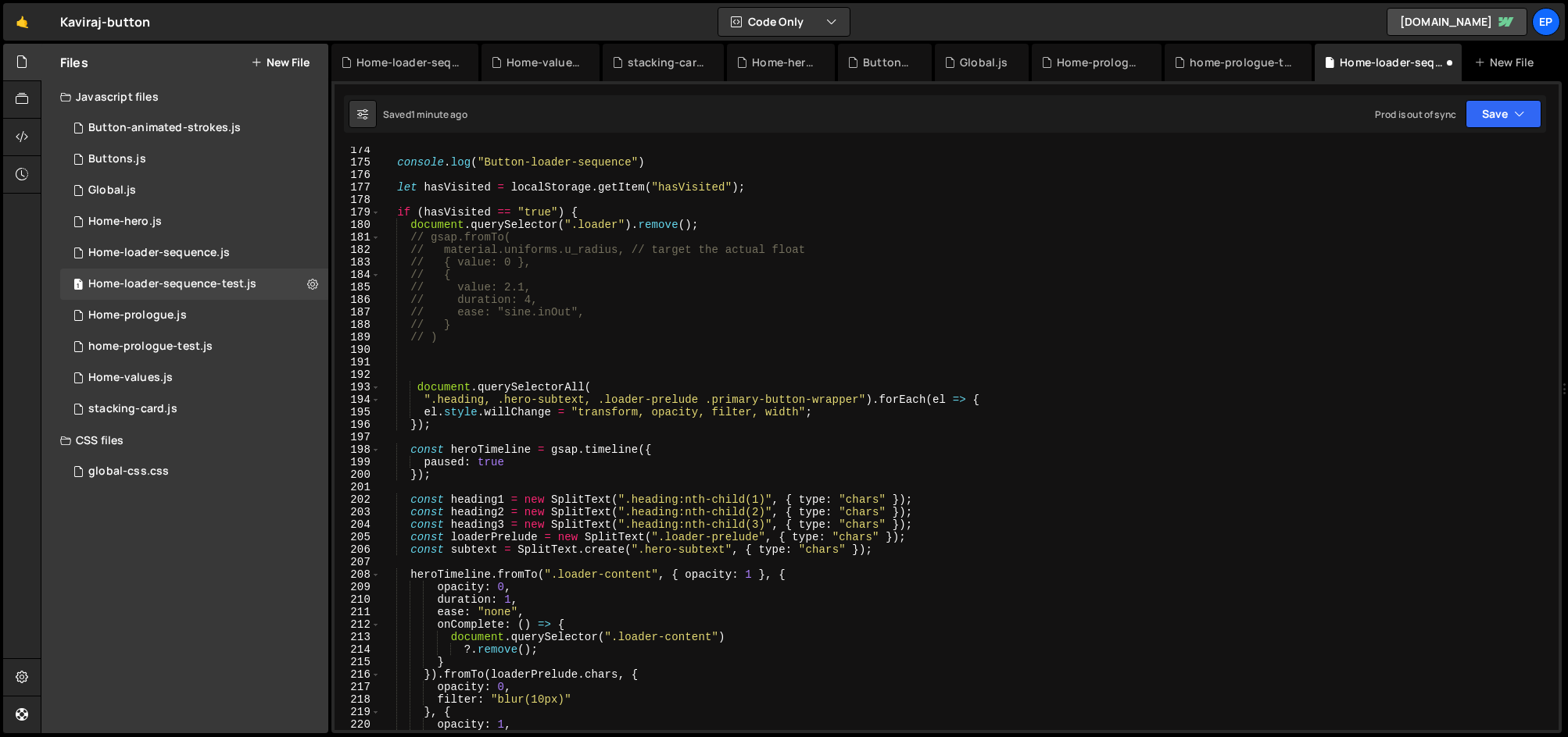
scroll to position [2146, 0]
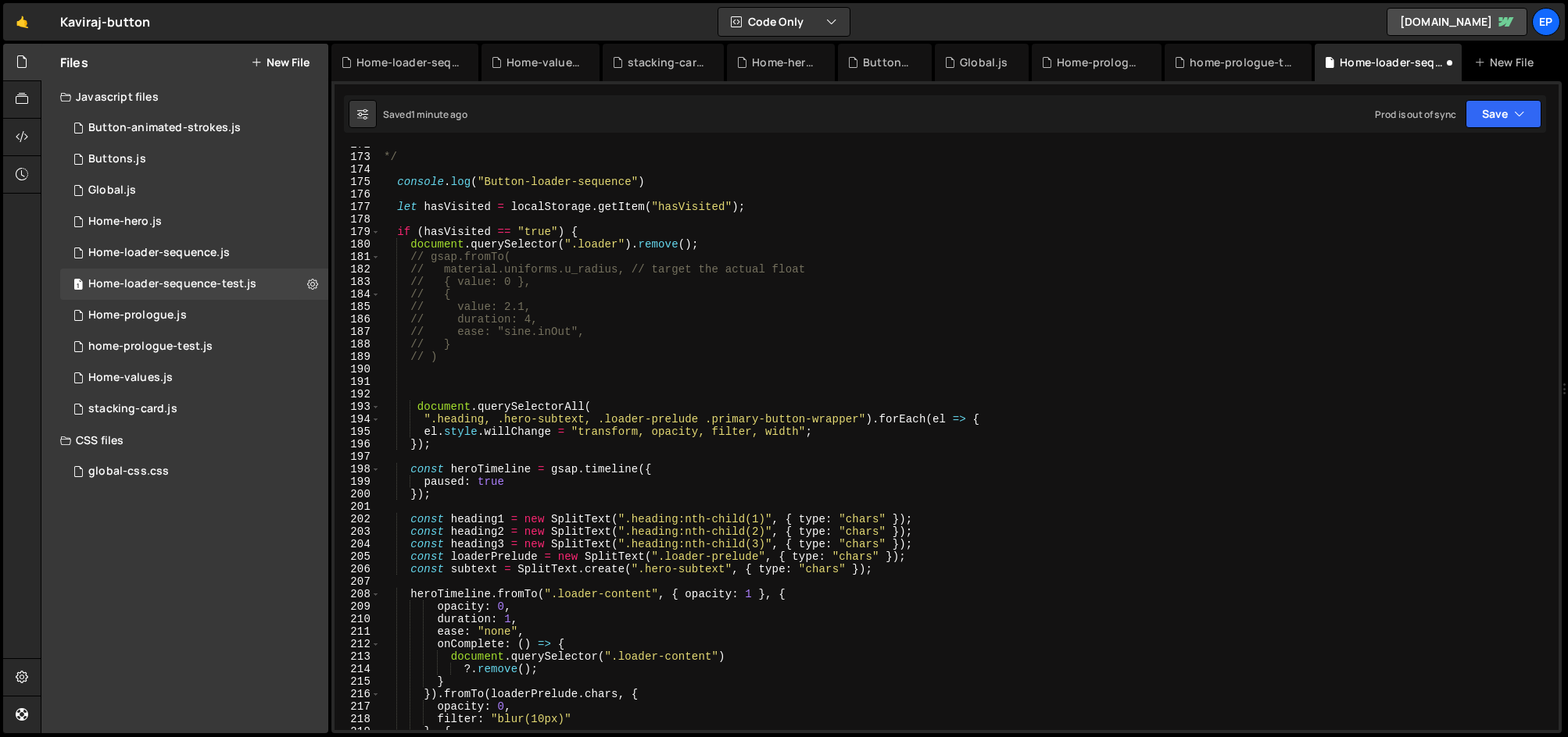
click at [495, 380] on div "*/ console . log ( "Button-loader-sequence" ) let hasVisited = localStorage . g…" at bounding box center [965, 443] width 1171 height 609
click at [497, 362] on div "*/ console . log ( "Button-loader-sequence" ) let hasVisited = localStorage . g…" at bounding box center [965, 443] width 1171 height 609
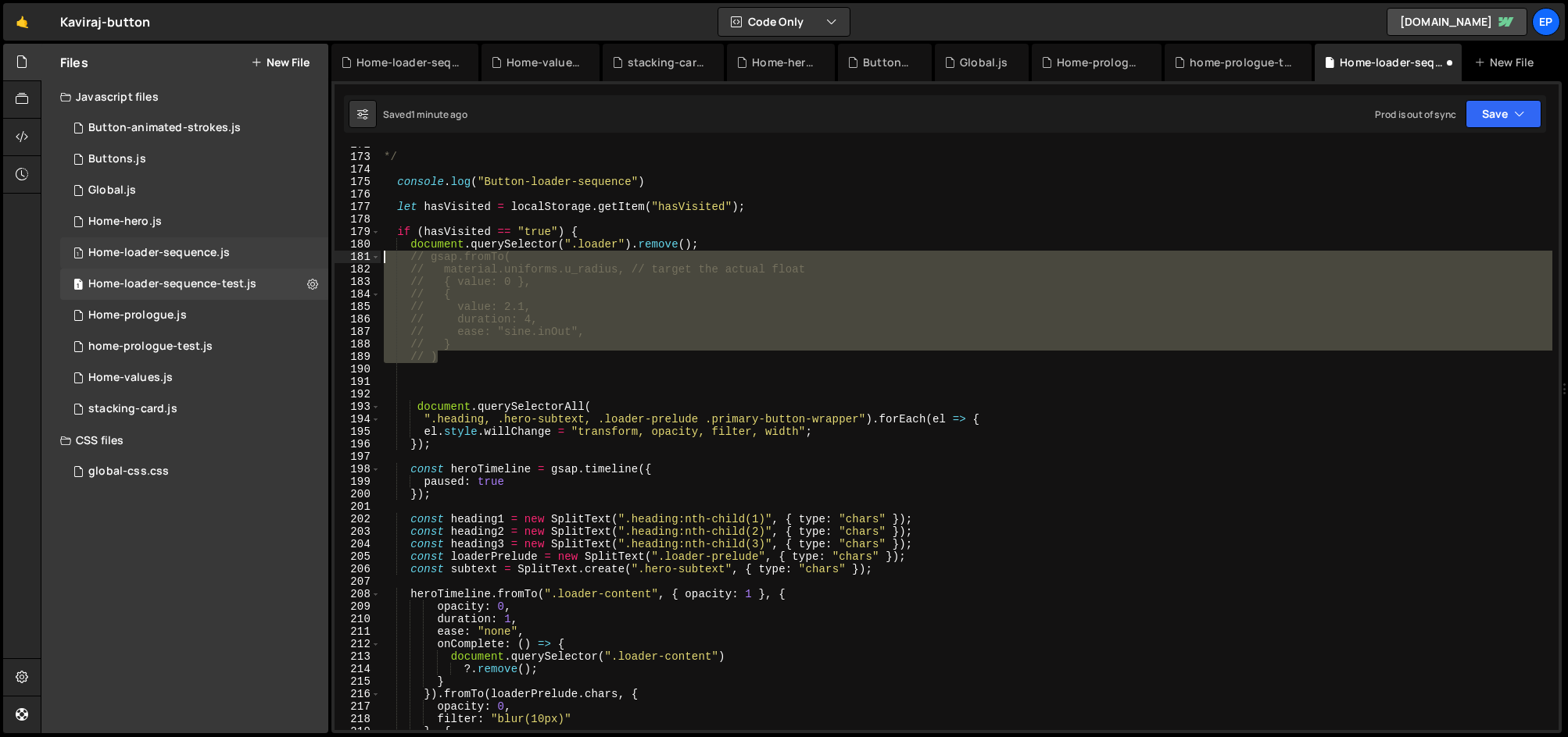
drag, startPoint x: 497, startPoint y: 362, endPoint x: 304, endPoint y: 256, distance: 220.2
click at [304, 256] on div "Files New File Javascript files 1 Button-animated-strokes.js 0 1 Buttons.js 0 1…" at bounding box center [804, 389] width 1528 height 691
type textarea "// gsap.fromTo( // material.uniforms.u_radius, // target the actual float"
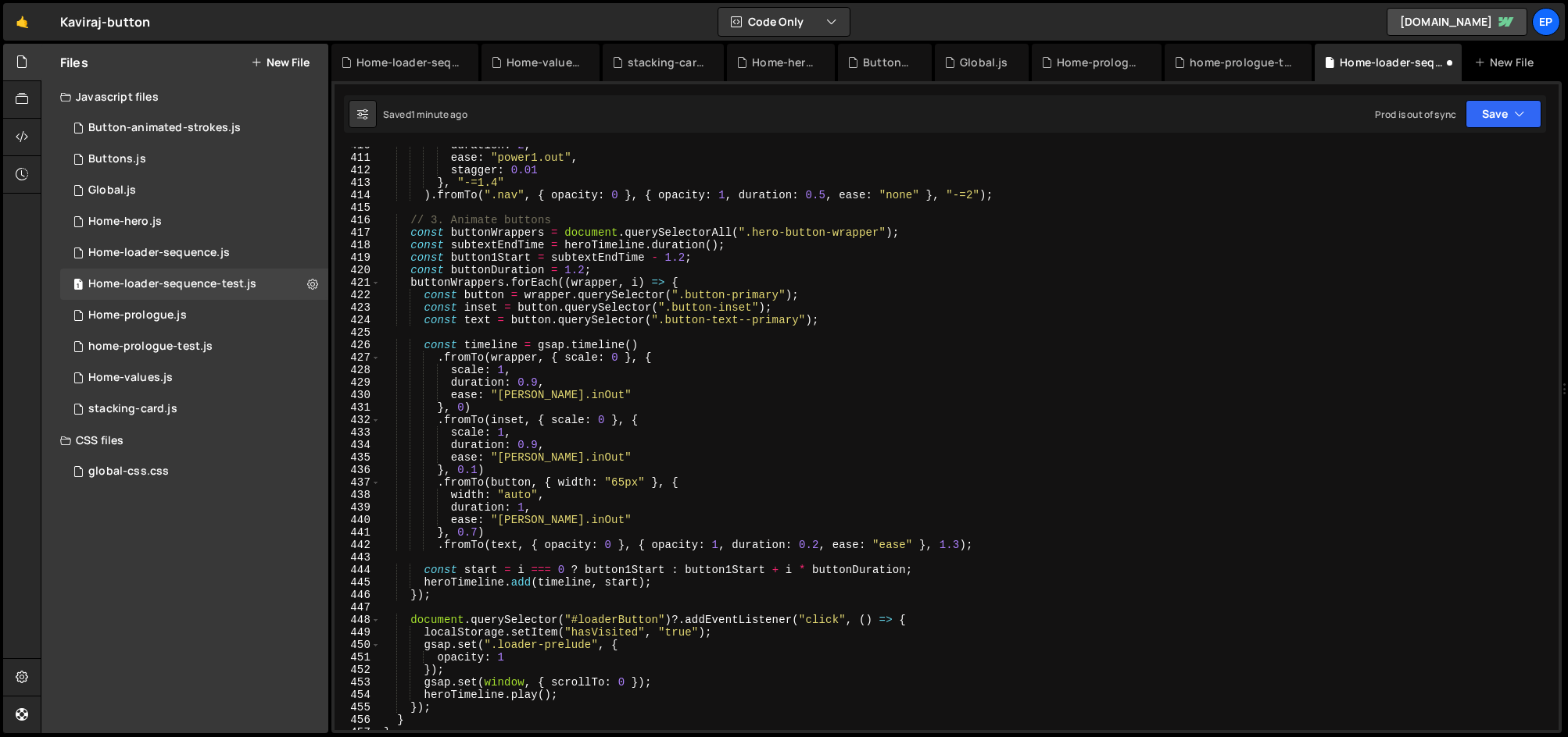
scroll to position [5282, 0]
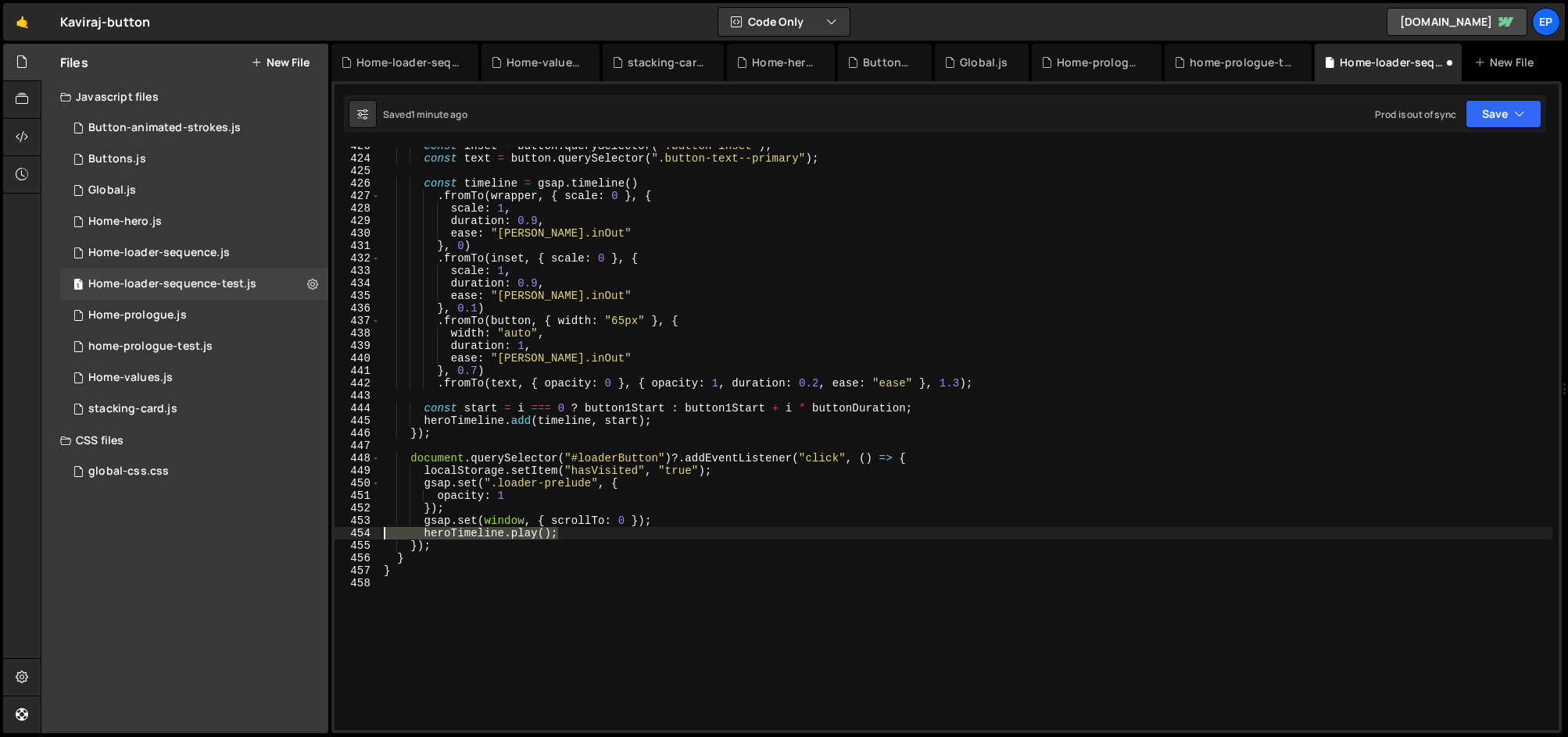
drag, startPoint x: 572, startPoint y: 535, endPoint x: 345, endPoint y: 536, distance: 227.0
click at [345, 536] on div "423 424 425 426 427 428 429 430 431 432 433 434 435 436 437 438 439 440 441 442…" at bounding box center [947, 439] width 1224 height 584
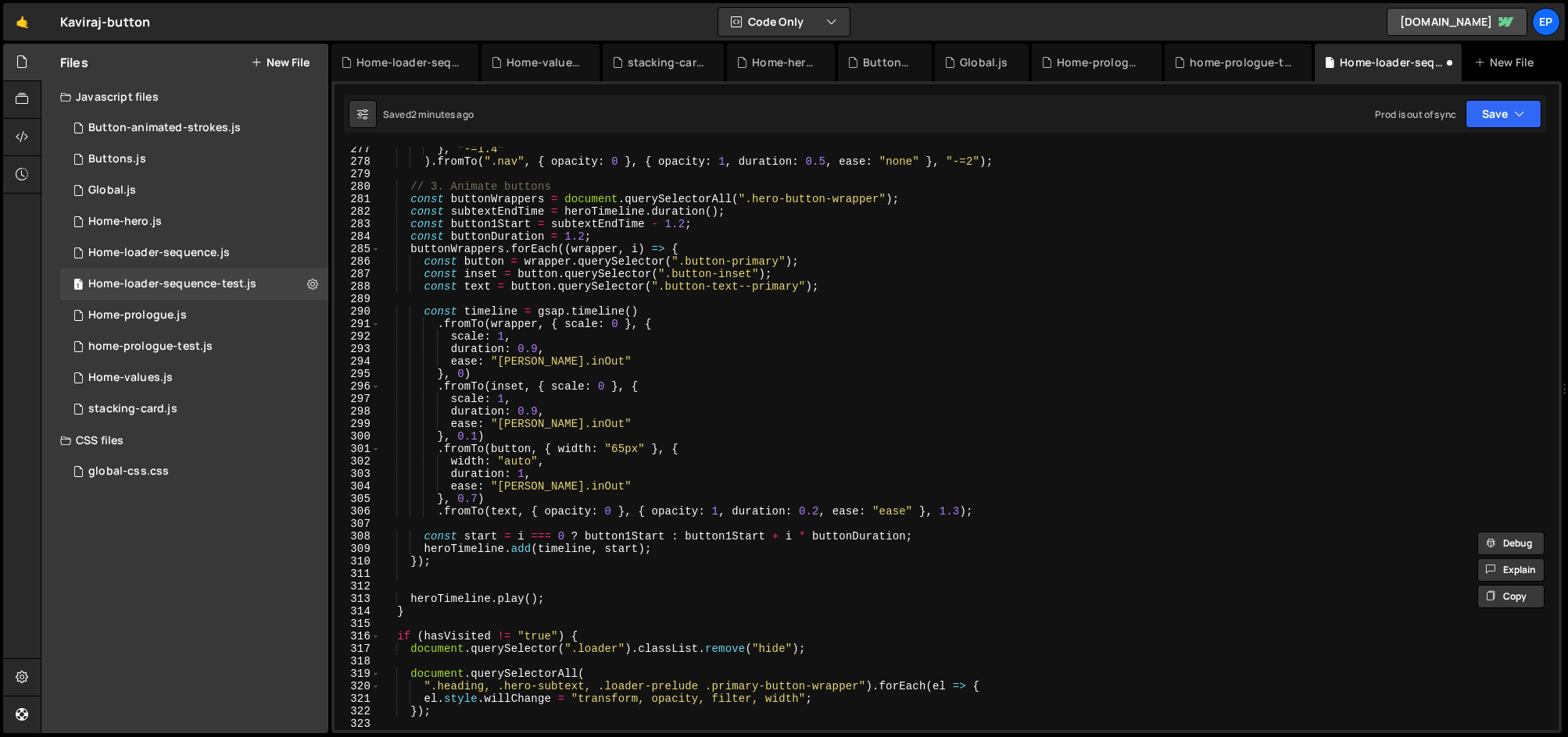
scroll to position [3598, 0]
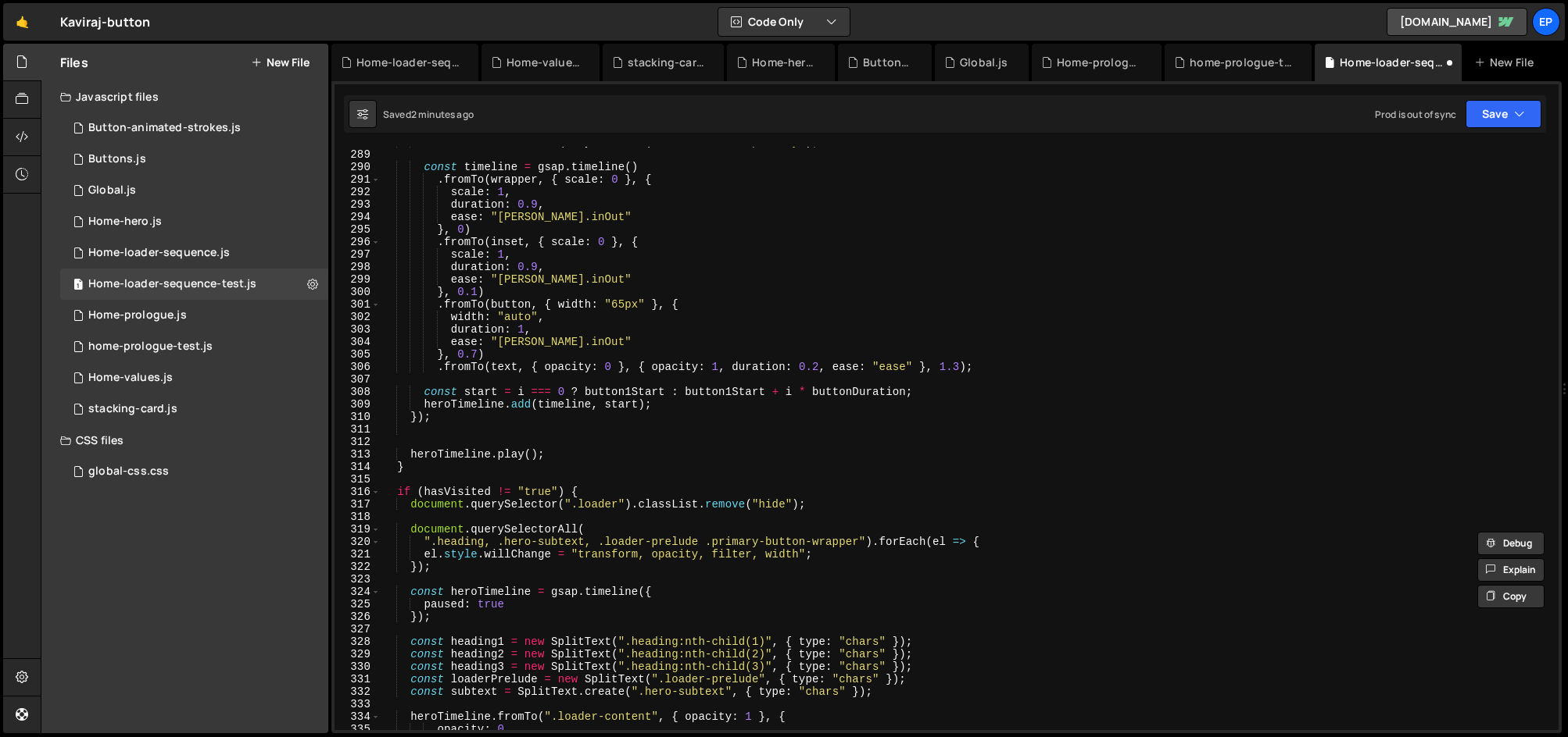
click at [576, 455] on div "const text = button . querySelector ( ".button-text--primary" ) ; const timelin…" at bounding box center [965, 440] width 1171 height 609
click at [1511, 106] on button "Save" at bounding box center [1503, 114] width 76 height 28
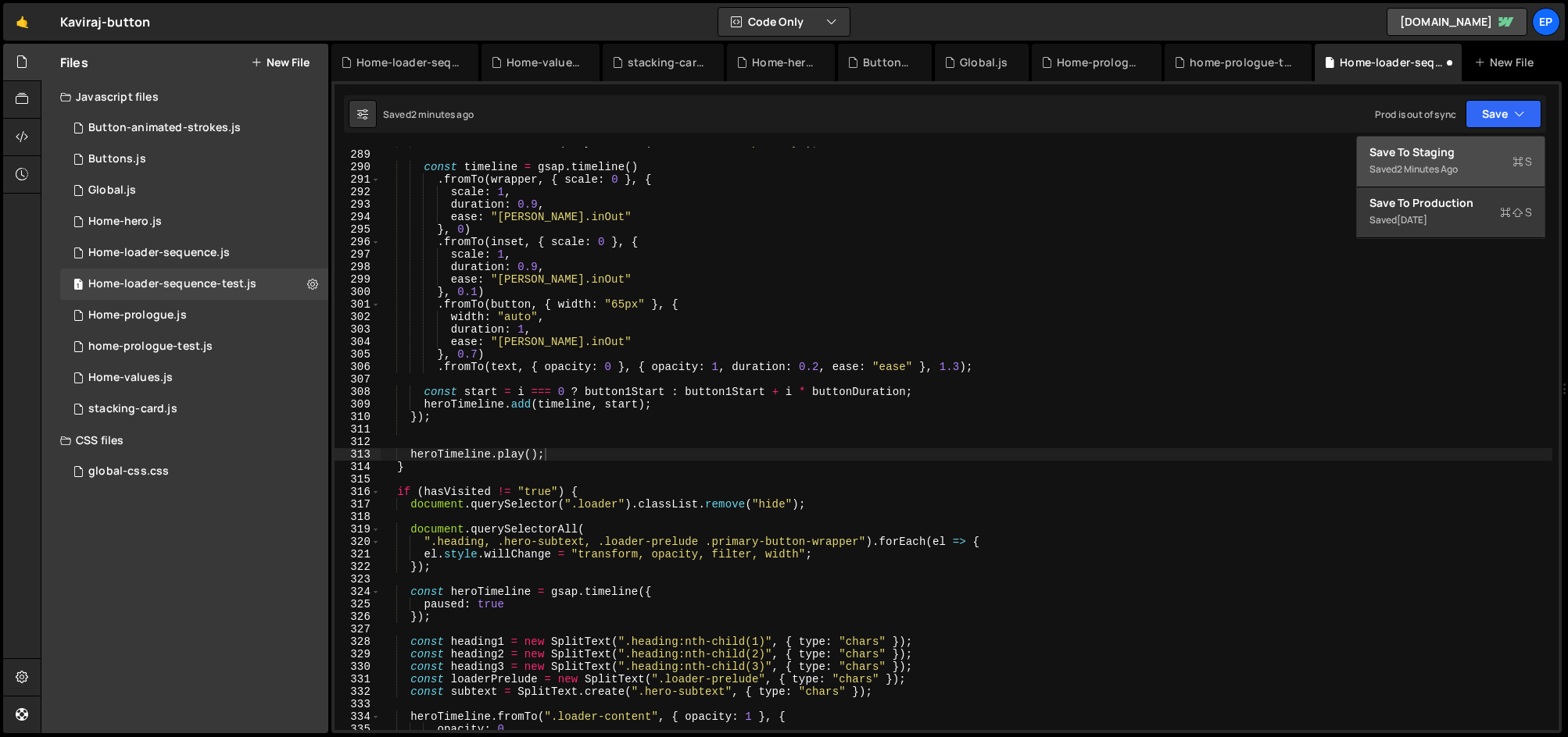
click at [1449, 168] on div "2 minutes ago" at bounding box center [1427, 169] width 61 height 13
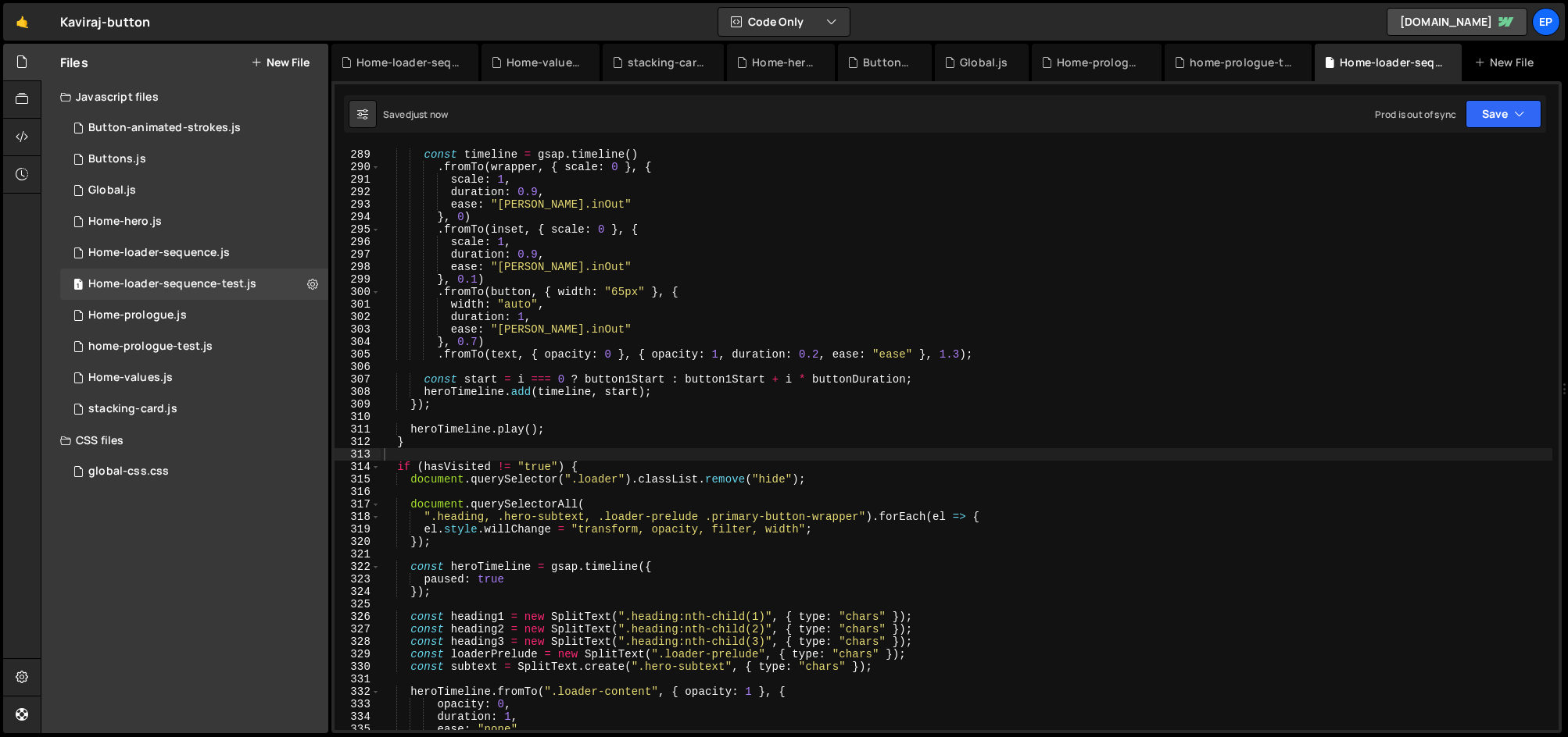
click at [743, 437] on div "const timeline = gsap . timeline ( ) . fromTo ( wrapper , { scale : 0 } , { sca…" at bounding box center [965, 440] width 1171 height 609
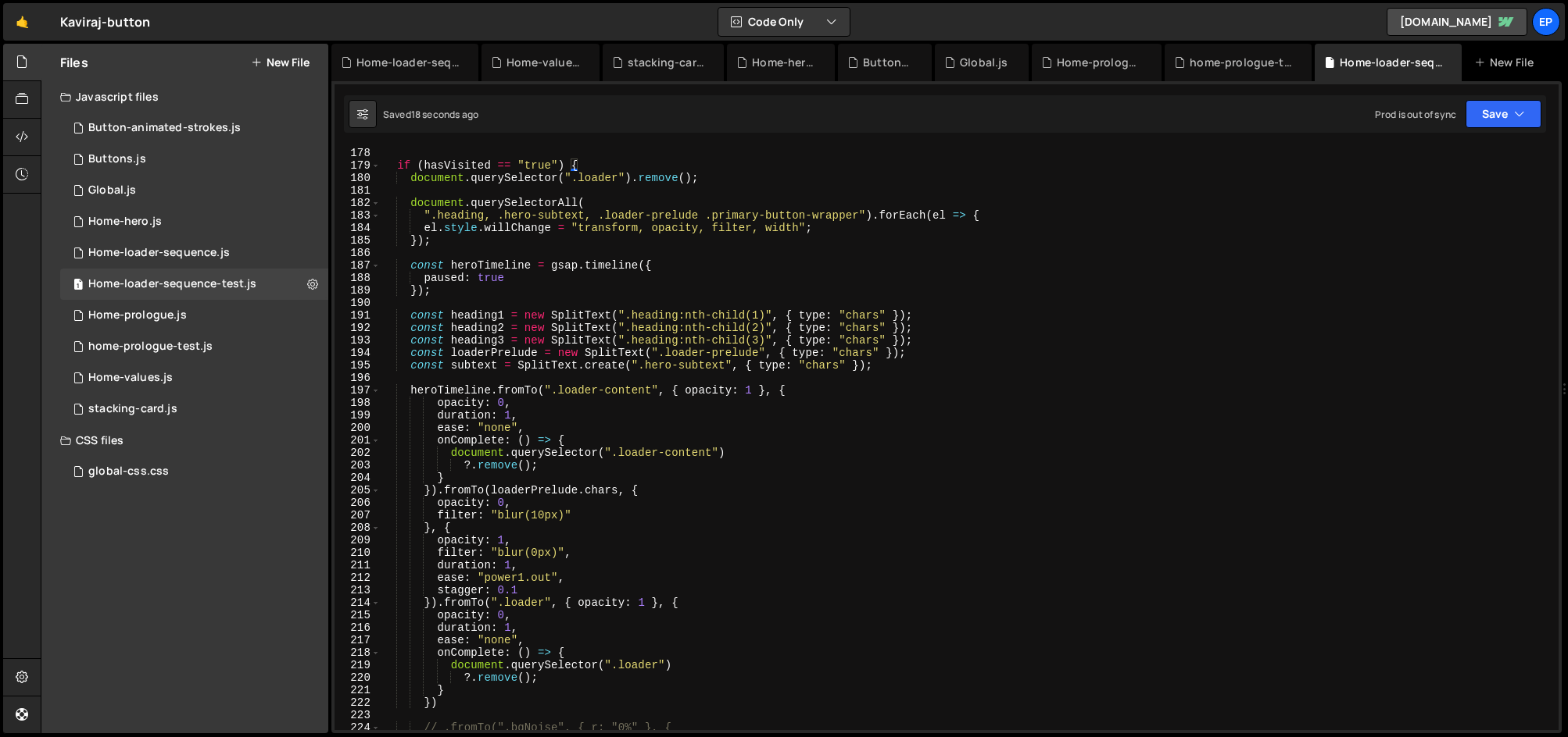
scroll to position [2158, 0]
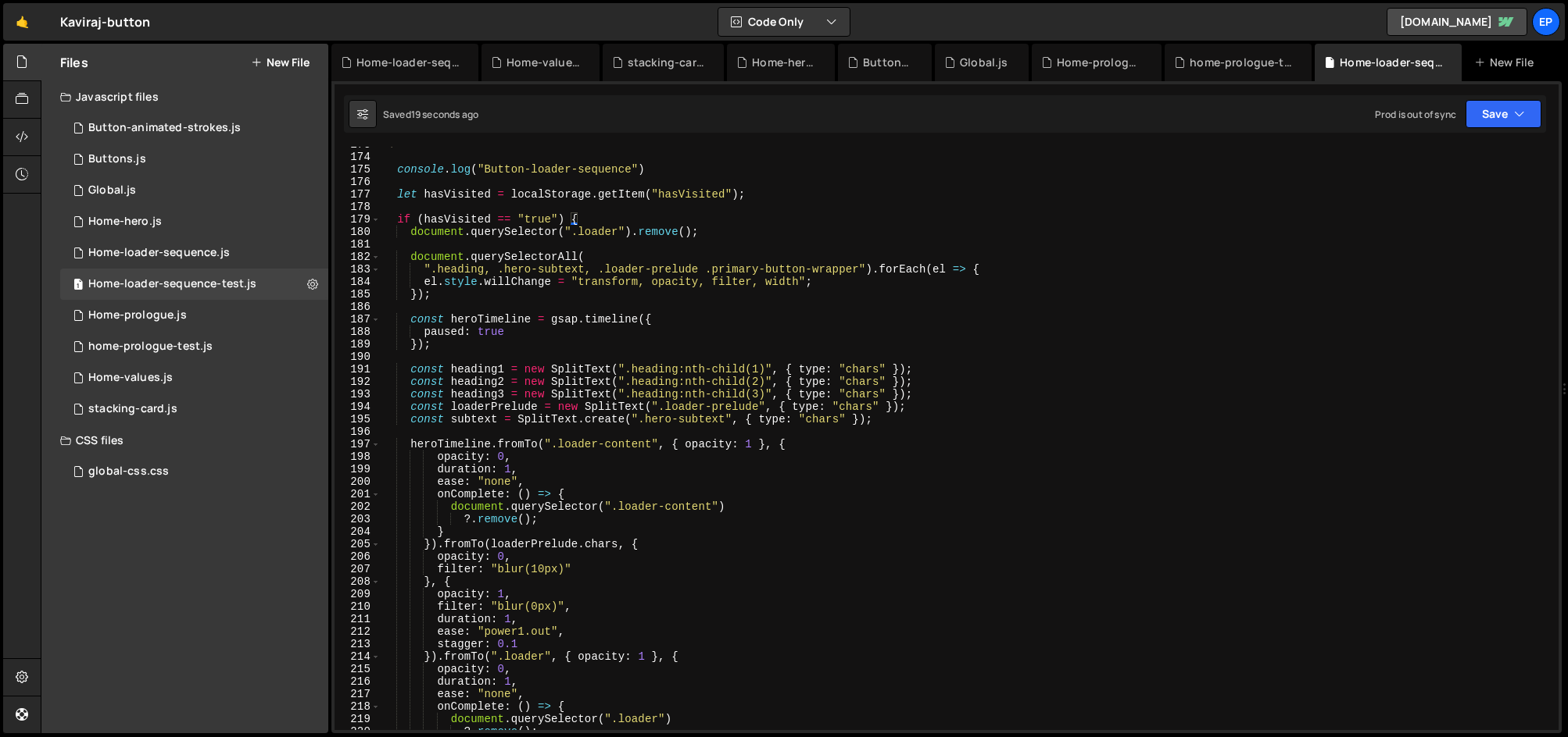
click at [587, 253] on div "*/ console . log ( "Button-loader-sequence" ) let hasVisited = localStorage . g…" at bounding box center [965, 443] width 1171 height 609
click at [492, 318] on div "*/ console . log ( "Button-loader-sequence" ) let hasVisited = localStorage . g…" at bounding box center [965, 443] width 1171 height 609
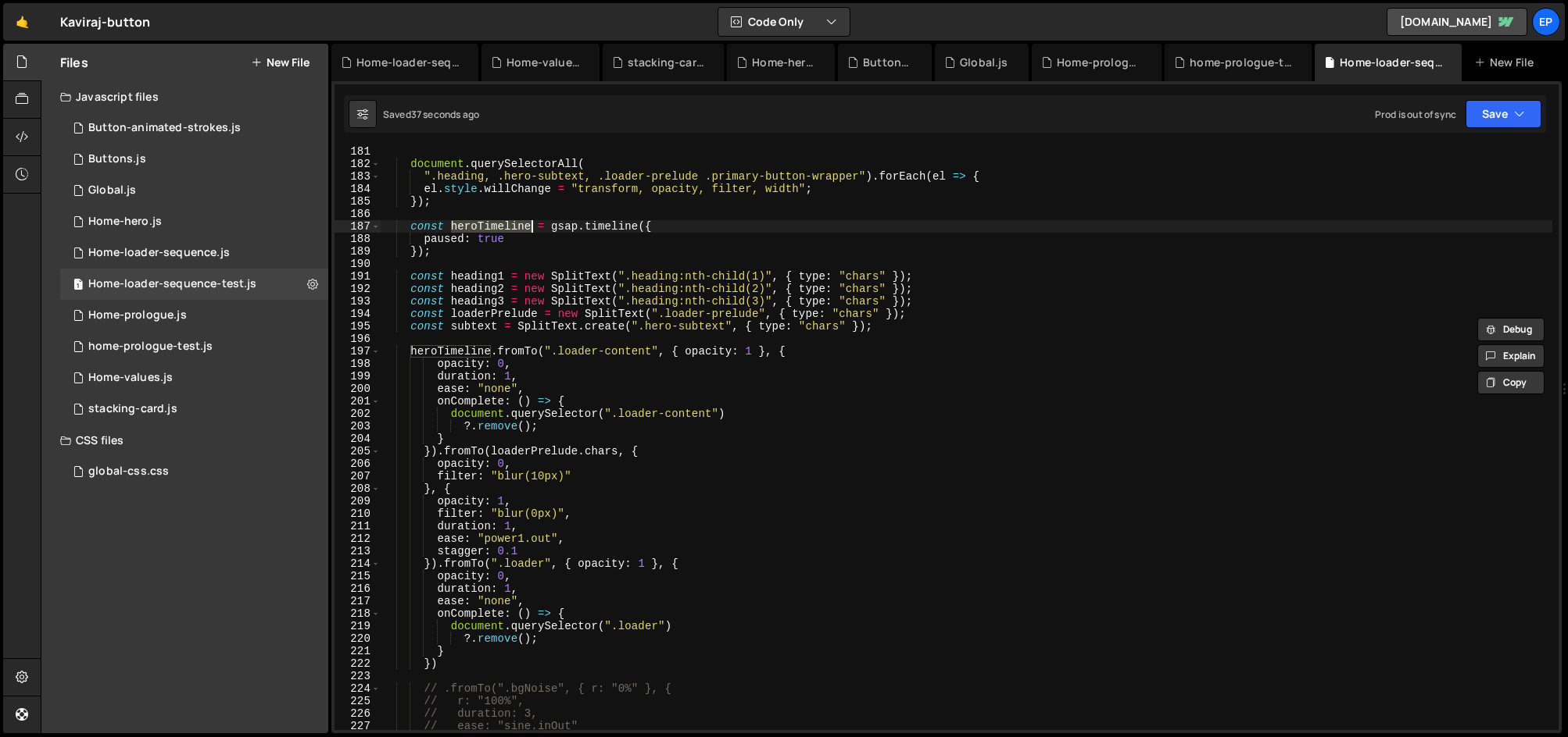
scroll to position [2277, 0]
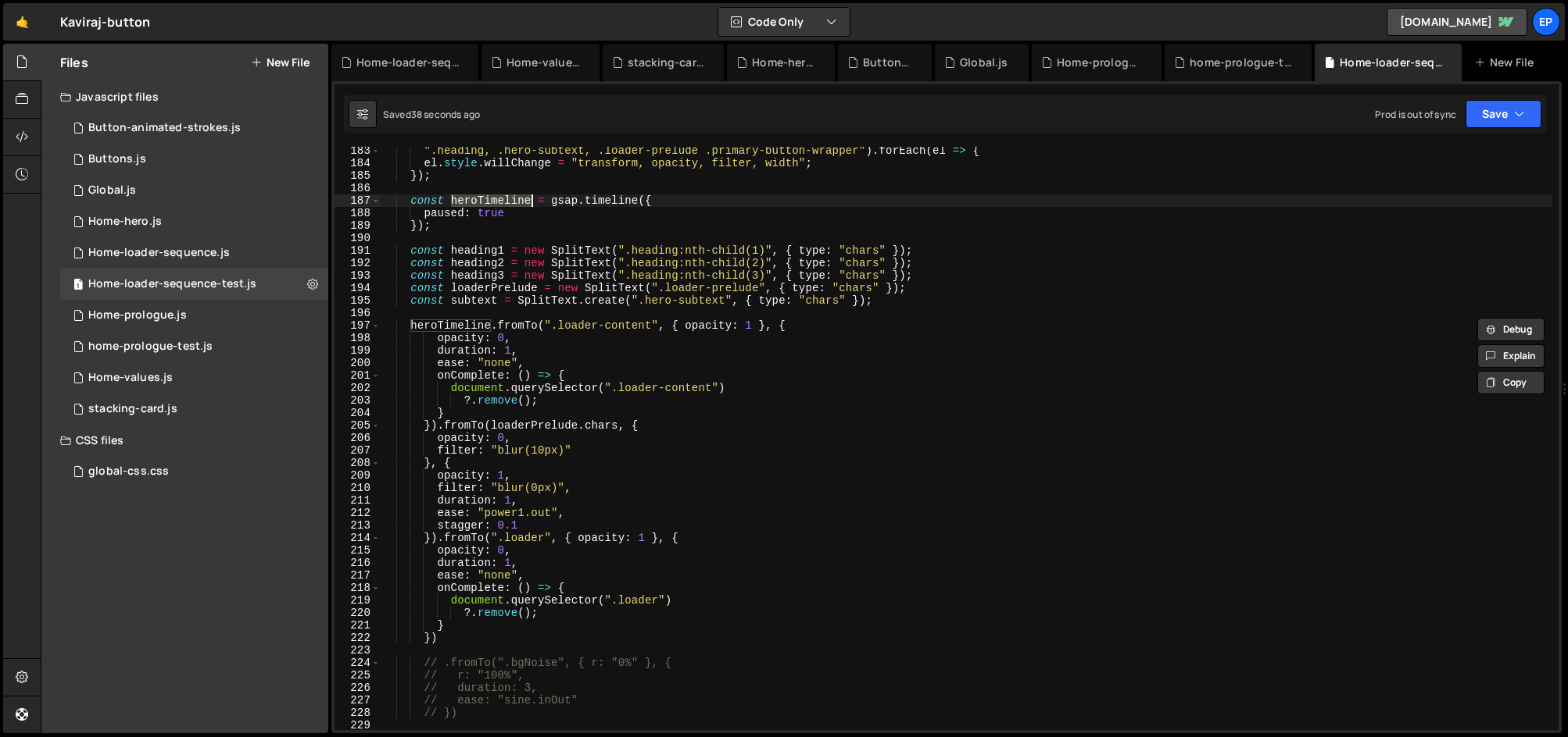
click at [578, 391] on div "".heading, .hero-subtext, .loader-prelude .primary-button-wrapper" ) . forEach …" at bounding box center [965, 448] width 1171 height 609
click at [374, 330] on span at bounding box center [375, 325] width 9 height 13
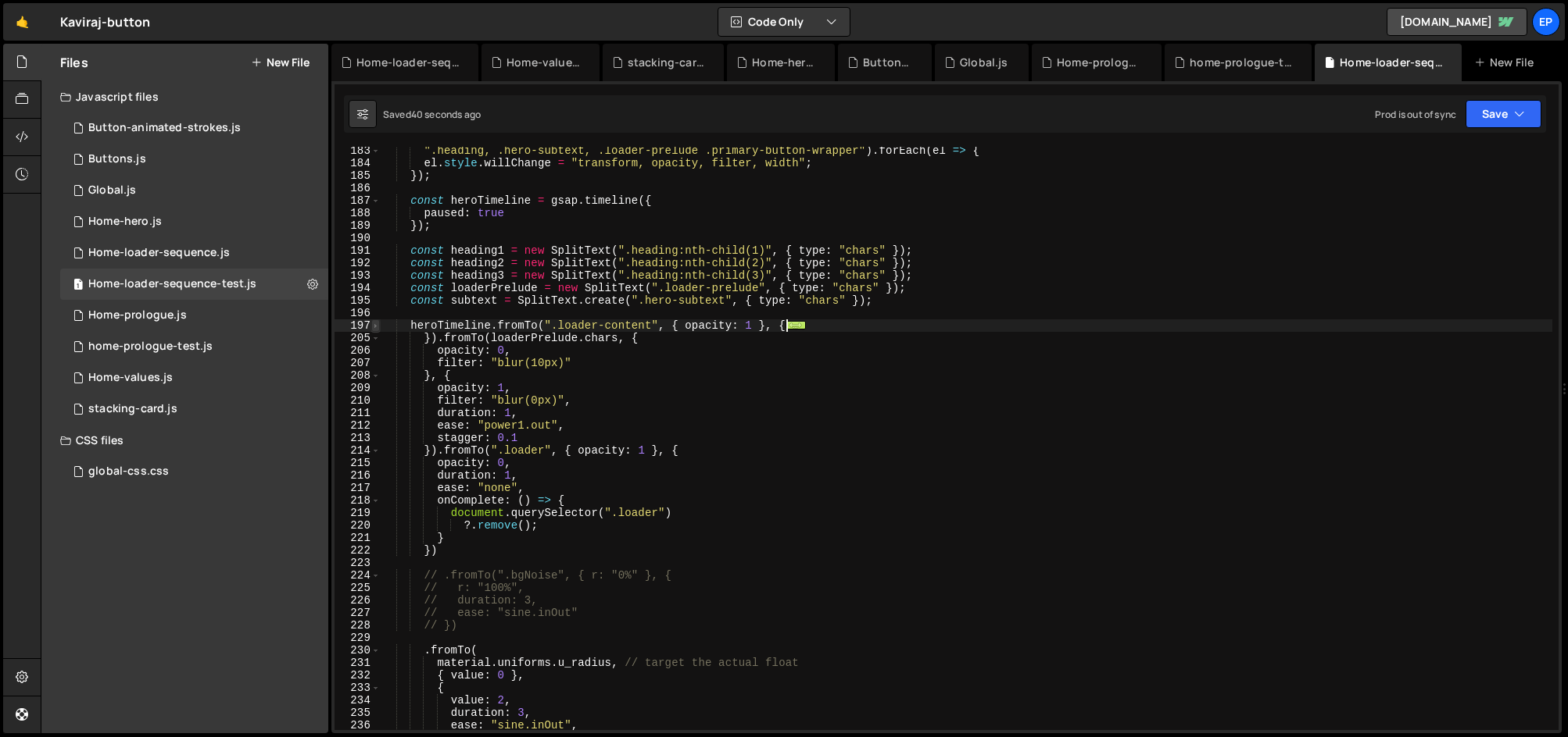
click at [374, 330] on span at bounding box center [375, 325] width 9 height 13
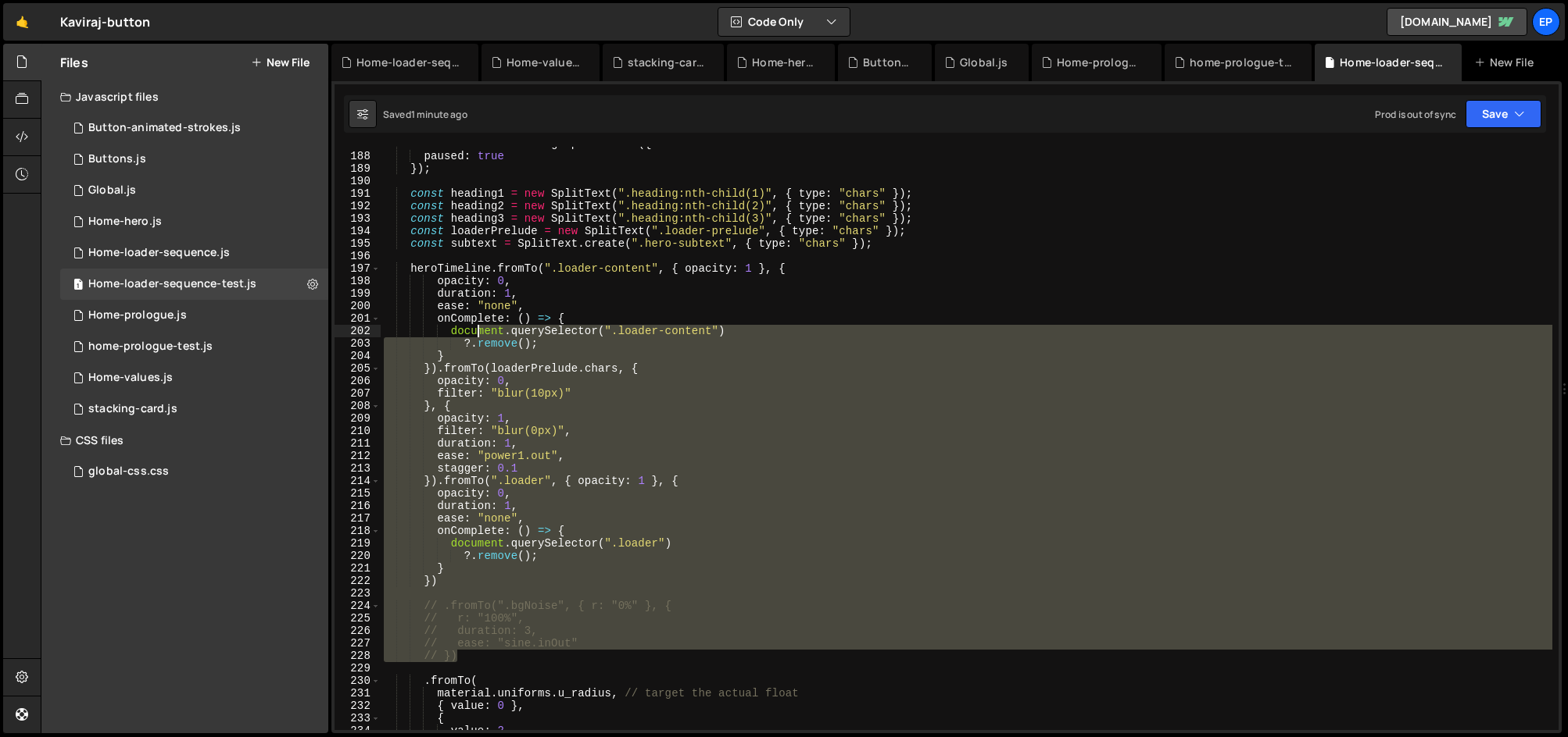
scroll to position [2334, 0]
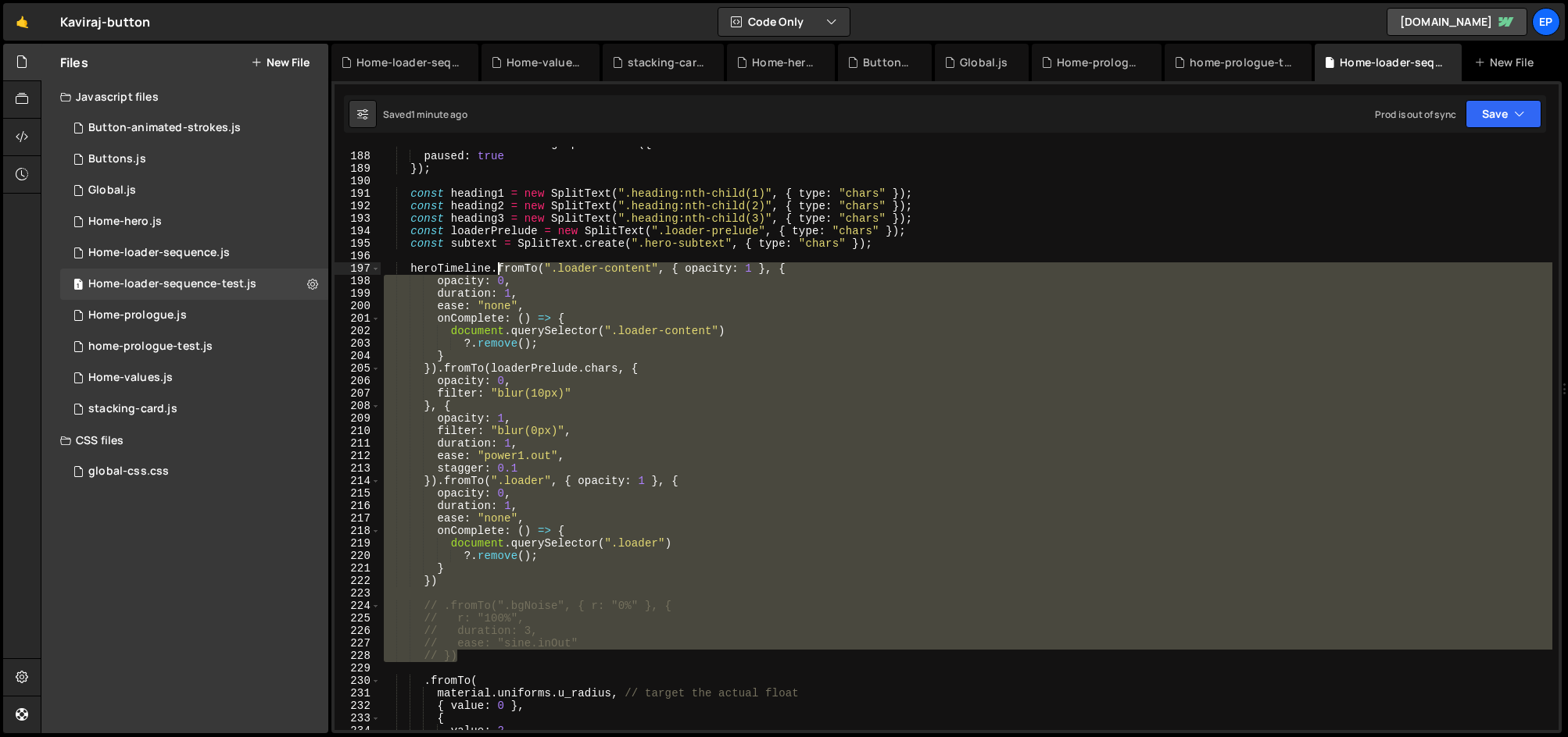
drag, startPoint x: 490, startPoint y: 504, endPoint x: 498, endPoint y: 271, distance: 233.1
click at [498, 271] on div "const heroTimeline = gsap . timeline ({ paused : true }) ; const heading1 = new…" at bounding box center [965, 442] width 1171 height 609
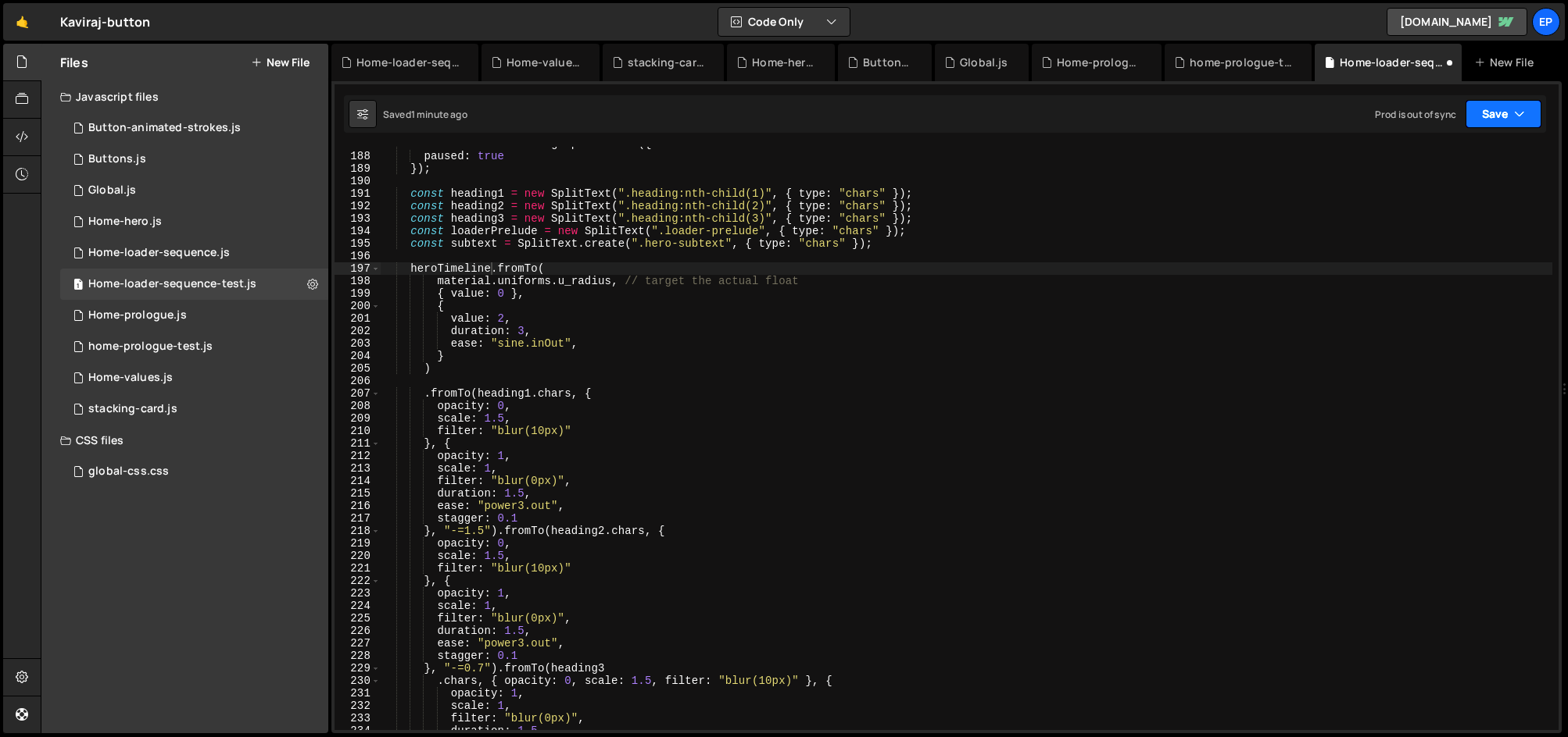
click at [1489, 114] on button "Save" at bounding box center [1503, 114] width 76 height 28
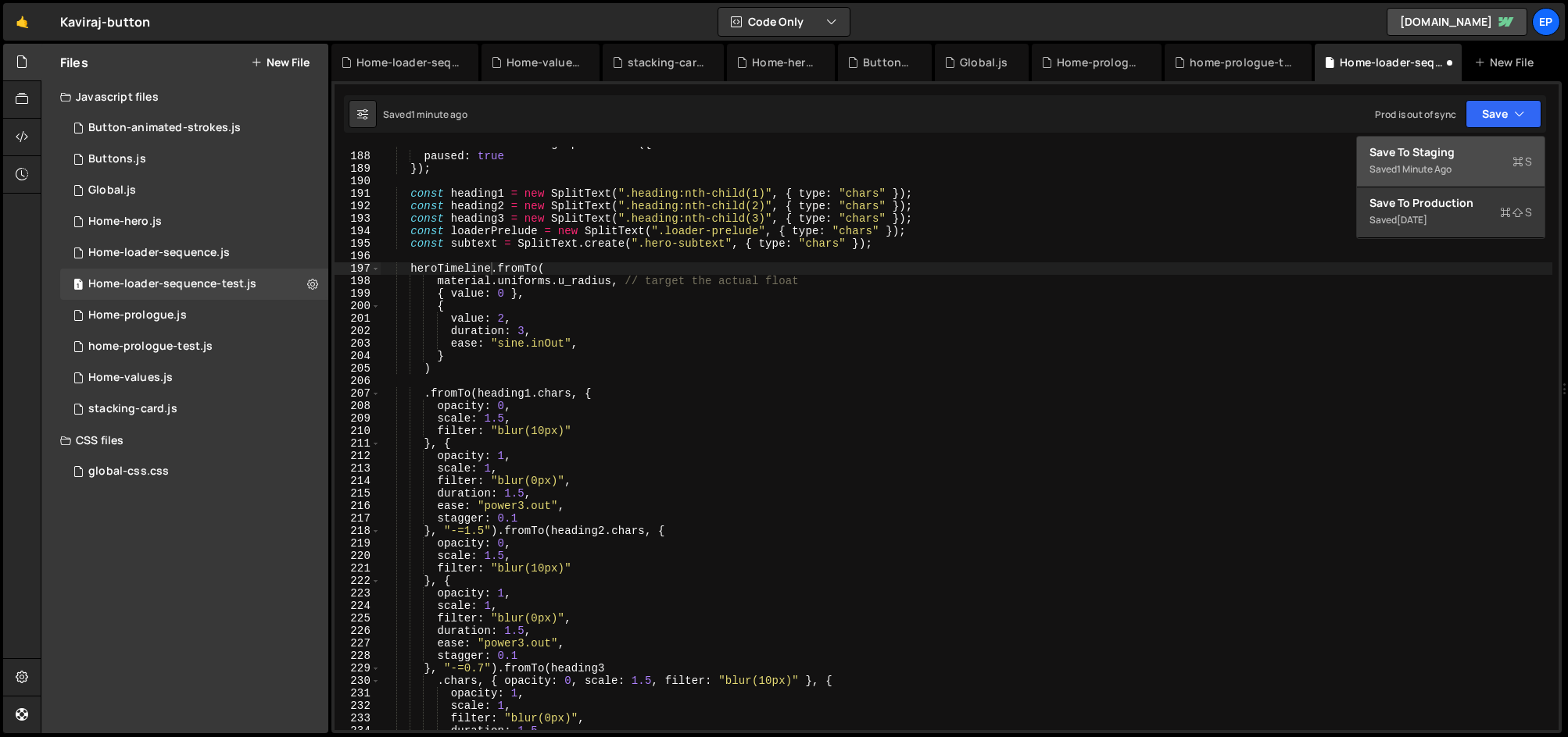
click at [1465, 165] on div "Saved 1 minute ago" at bounding box center [1451, 168] width 163 height 18
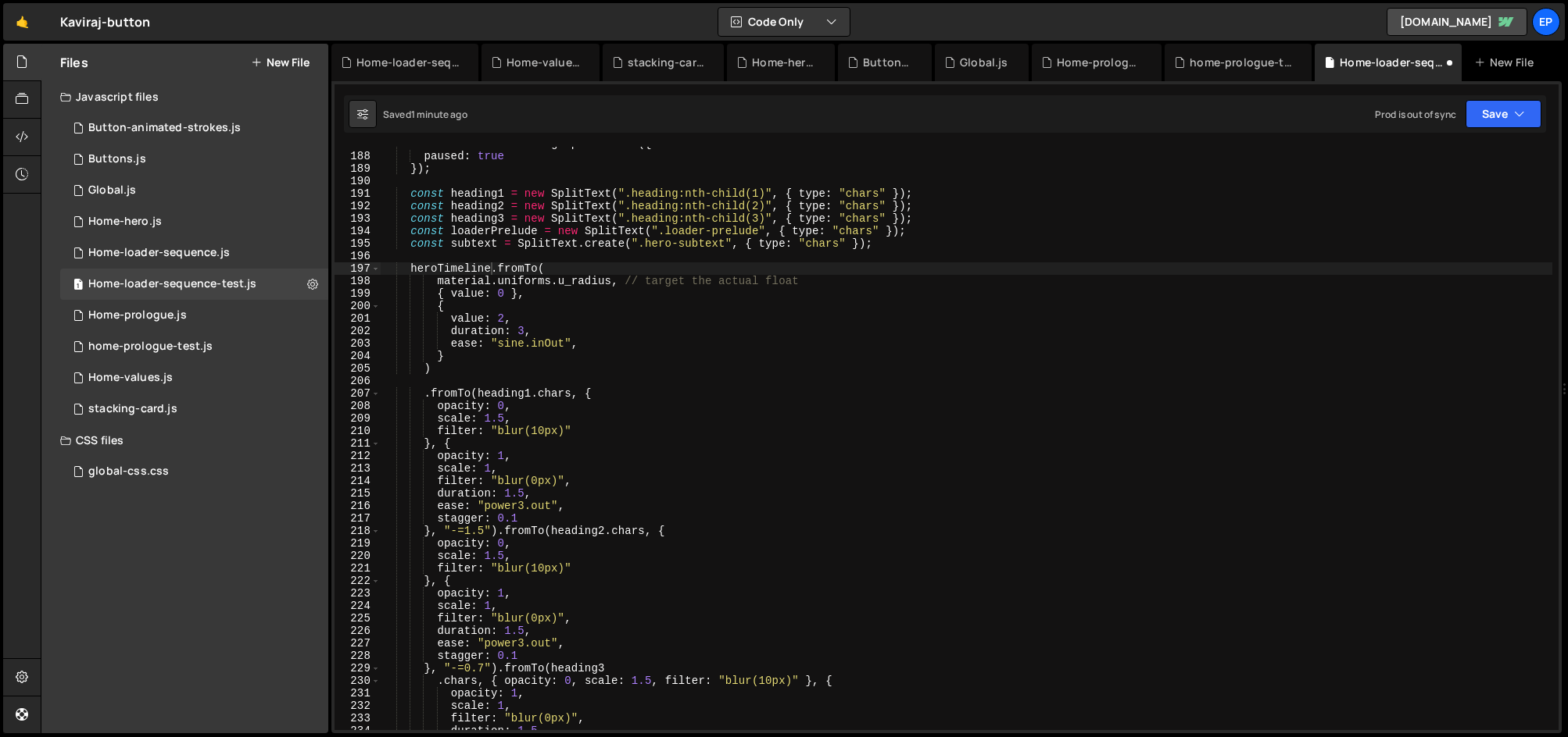
click at [891, 297] on div "const heroTimeline = gsap . timeline ({ paused : true }) ; const heading1 = new…" at bounding box center [965, 442] width 1171 height 609
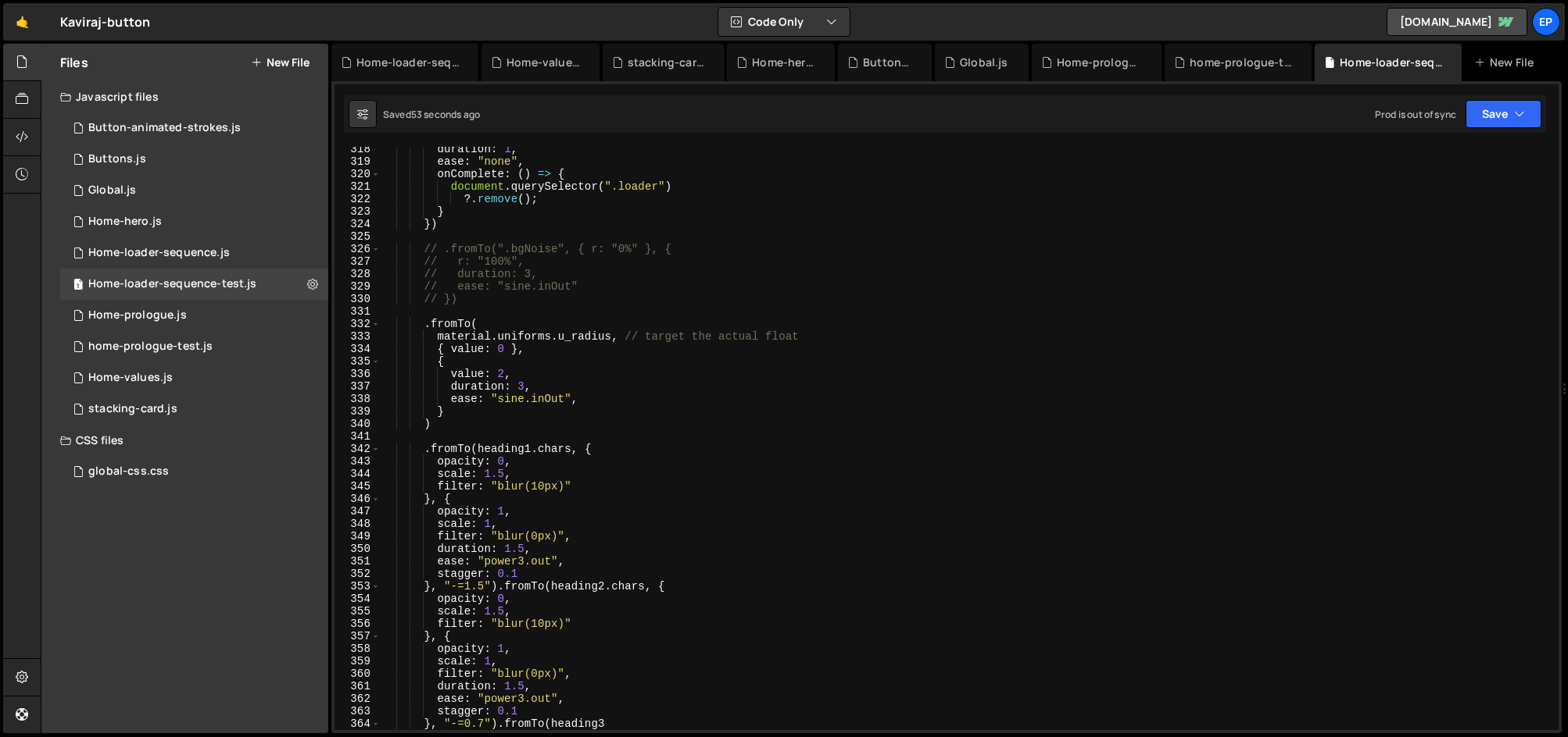
scroll to position [3932, 0]
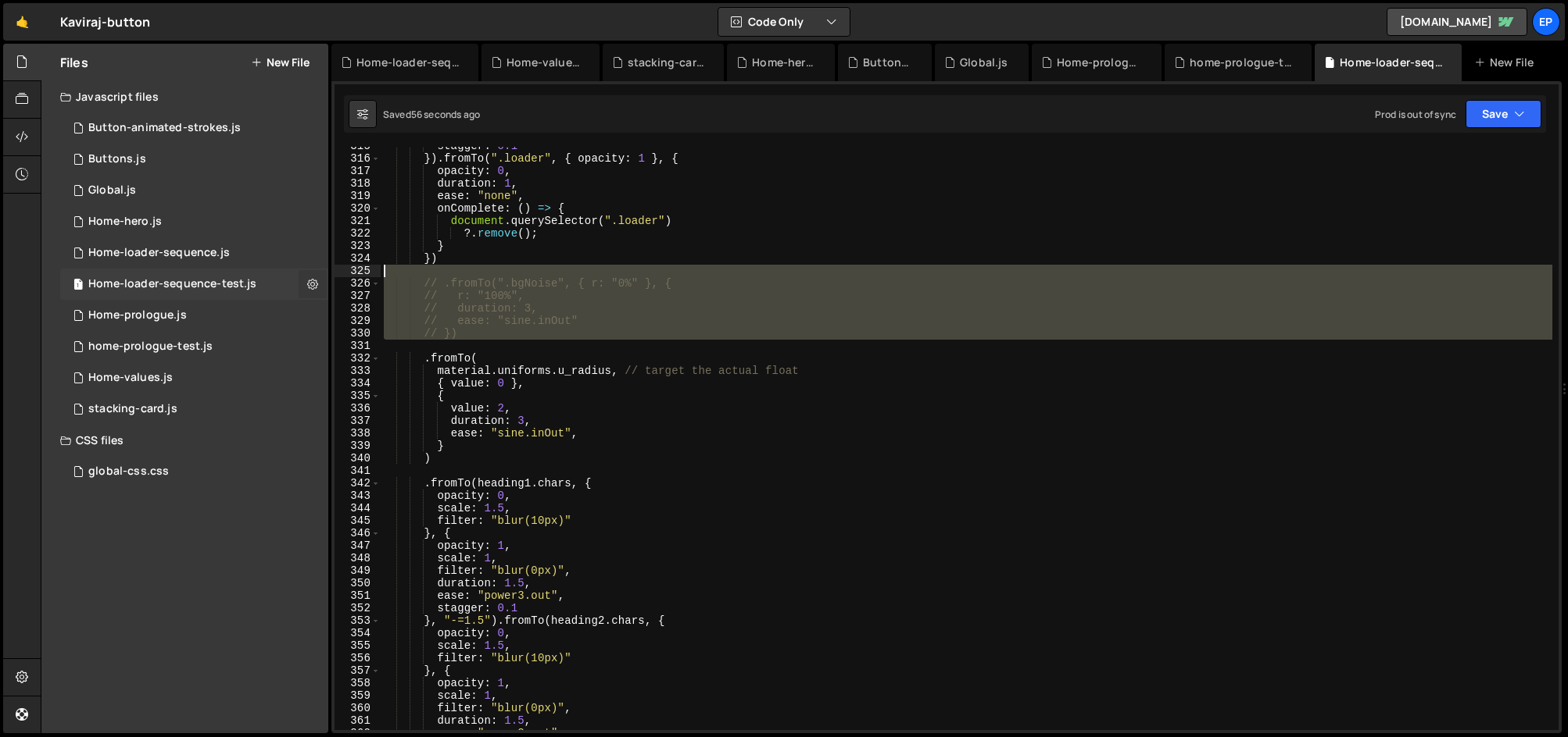
drag, startPoint x: 501, startPoint y: 341, endPoint x: 322, endPoint y: 275, distance: 190.8
click at [322, 275] on div "Files New File Javascript files 1 Button-animated-strokes.js 0 1 Buttons.js 0 1…" at bounding box center [804, 389] width 1528 height 691
type textarea "// .fromTo(".bgNoise", { r: "0%" }, {"
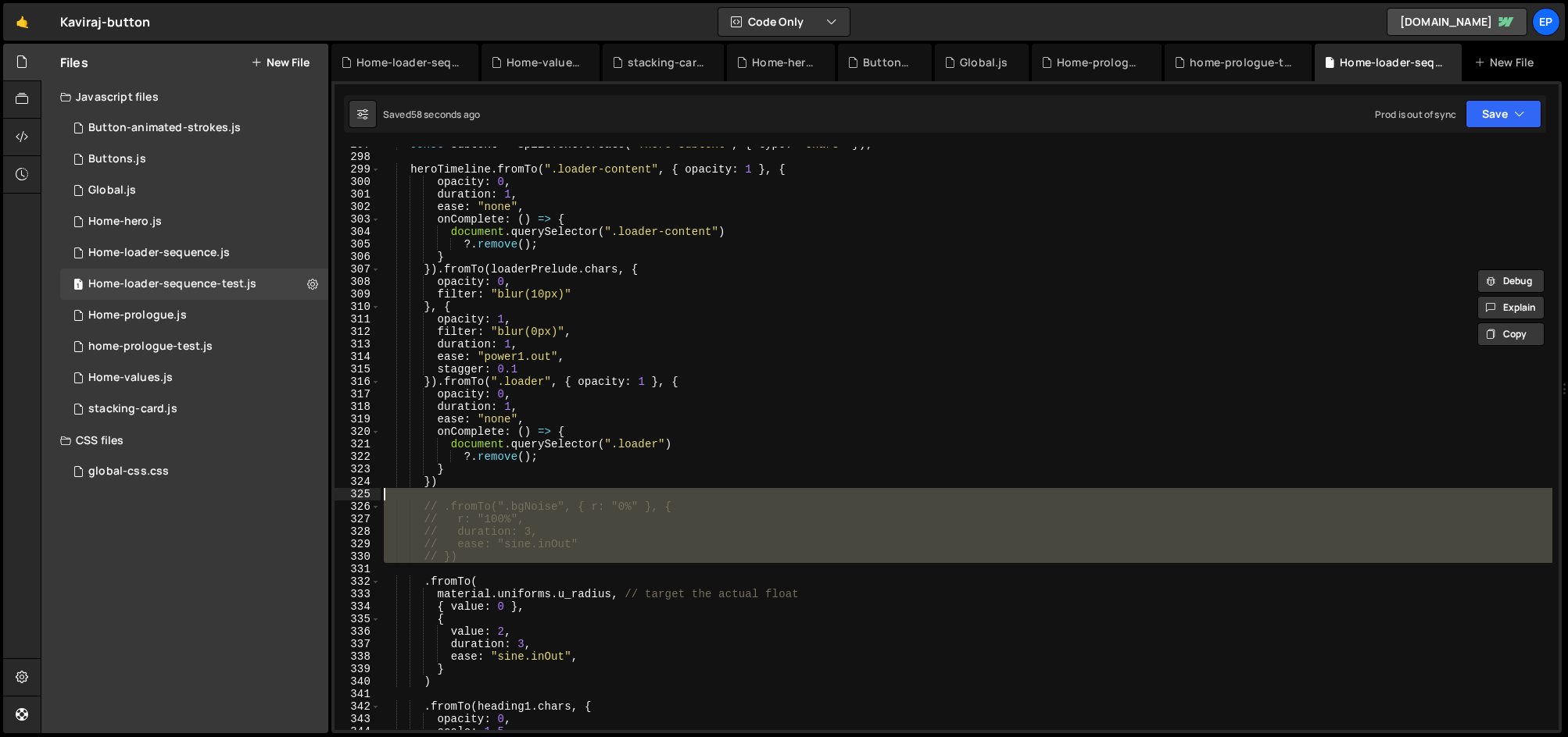
scroll to position [3075, 0]
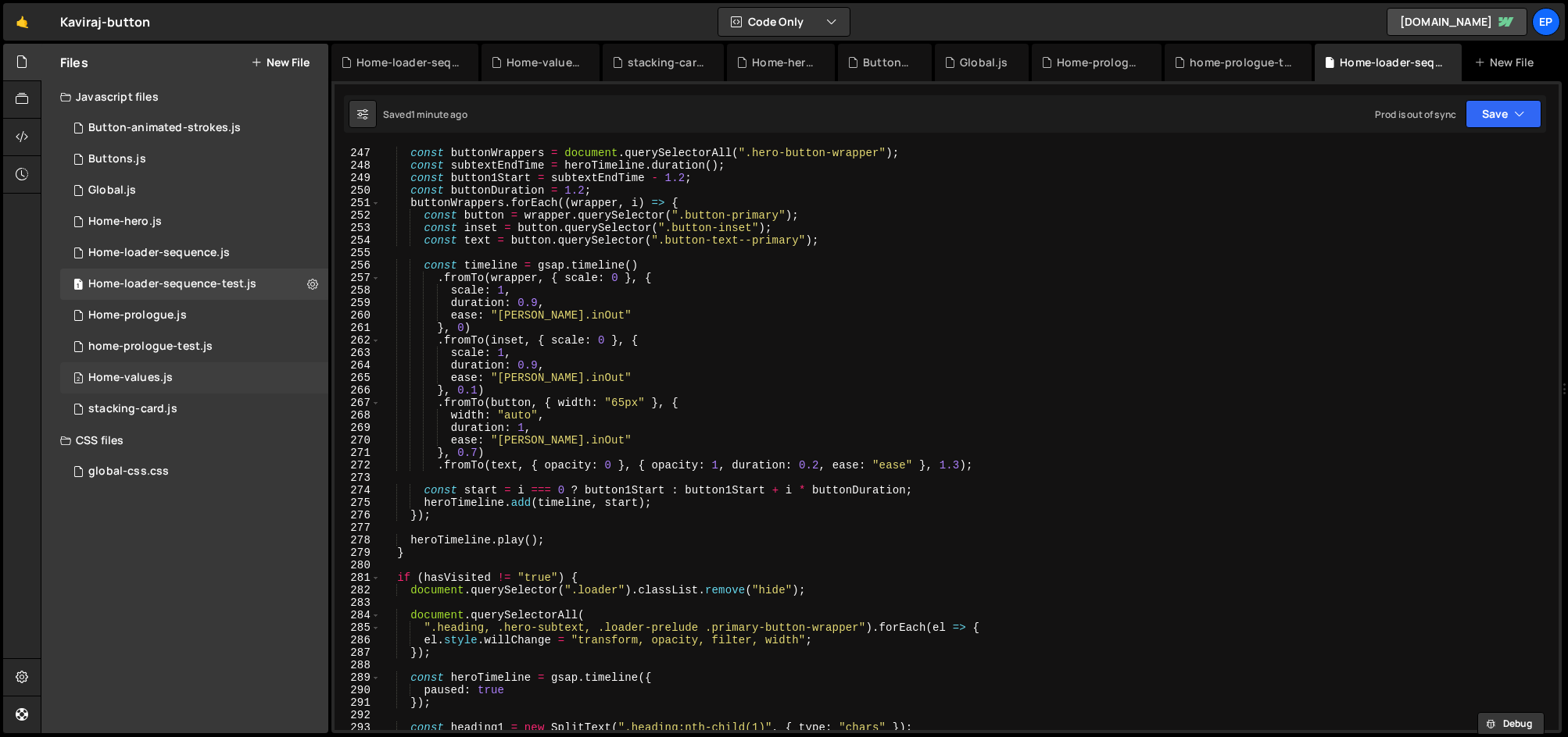
click at [145, 382] on div "Home-values.js" at bounding box center [131, 378] width 85 height 14
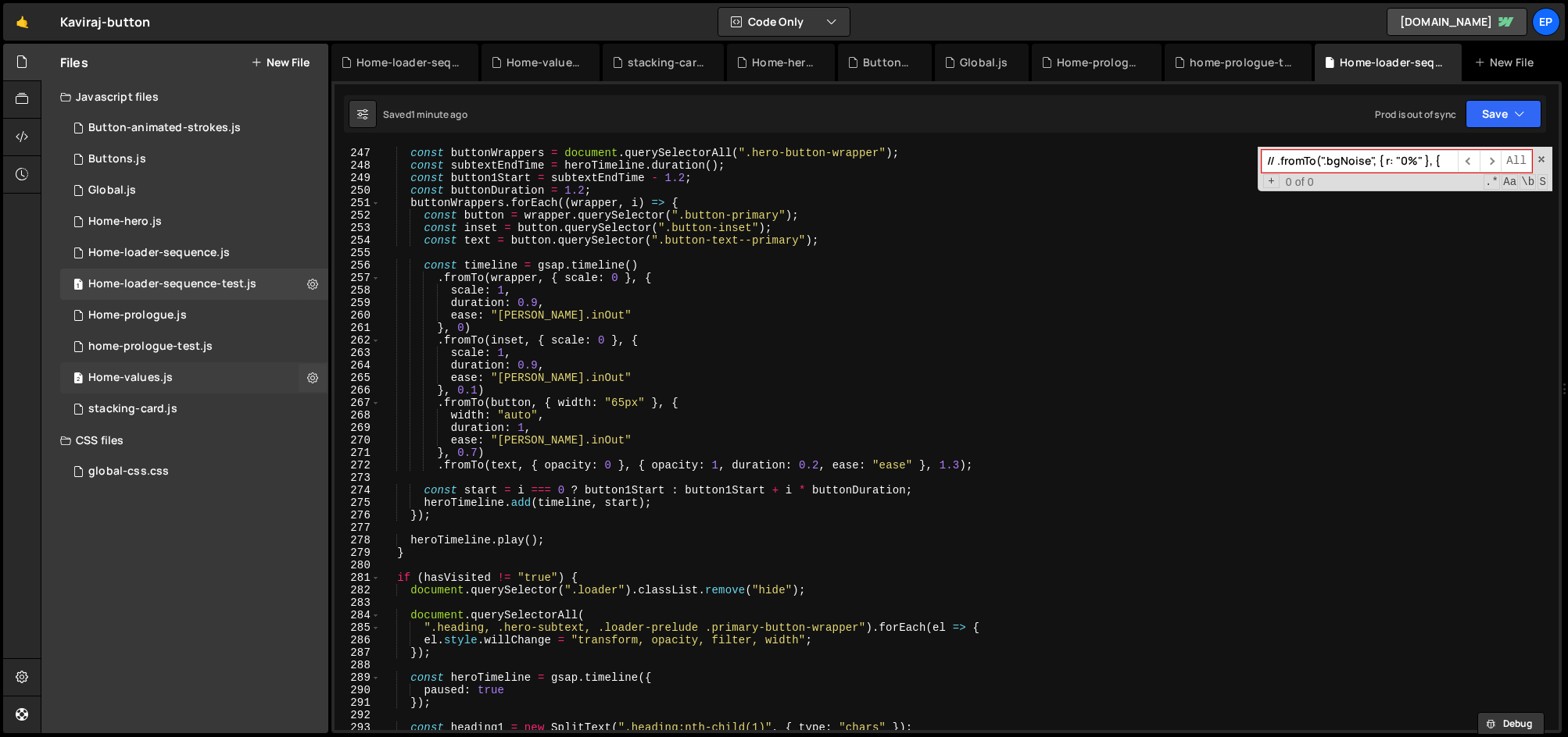
scroll to position [0, 0]
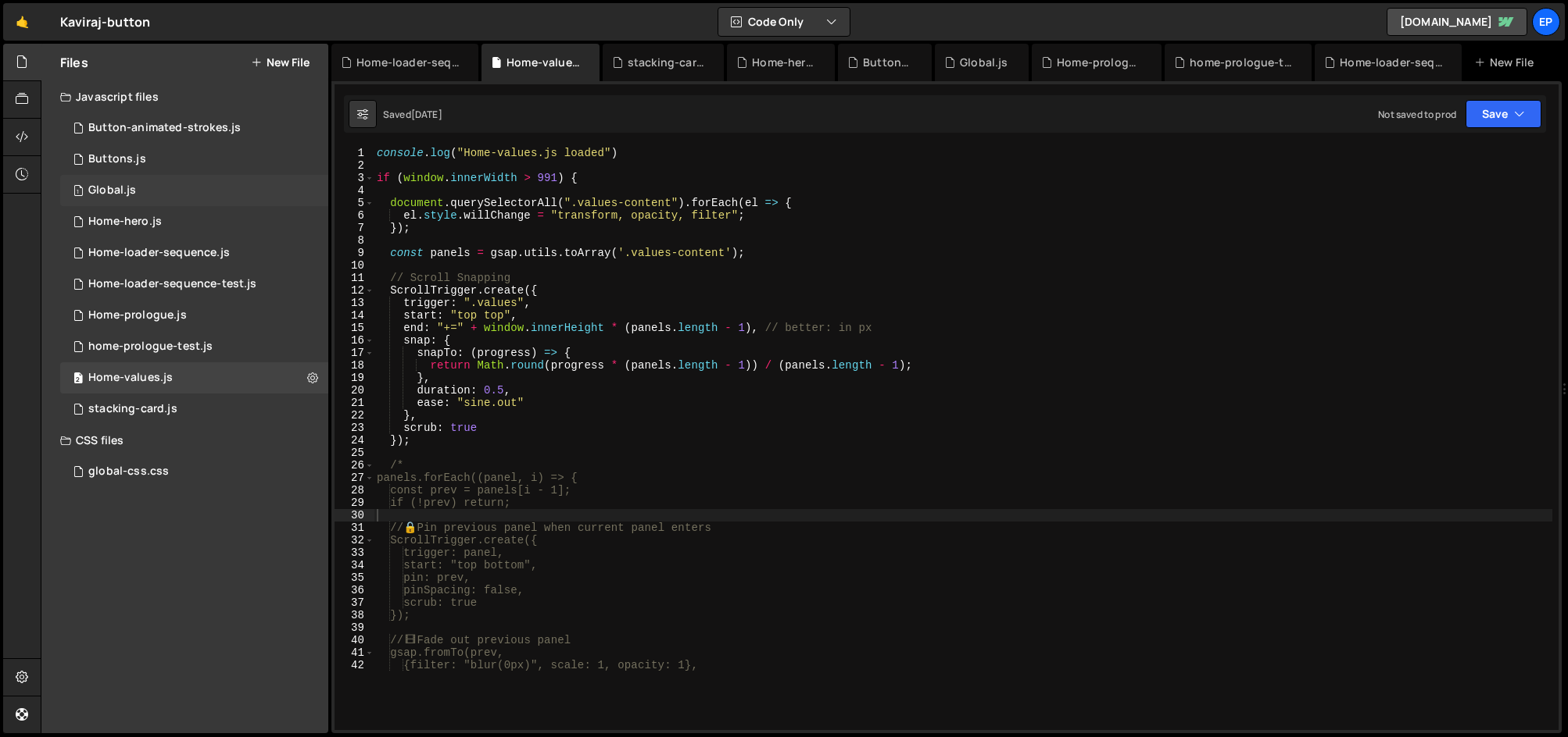
click at [134, 197] on div "1 Global.js 0" at bounding box center [194, 191] width 269 height 31
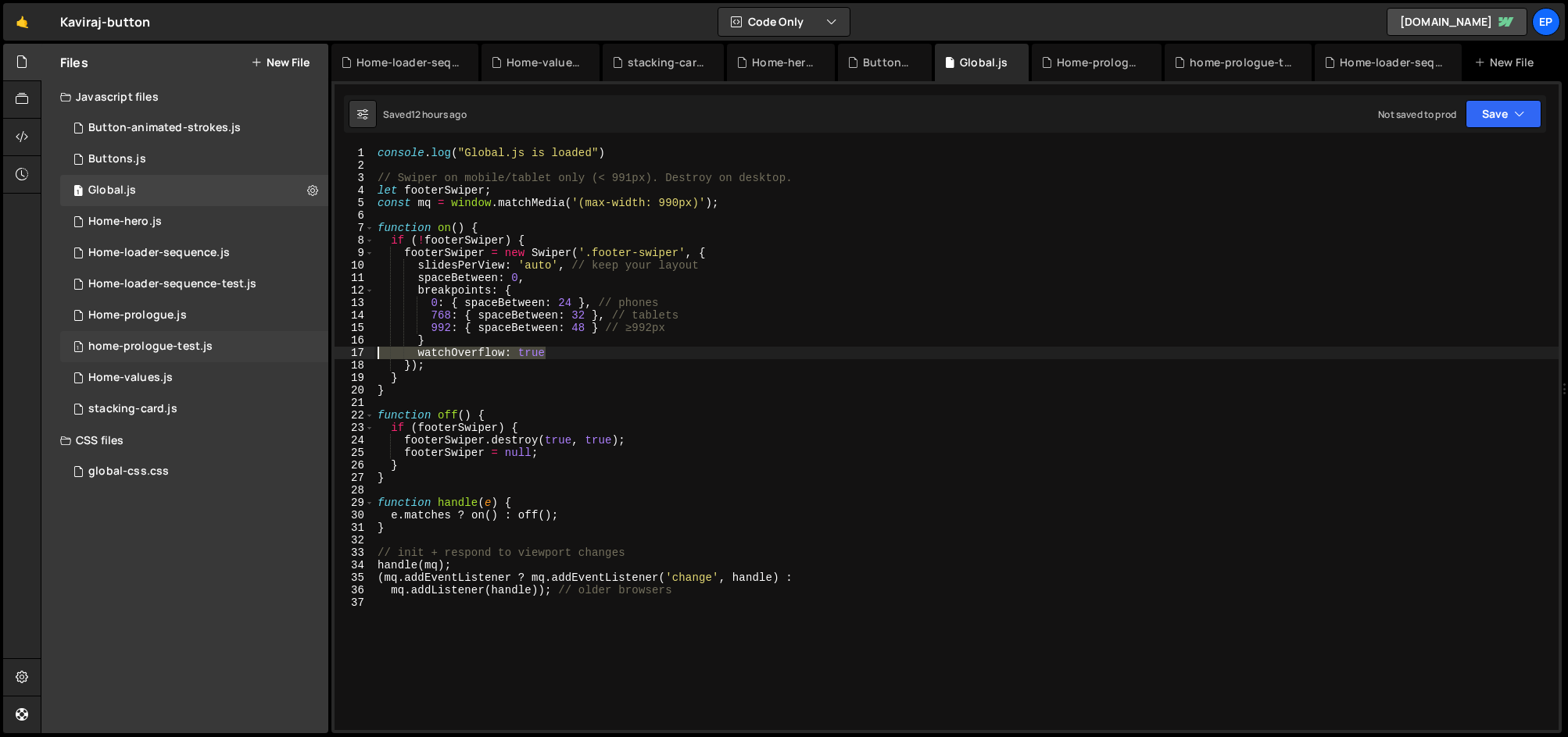
drag, startPoint x: 563, startPoint y: 355, endPoint x: 284, endPoint y: 351, distance: 279.0
click at [284, 351] on div "Files New File Javascript files 1 Button-animated-strokes.js 0 1 Buttons.js 0 1…" at bounding box center [804, 389] width 1528 height 691
click at [547, 377] on div "console . log ( "Global.js is loaded" ) // Swiper on mobile/tablet only (< 991p…" at bounding box center [966, 451] width 1184 height 609
click at [582, 355] on div "console . log ( "Global.js is loaded" ) // Swiper on mobile/tablet only (< 991p…" at bounding box center [966, 451] width 1184 height 609
type textarea "// watchOverflow: true"
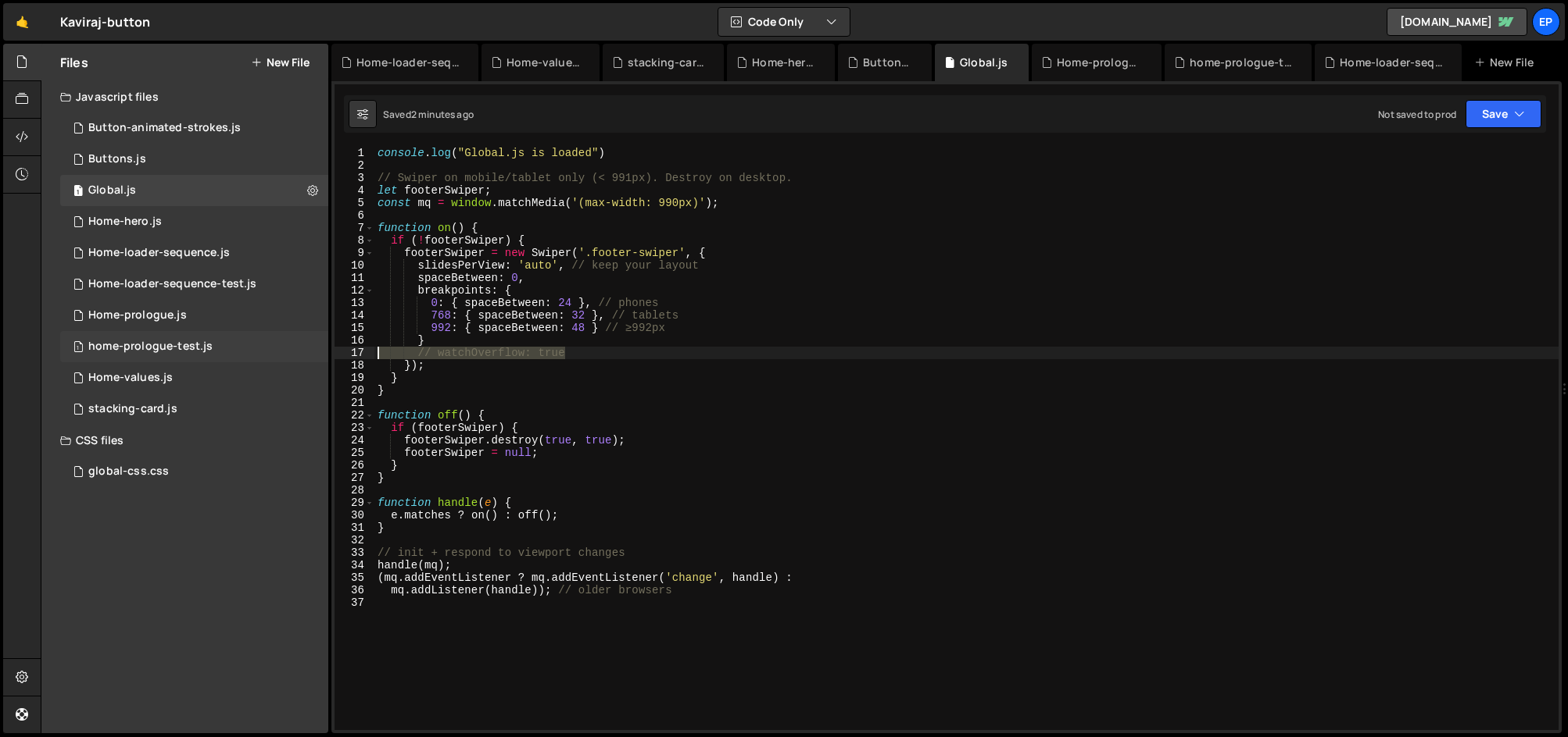
drag, startPoint x: 582, startPoint y: 355, endPoint x: 243, endPoint y: 351, distance: 339.0
click at [243, 351] on div "Files New File Javascript files 1 Button-animated-strokes.js 0 1 Buttons.js 0 1…" at bounding box center [804, 389] width 1528 height 691
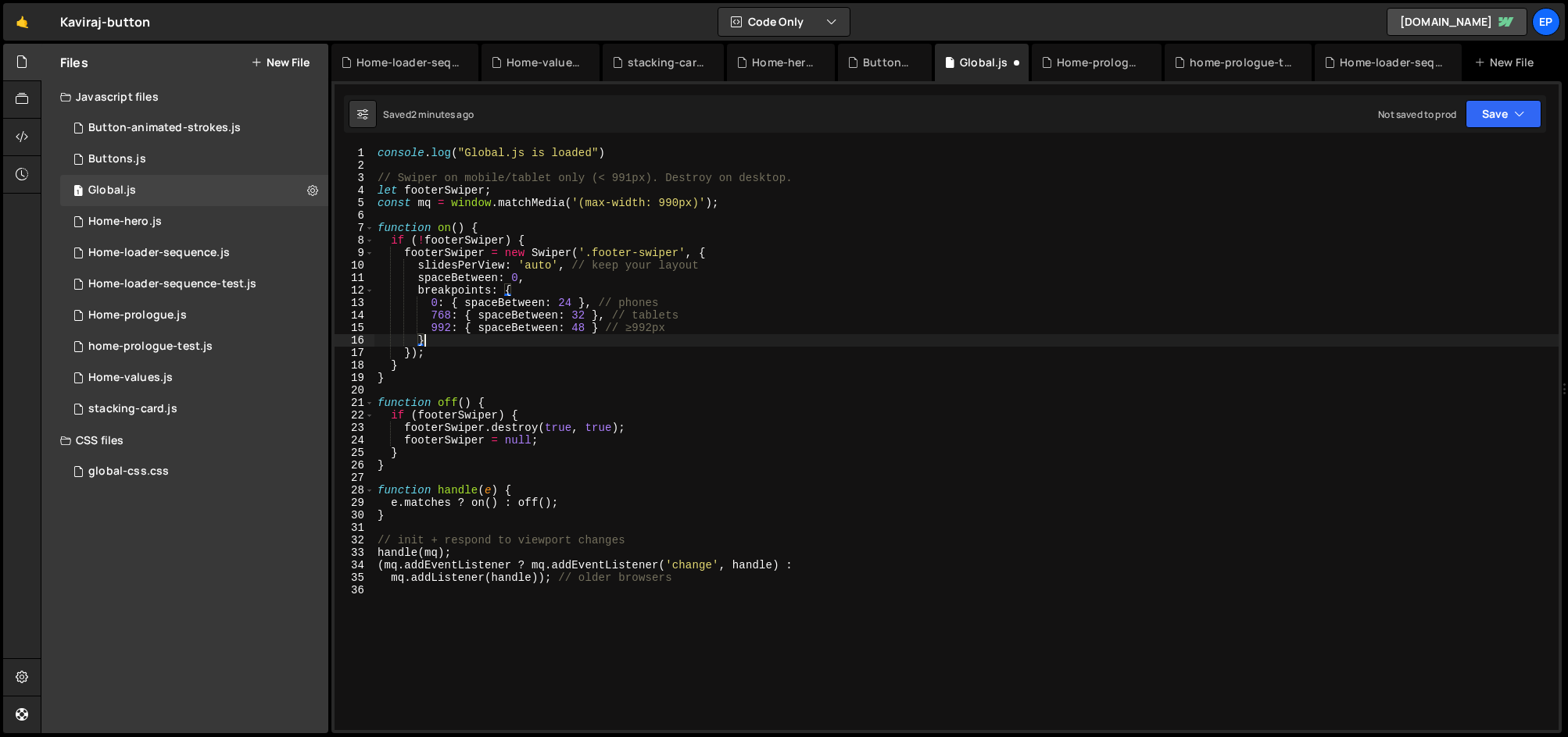
click at [659, 434] on div "console . log ( "Global.js is loaded" ) // Swiper on mobile/tablet only (< 991p…" at bounding box center [966, 451] width 1184 height 609
click at [547, 509] on div "console . log ( "Global.js is loaded" ) // Swiper on mobile/tablet only (< 991p…" at bounding box center [966, 451] width 1184 height 609
type textarea "}"
click at [147, 258] on div "Home-loader-sequence.js" at bounding box center [159, 253] width 141 height 14
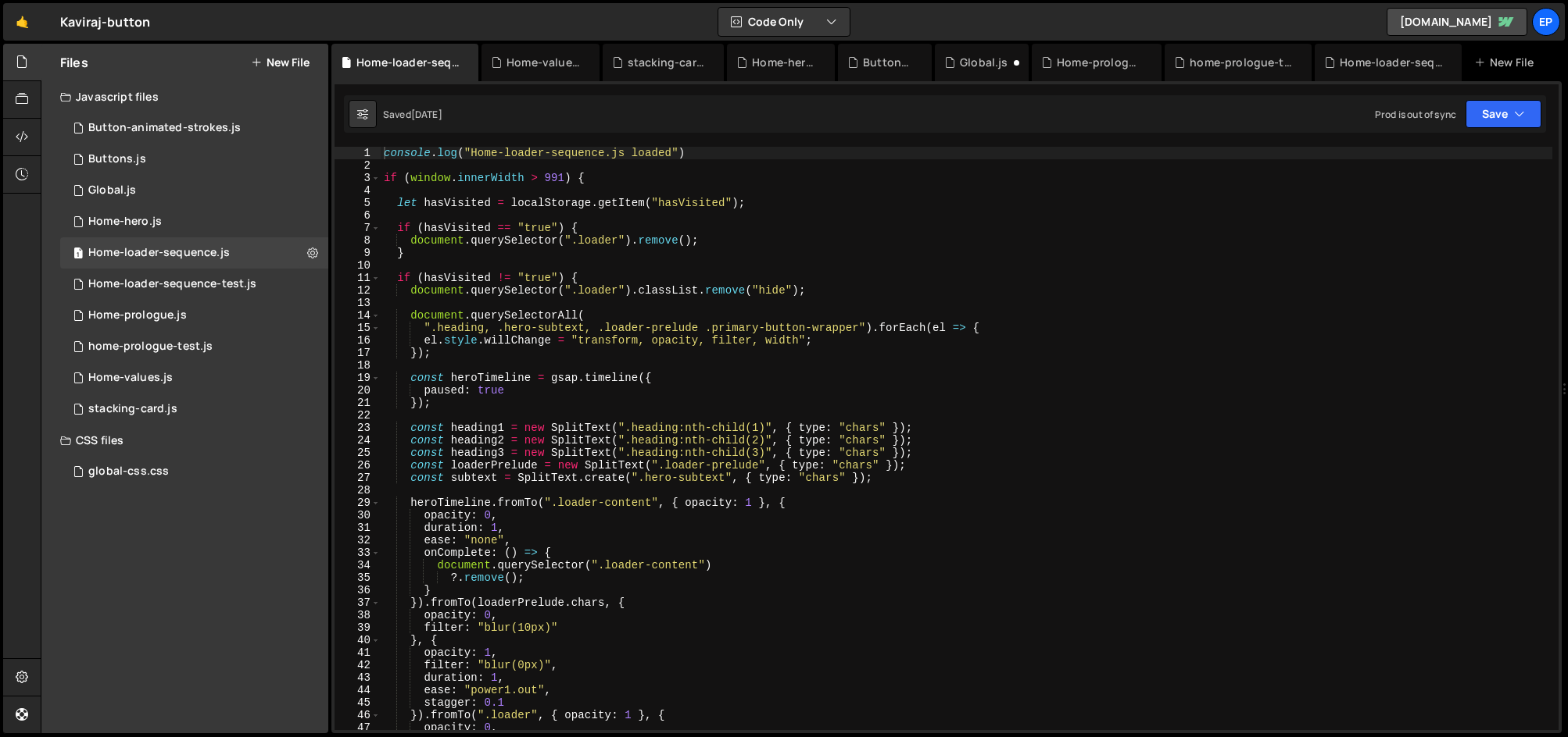
type textarea "const heroTimeline = gsap.timeline({"
click at [883, 378] on div "console . log ( "Home-loader-sequence.js loaded" ) if ( window . innerWidth > 9…" at bounding box center [965, 451] width 1171 height 609
click at [162, 273] on div "1 Home-loader-sequence-test.js 0" at bounding box center [194, 284] width 269 height 31
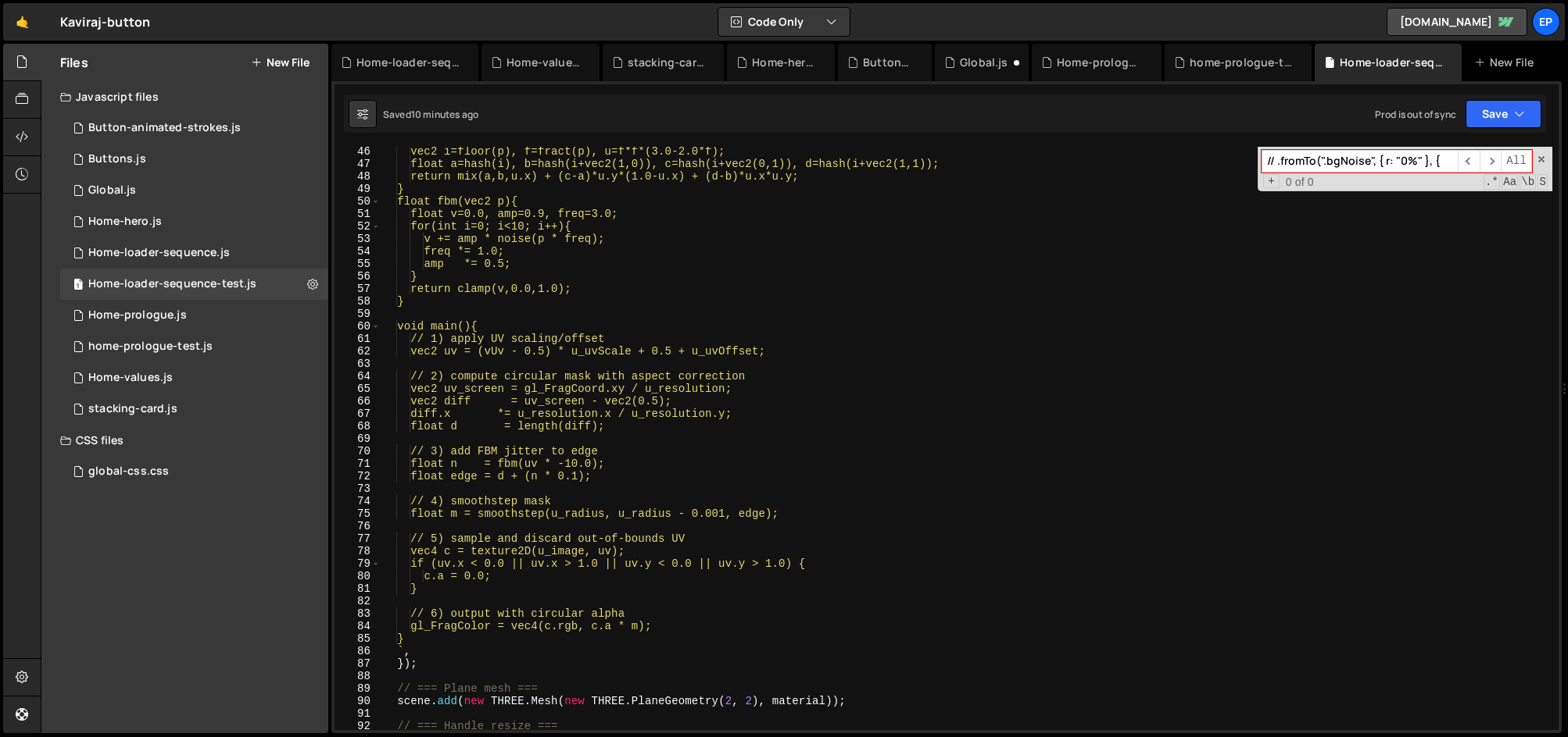
scroll to position [423, 0]
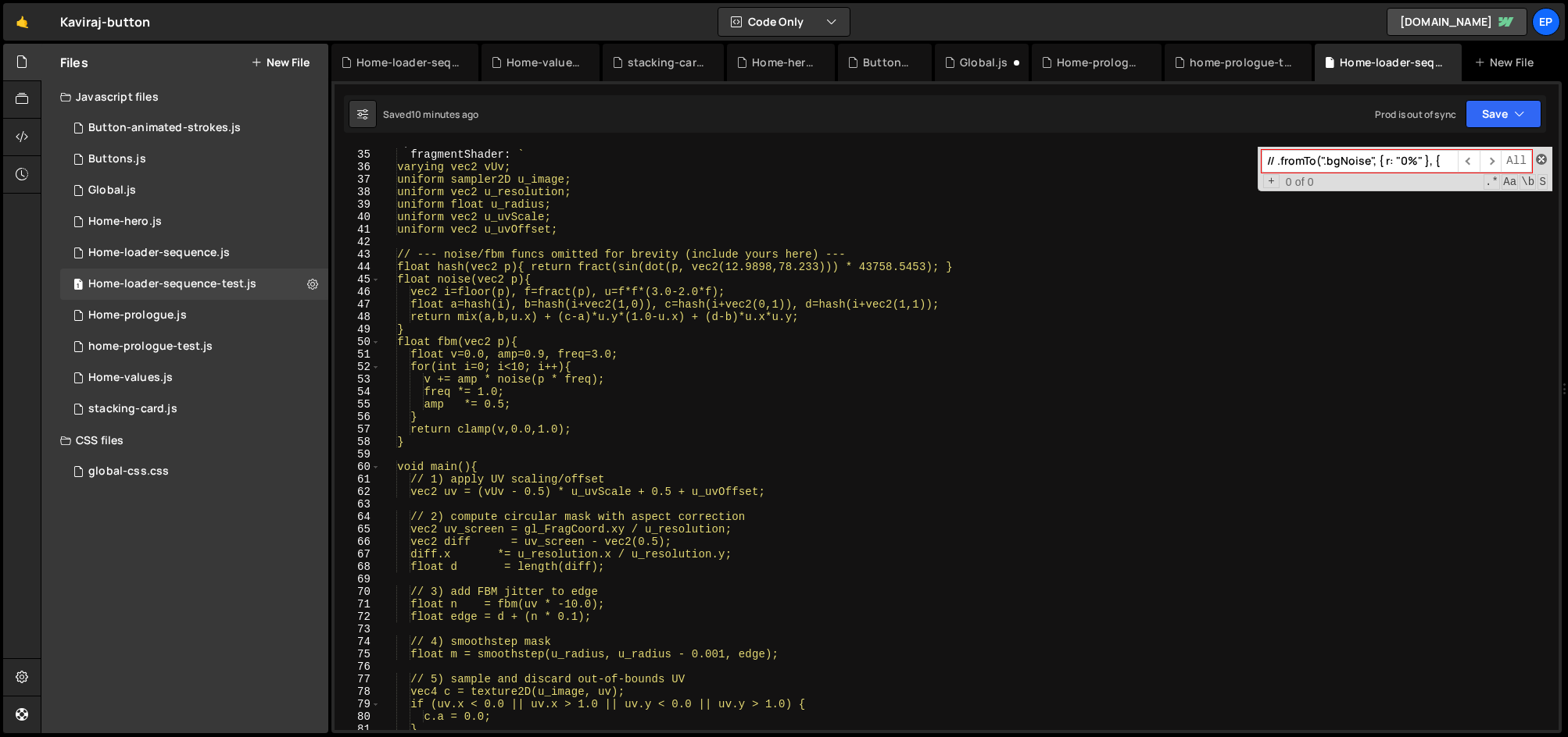
click at [1540, 160] on span at bounding box center [1540, 159] width 11 height 11
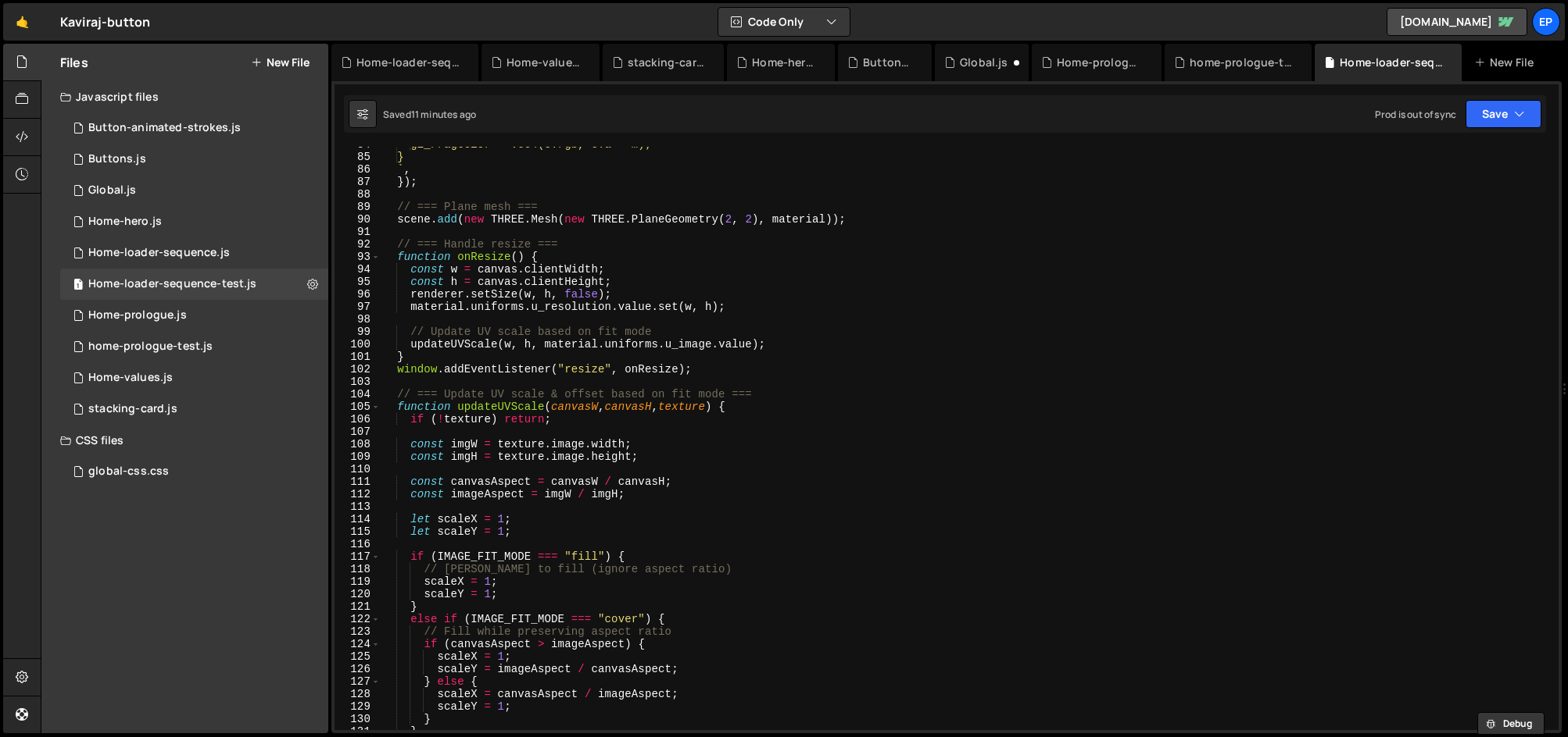
scroll to position [932, 0]
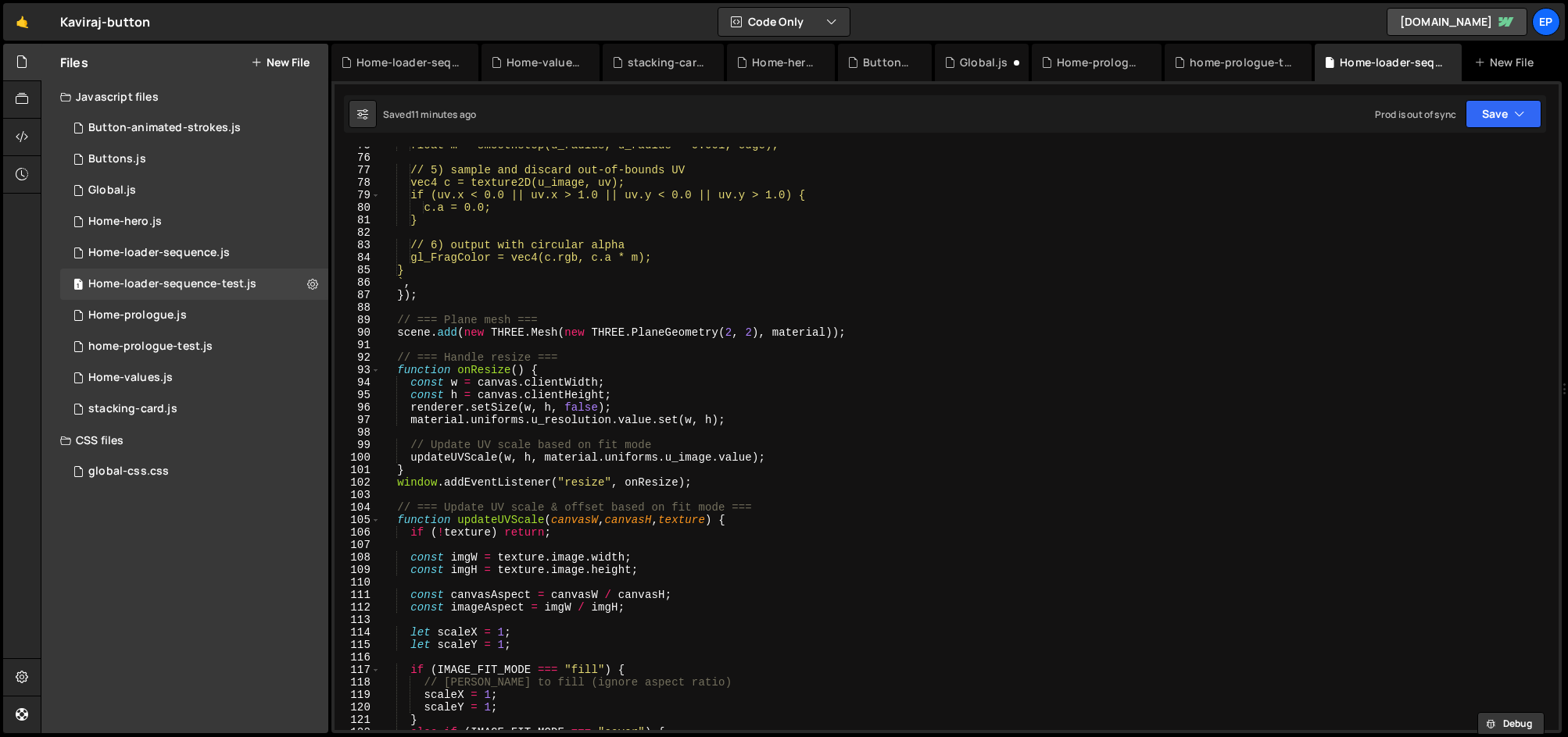
click at [521, 463] on div "float m = smoothstep(u_radius, u_radius - 0.001, edge); // 5) sample and discar…" at bounding box center [965, 444] width 1171 height 609
click at [648, 451] on div "float m = smoothstep(u_radius, u_radius - 0.001, edge); // 5) sample and discar…" at bounding box center [965, 444] width 1171 height 609
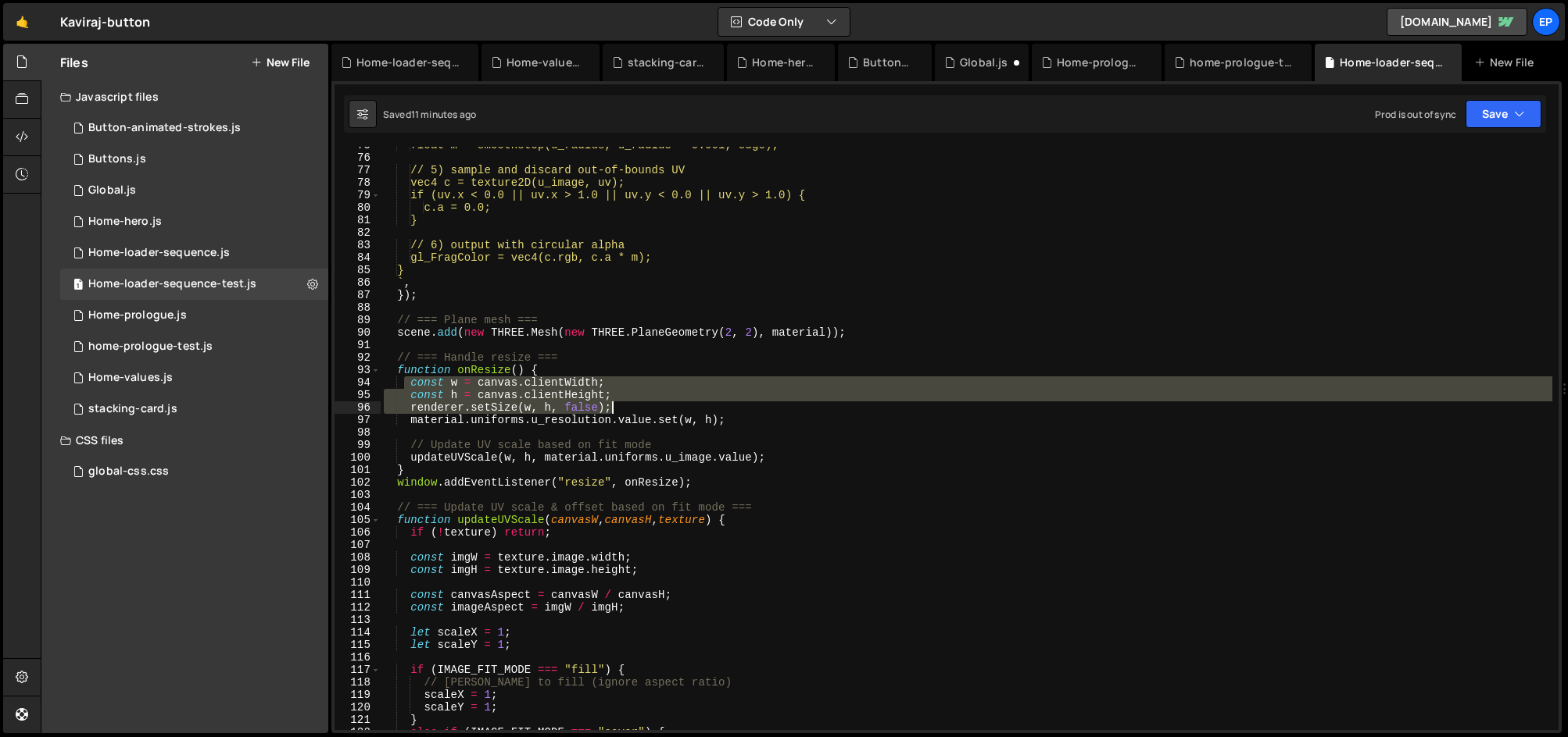
drag, startPoint x: 406, startPoint y: 380, endPoint x: 667, endPoint y: 402, distance: 261.9
click at [667, 402] on div "float m = smoothstep(u_radius, u_radius - 0.001, edge); // 5) sample and discar…" at bounding box center [965, 444] width 1171 height 609
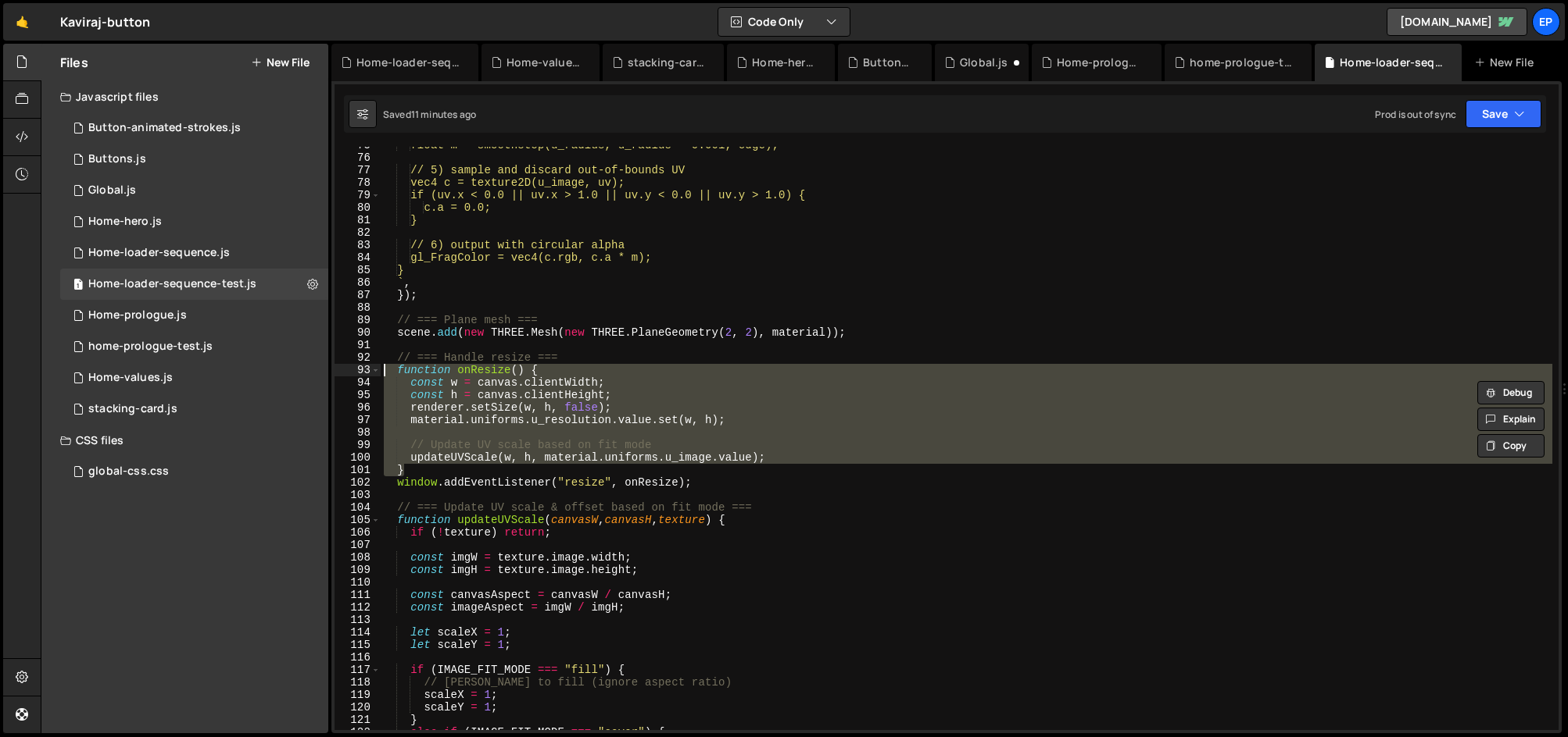
drag, startPoint x: 429, startPoint y: 470, endPoint x: 347, endPoint y: 371, distance: 128.5
click at [347, 371] on div "const h = canvas.clientHeight; renderer.setSize(w, h, false); 75 76 77 78 79 80…" at bounding box center [947, 439] width 1224 height 584
click at [611, 375] on div "float m = smoothstep(u_radius, u_radius - 0.001, edge); // 5) sample and discar…" at bounding box center [965, 439] width 1171 height 584
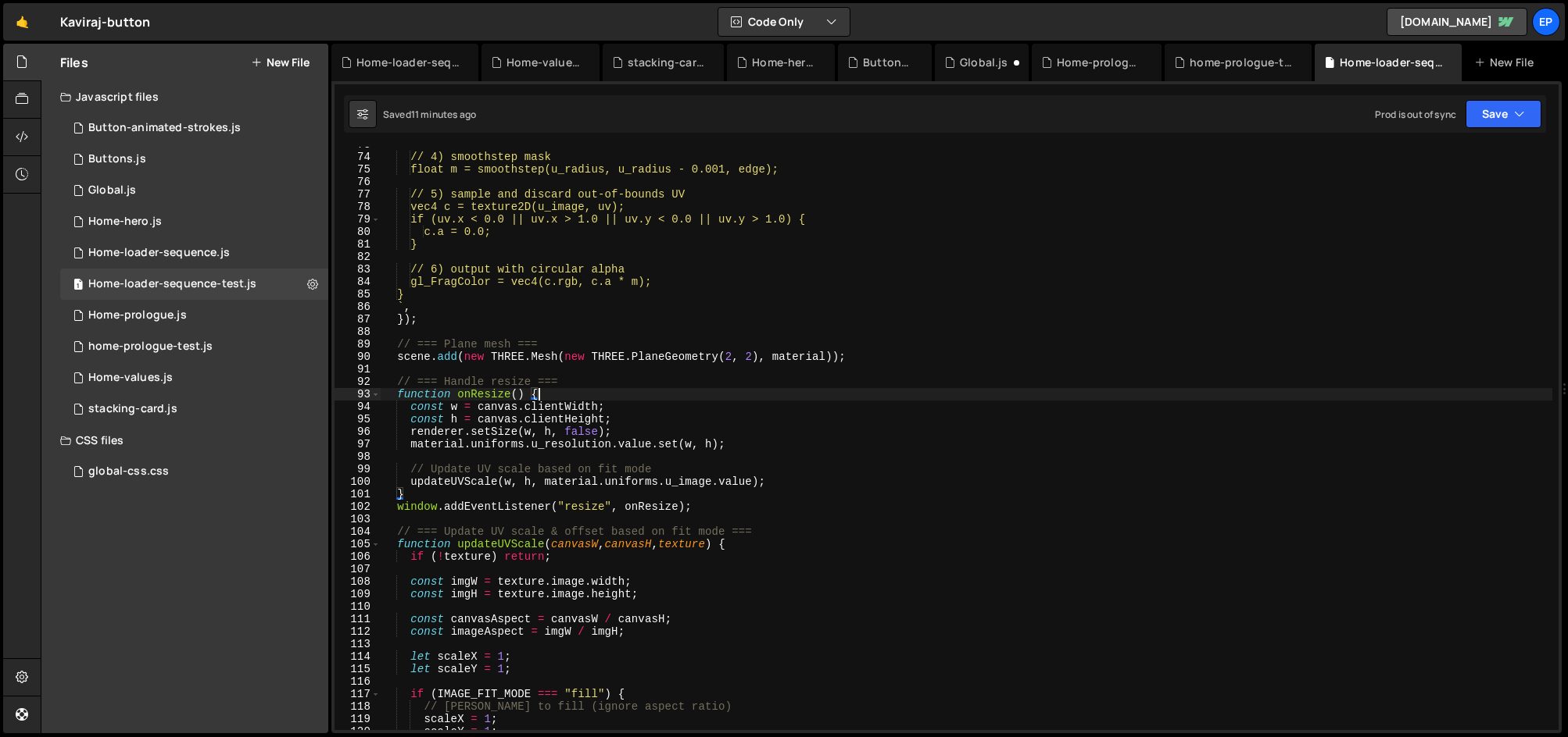
scroll to position [907, 0]
click at [684, 413] on div "// 4) smoothstep mask float m = smoothstep(u_radius, u_radius - 0.001, edge); /…" at bounding box center [965, 444] width 1171 height 609
click at [454, 440] on div "// 4) smoothstep mask float m = smoothstep(u_radius, u_radius - 0.001, edge); /…" at bounding box center [965, 444] width 1171 height 609
type textarea "material.uniforms.u_resolution.value.set(w, h);"
click at [560, 446] on div "// 4) smoothstep mask float m = smoothstep(u_radius, u_radius - 0.001, edge); /…" at bounding box center [965, 444] width 1171 height 609
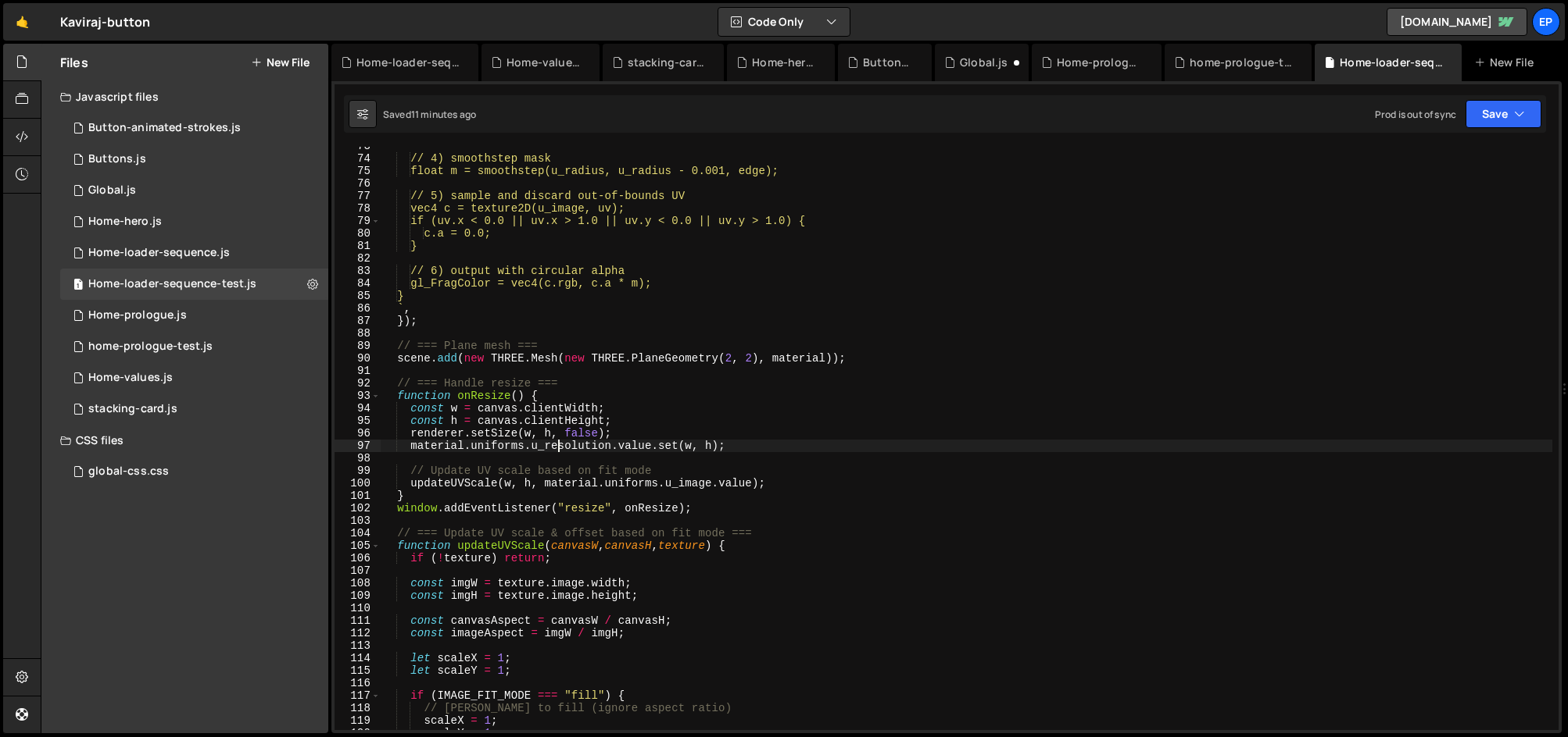
click at [676, 446] on div "// 4) smoothstep mask float m = smoothstep(u_radius, u_radius - 0.001, edge); /…" at bounding box center [965, 444] width 1171 height 609
click at [800, 459] on div "// 4) smoothstep mask float m = smoothstep(u_radius, u_radius - 0.001, edge); /…" at bounding box center [965, 444] width 1171 height 609
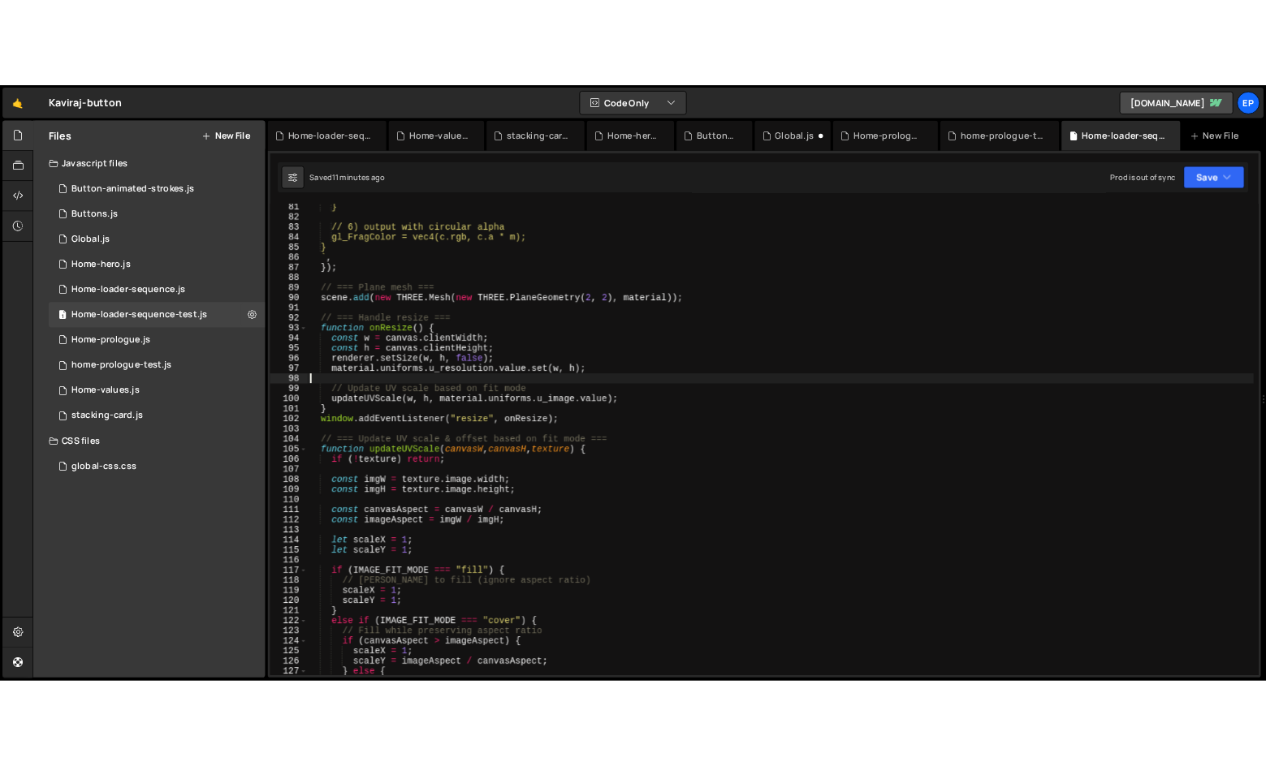
scroll to position [928, 0]
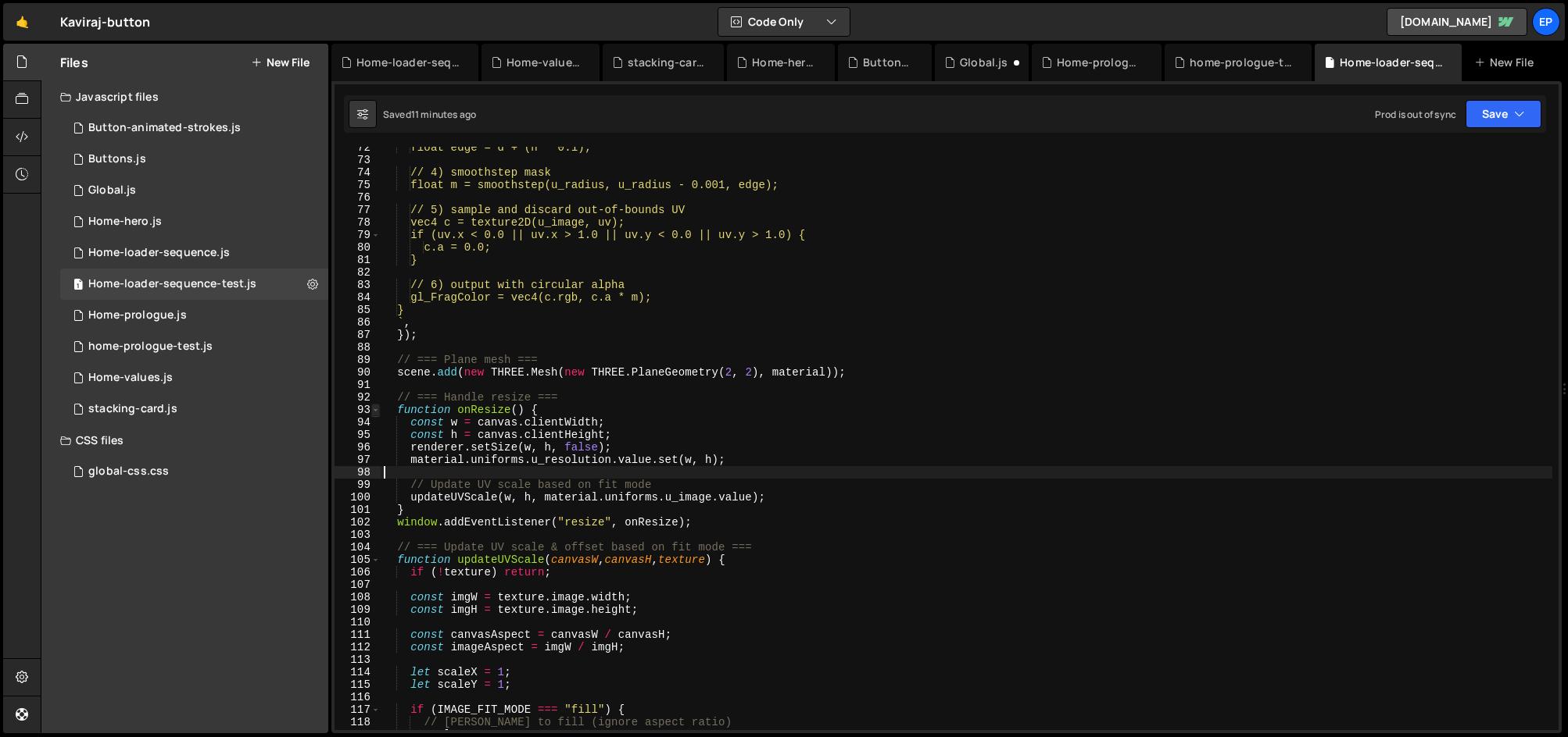
click at [376, 415] on span at bounding box center [375, 410] width 9 height 13
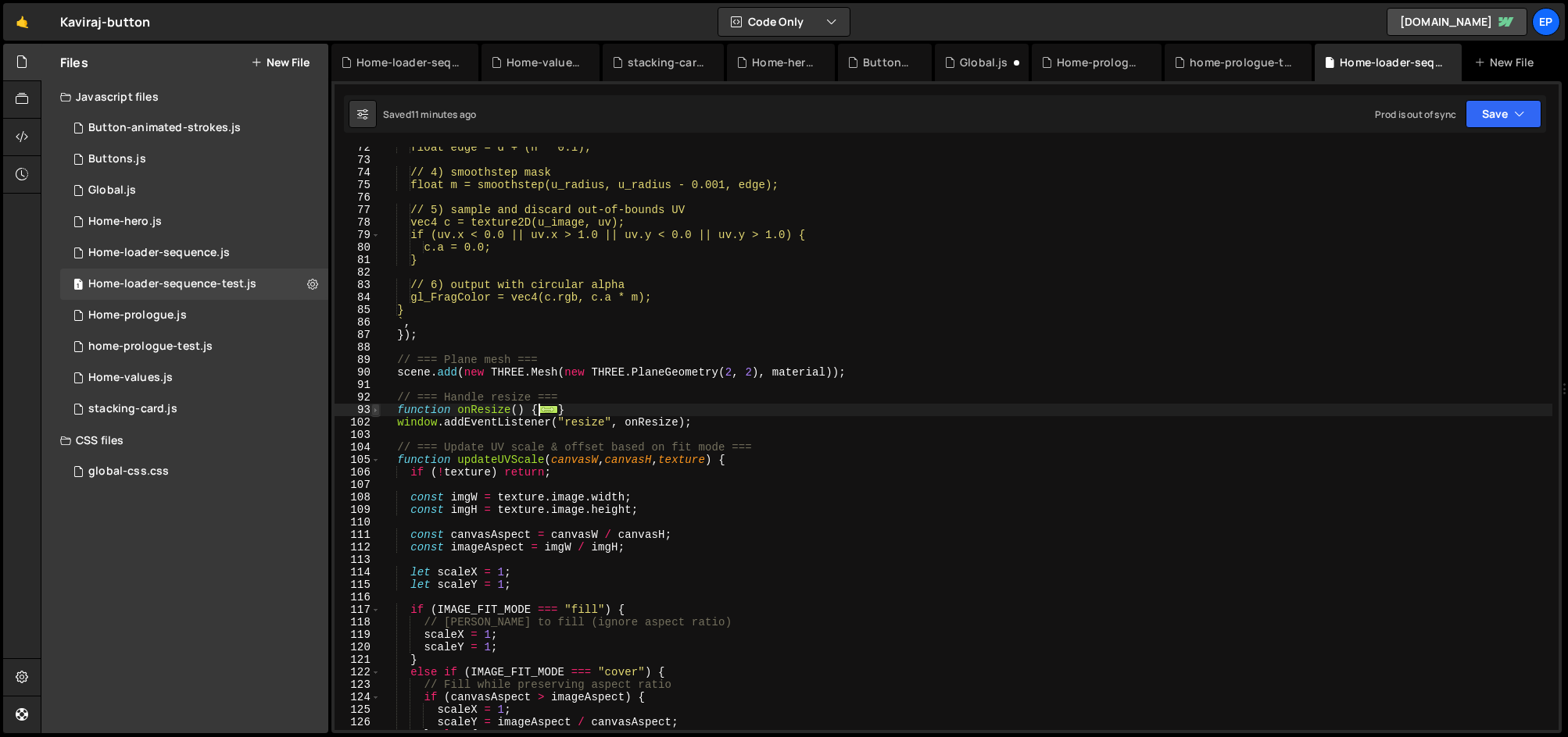
click at [376, 415] on span at bounding box center [375, 410] width 9 height 13
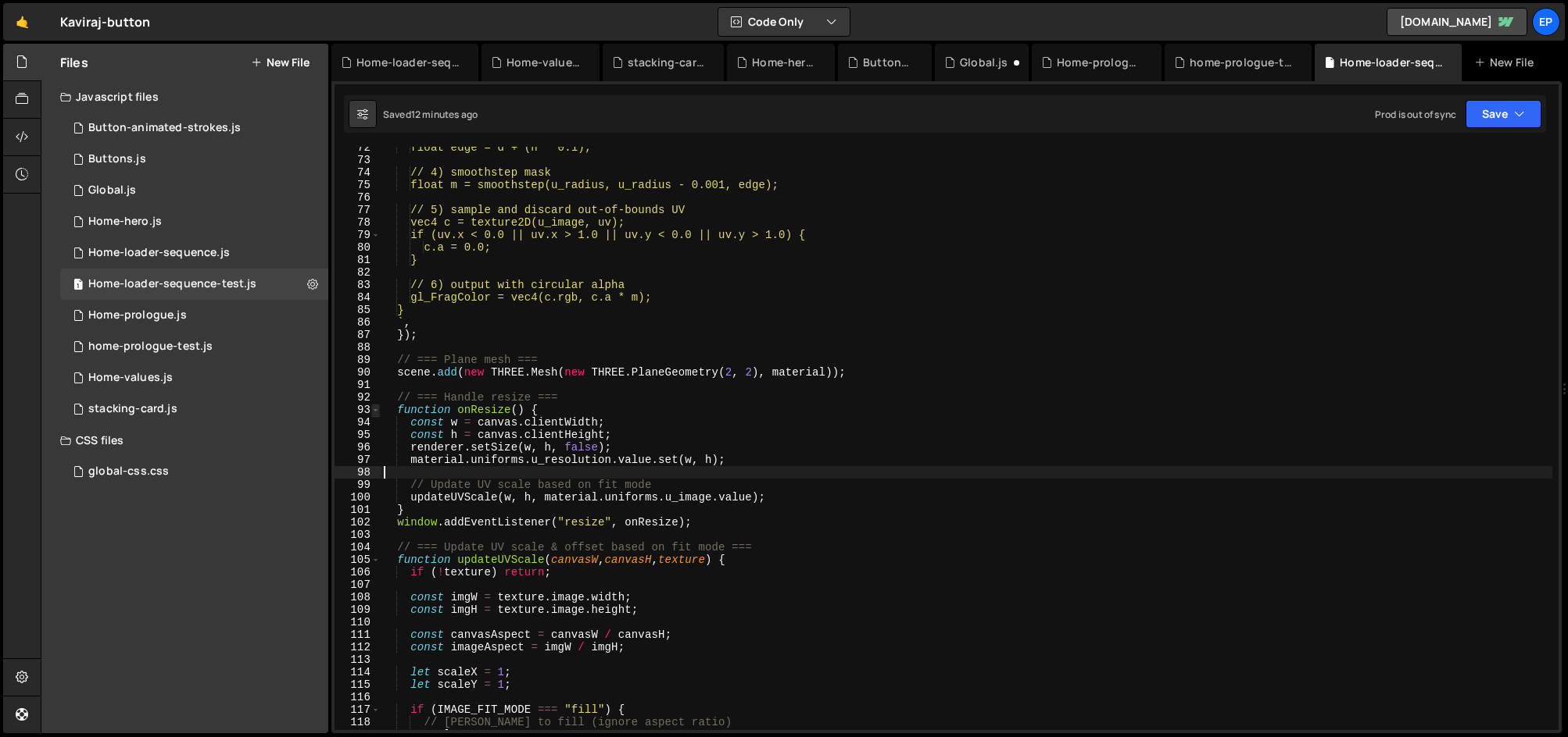
click at [376, 415] on span at bounding box center [375, 410] width 9 height 13
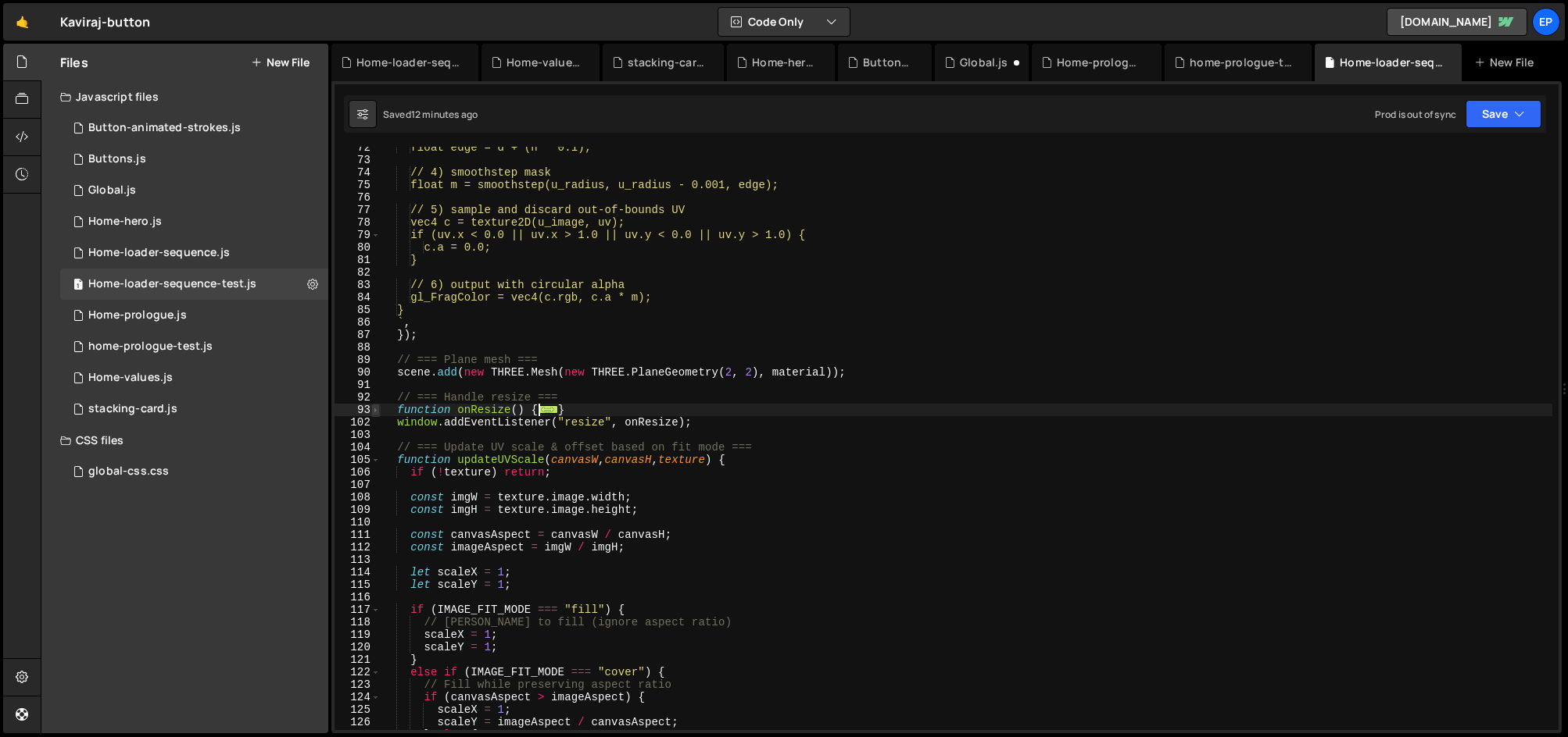
click at [376, 415] on span at bounding box center [375, 410] width 9 height 13
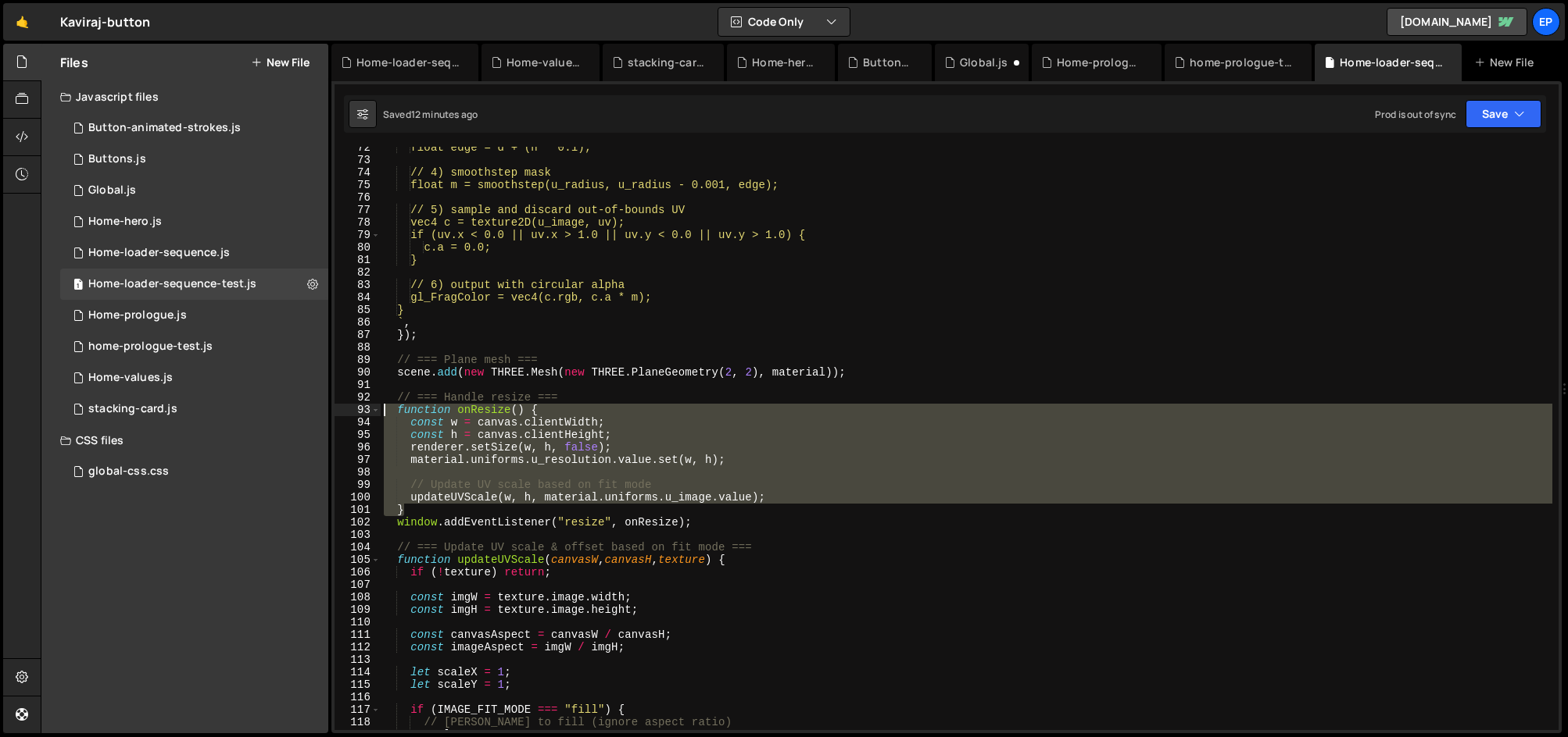
drag, startPoint x: 414, startPoint y: 510, endPoint x: 360, endPoint y: 411, distance: 112.8
click at [360, 411] on div "72 73 74 75 76 77 78 79 80 81 82 83 84 85 86 87 88 89 90 91 92 93 94 95 96 97 9…" at bounding box center [947, 439] width 1224 height 584
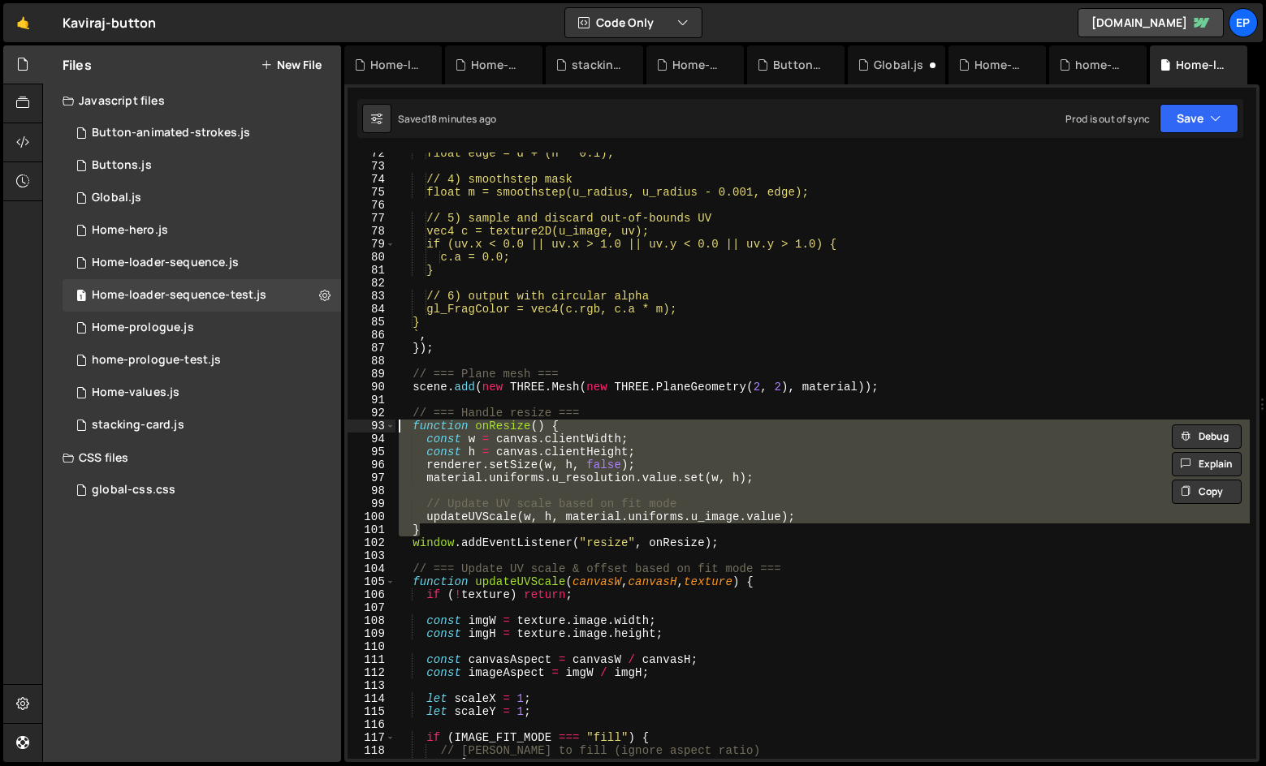
click at [444, 530] on div "float edge = d + (n * 0.1); // 4) smoothstep mask float m = smoothstep(u_radius…" at bounding box center [822, 456] width 854 height 607
drag, startPoint x: 437, startPoint y: 530, endPoint x: 386, endPoint y: 426, distance: 115.5
click at [386, 426] on div "} 72 73 74 75 76 77 78 79 80 81 82 83 84 85 86 87 88 89 90 91 92 93 94 95 96 97…" at bounding box center [802, 456] width 909 height 607
paste textarea "}"
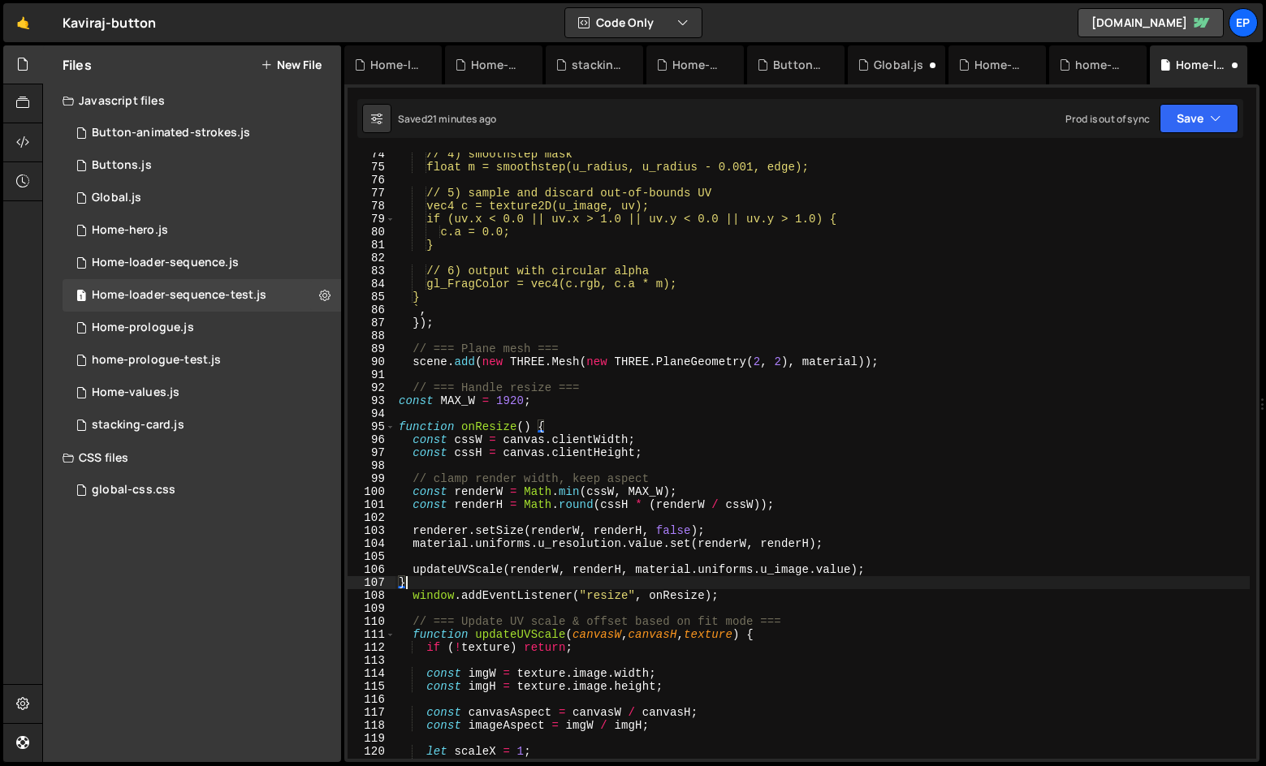
scroll to position [1038, 0]
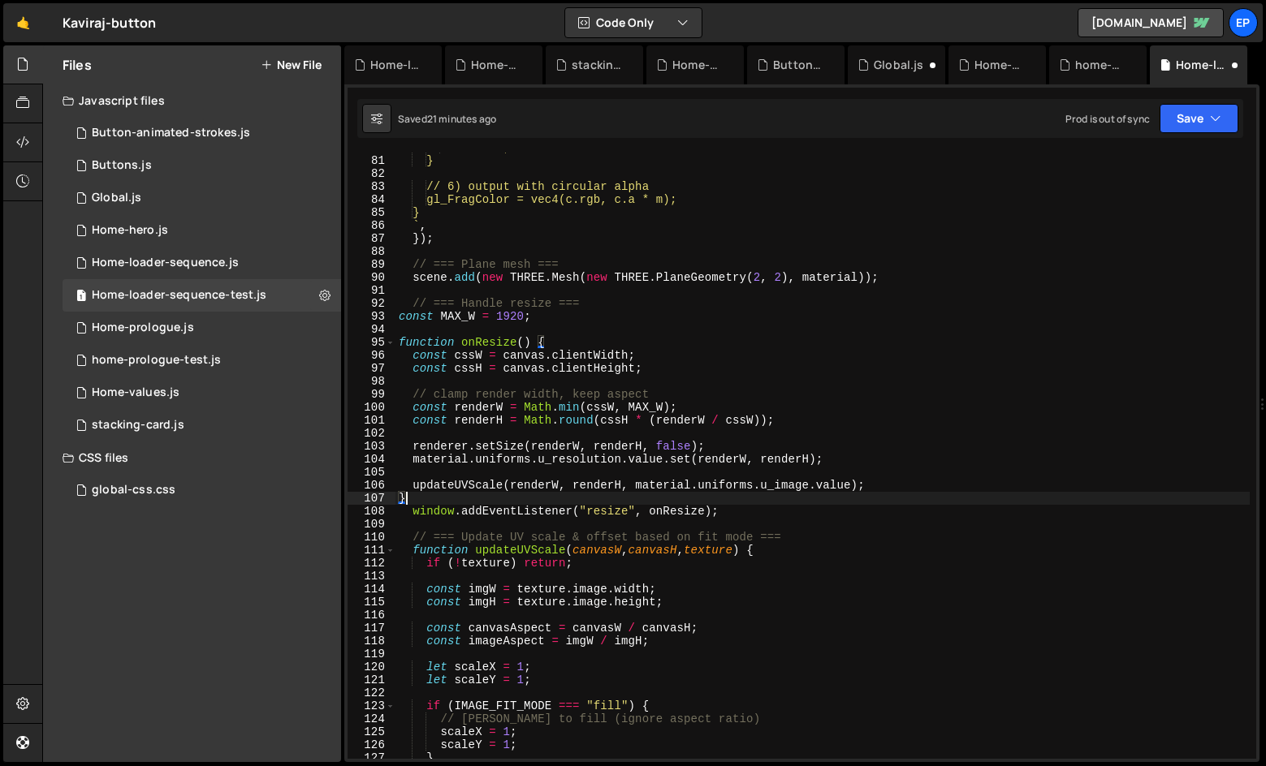
click at [566, 505] on div "c.a = 0.0; } // 6) output with circular alpha gl_FragColor = vec4(c.rgb, c.a * …" at bounding box center [822, 457] width 854 height 633
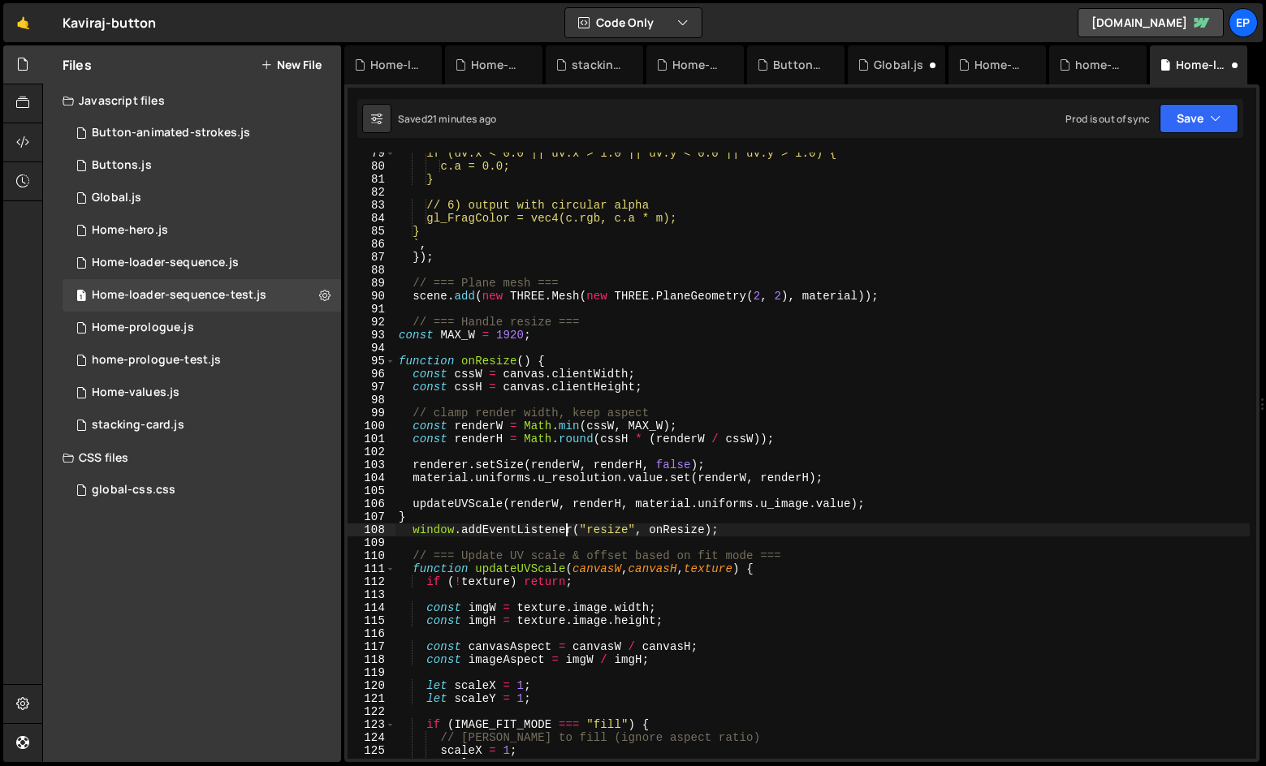
scroll to position [998, 0]
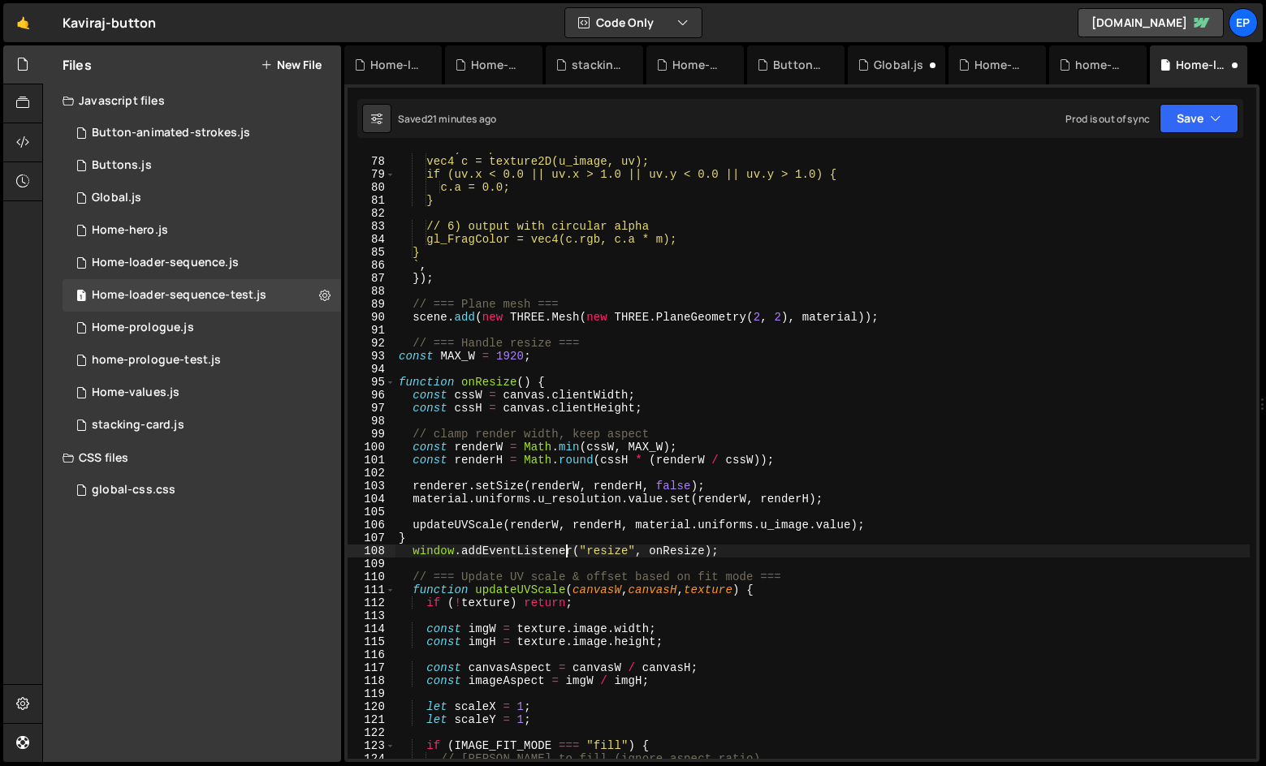
click at [525, 397] on div "// 5) sample and discard out-of-bounds UV vec4 c = texture2D(u_image, uv); if (…" at bounding box center [822, 458] width 854 height 633
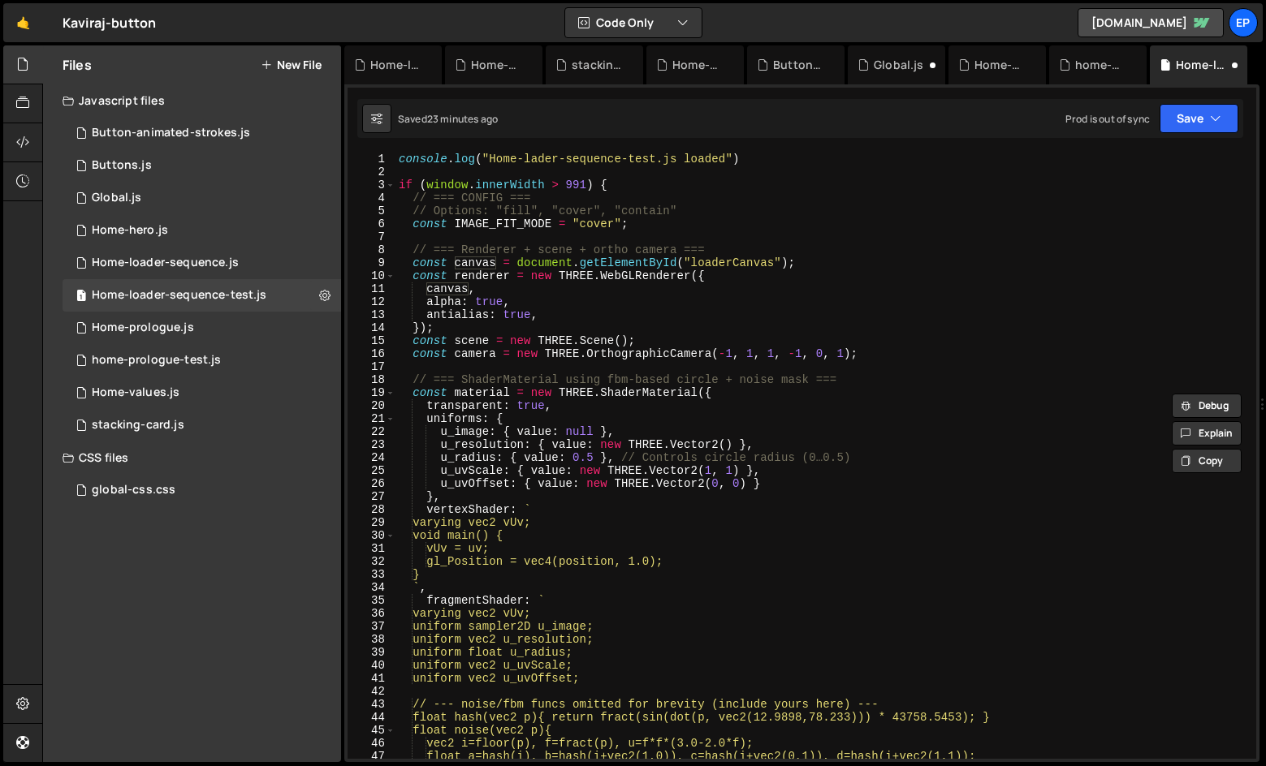
scroll to position [0, 0]
click at [480, 263] on div "console . log ( "Home-lader-sequence-test.js loaded" ) if ( window . innerWidth…" at bounding box center [822, 469] width 854 height 633
type textarea "const canvas = document.getElementById("loaderCanvas");"
click at [480, 263] on div "console . log ( "Home-lader-sequence-test.js loaded" ) if ( window . innerWidth…" at bounding box center [822, 469] width 854 height 633
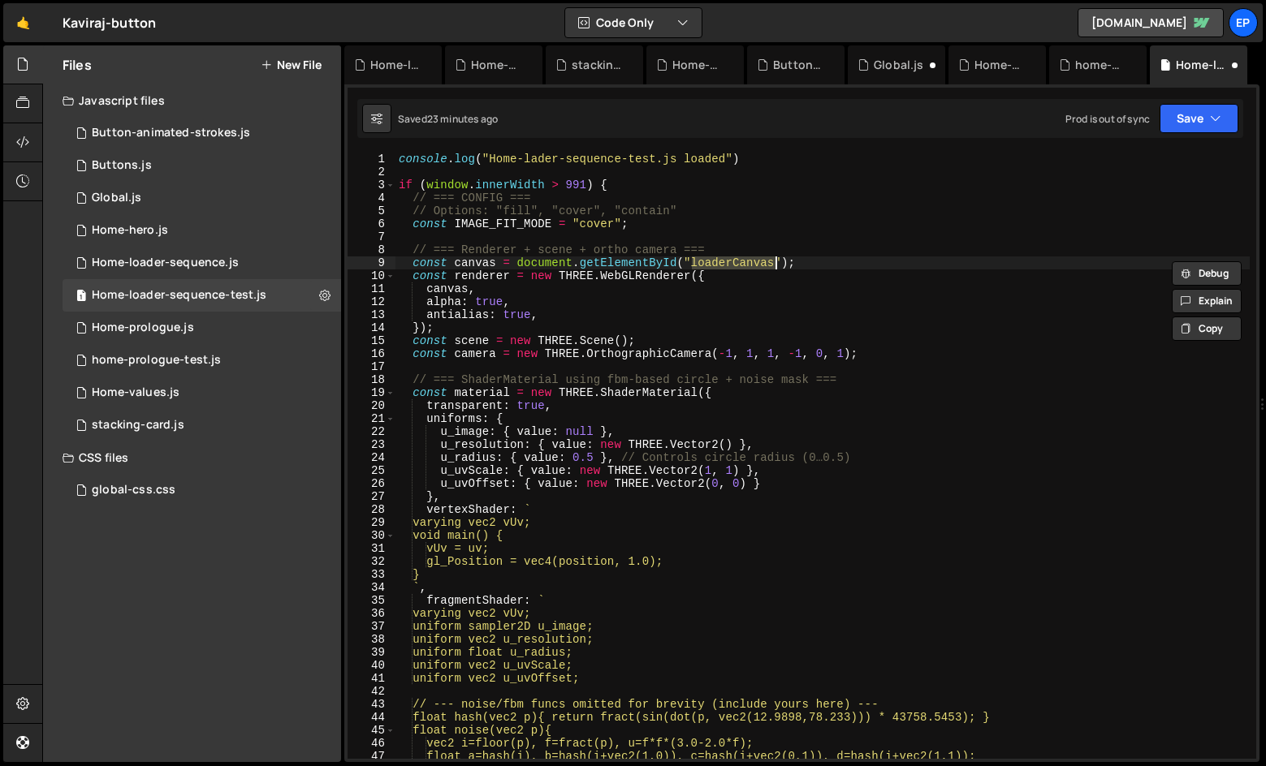
drag, startPoint x: 695, startPoint y: 264, endPoint x: 777, endPoint y: 265, distance: 82.0
click at [777, 265] on div "console . log ( "Home-lader-sequence-test.js loaded" ) if ( window . innerWidth…" at bounding box center [822, 469] width 854 height 633
click at [733, 264] on div "console . log ( "Home-lader-sequence-test.js loaded" ) if ( window . innerWidth…" at bounding box center [822, 456] width 854 height 607
drag, startPoint x: 693, startPoint y: 262, endPoint x: 775, endPoint y: 262, distance: 82.0
click at [775, 262] on div "console . log ( "Home-lader-sequence-test.js loaded" ) if ( window . innerWidth…" at bounding box center [822, 469] width 854 height 633
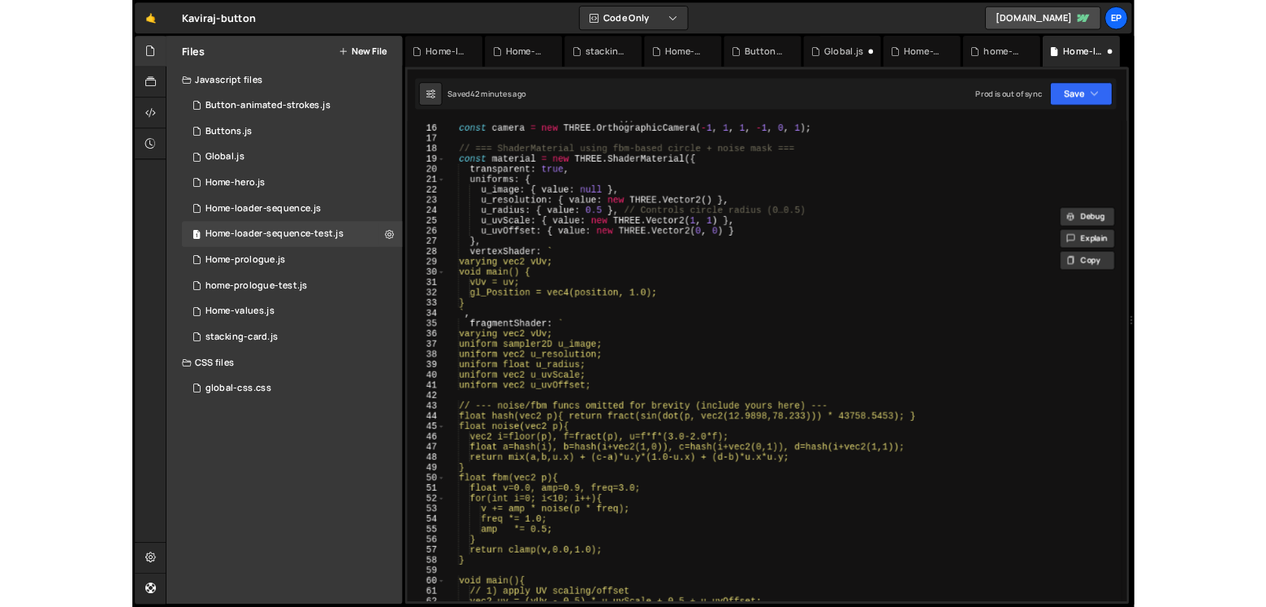
scroll to position [1342, 0]
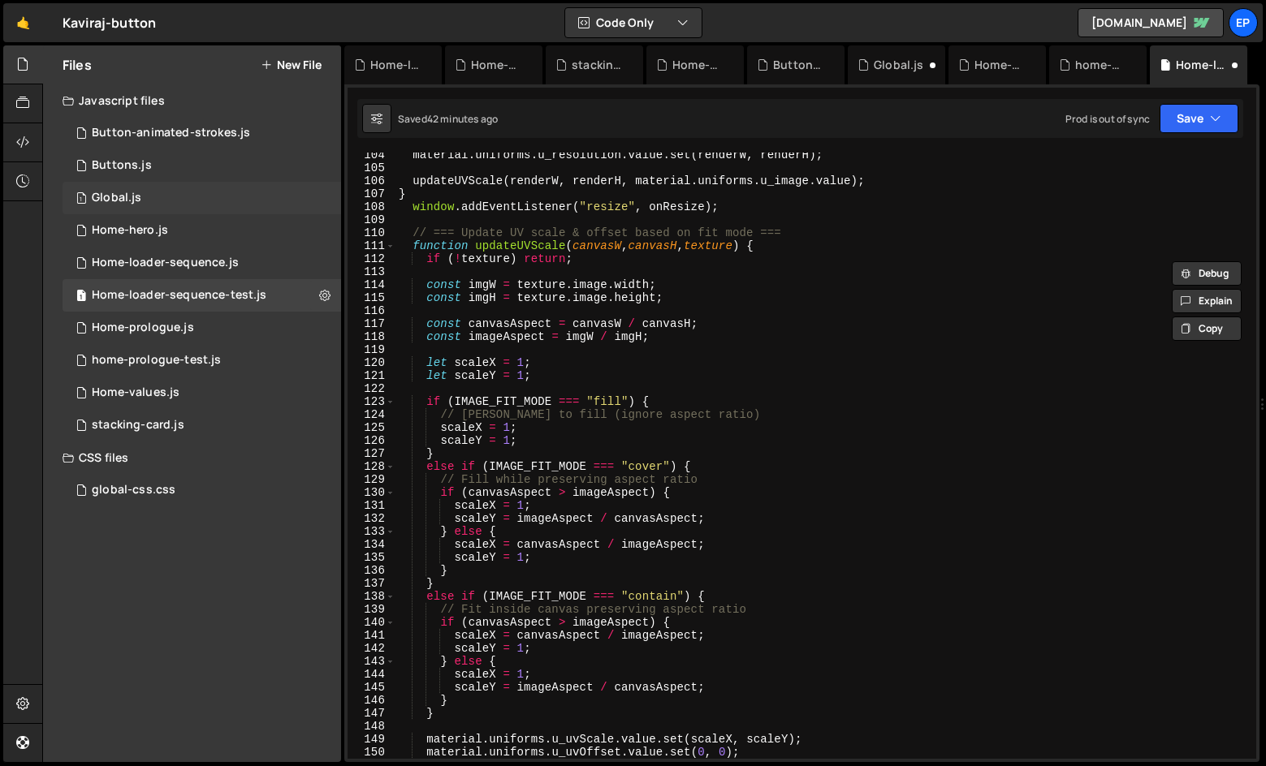
click at [120, 200] on div "Global.js" at bounding box center [117, 198] width 50 height 15
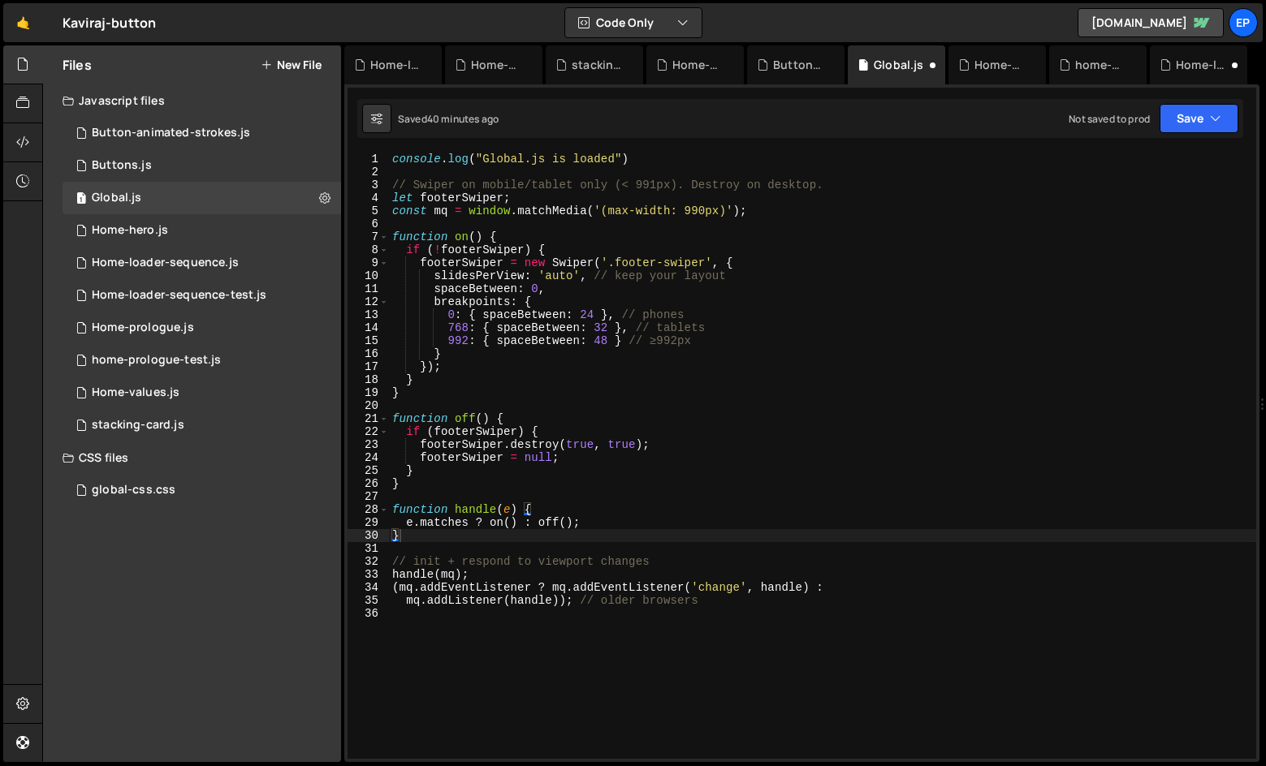
click at [546, 627] on div "console . log ( "Global.js is loaded" ) // Swiper on mobile/tablet only (< 991p…" at bounding box center [1004, 469] width 1230 height 633
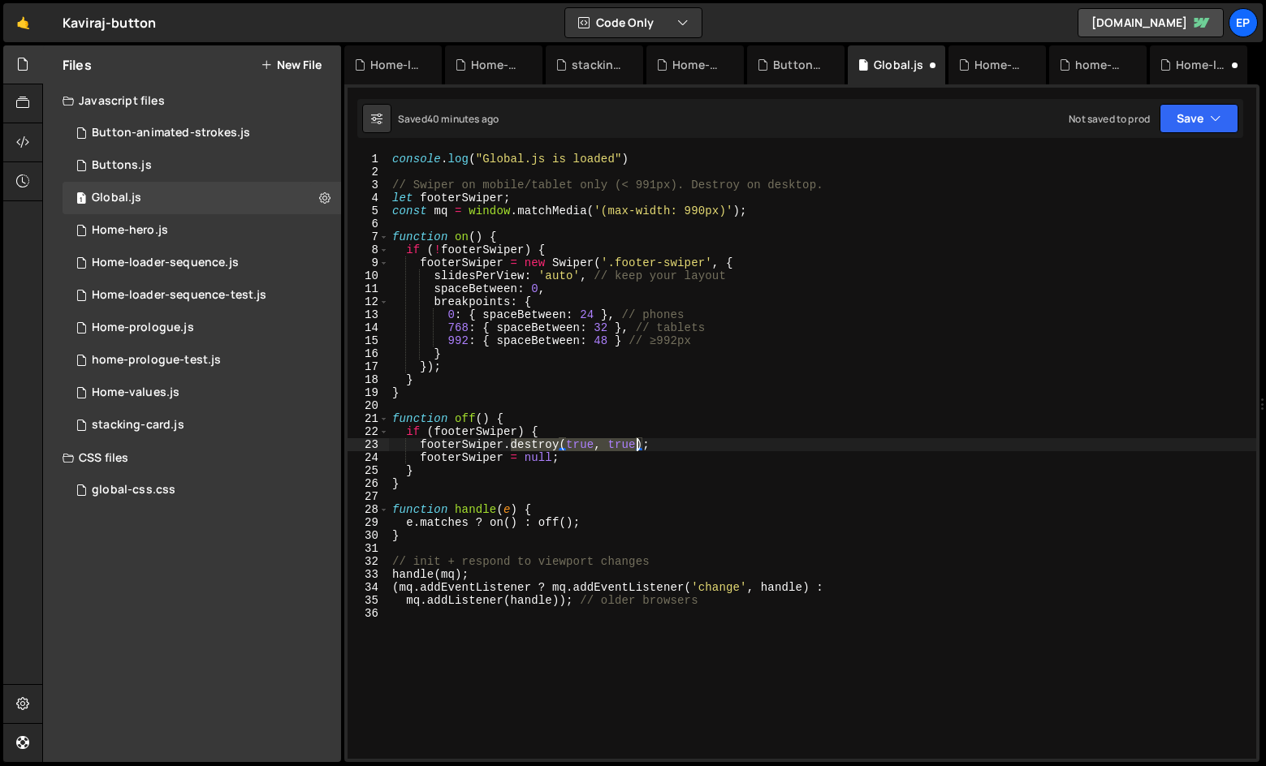
drag, startPoint x: 511, startPoint y: 447, endPoint x: 637, endPoint y: 447, distance: 126.7
click at [637, 447] on div "console . log ( "Global.js is loaded" ) // Swiper on mobile/tablet only (< 991p…" at bounding box center [822, 469] width 867 height 633
type textarea "footerSwiper.destroy(true, true);"
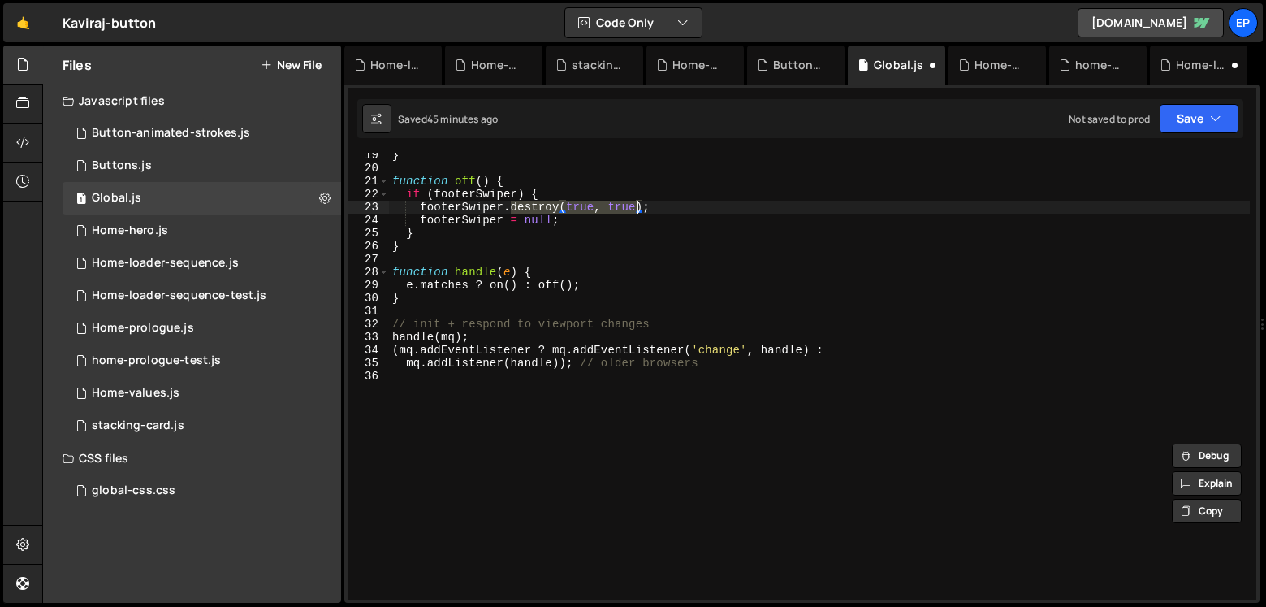
scroll to position [238, 0]
